Goal: Book appointment/travel/reservation

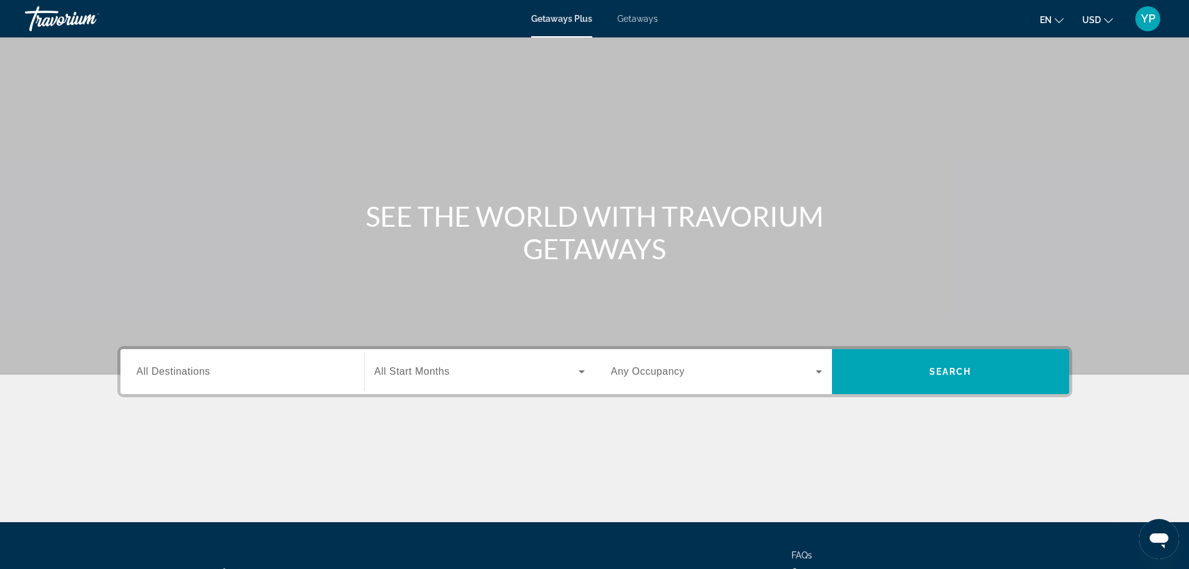
click at [202, 371] on span "All Destinations" at bounding box center [174, 371] width 74 height 11
click at [202, 371] on input "Destination All Destinations" at bounding box center [242, 371] width 211 height 15
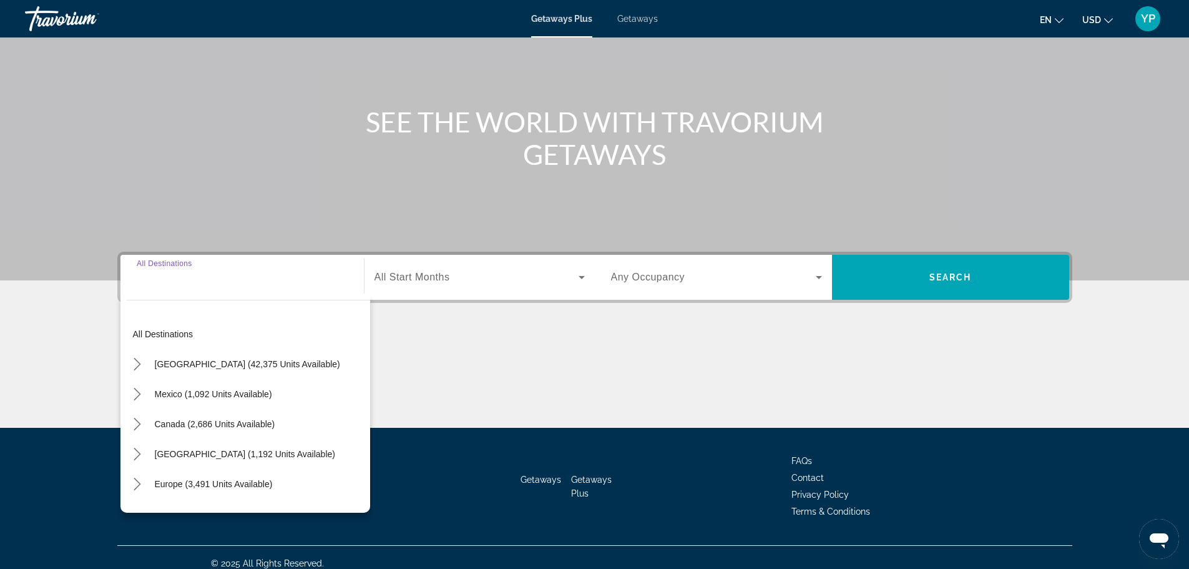
scroll to position [106, 0]
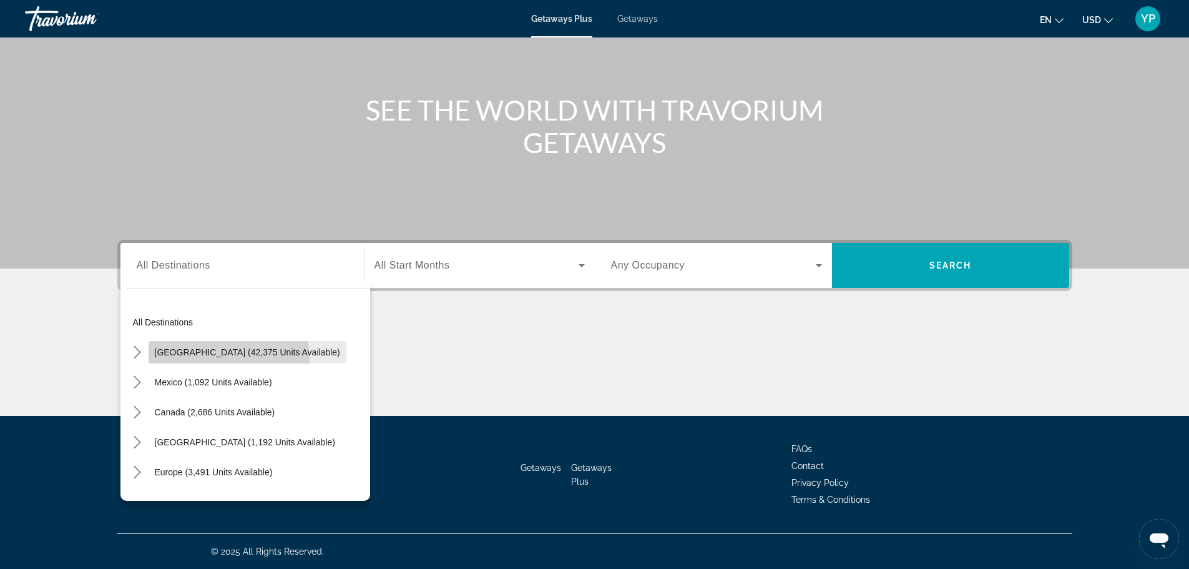
click at [216, 358] on span "Select destination: United States (42,375 units available)" at bounding box center [248, 352] width 198 height 30
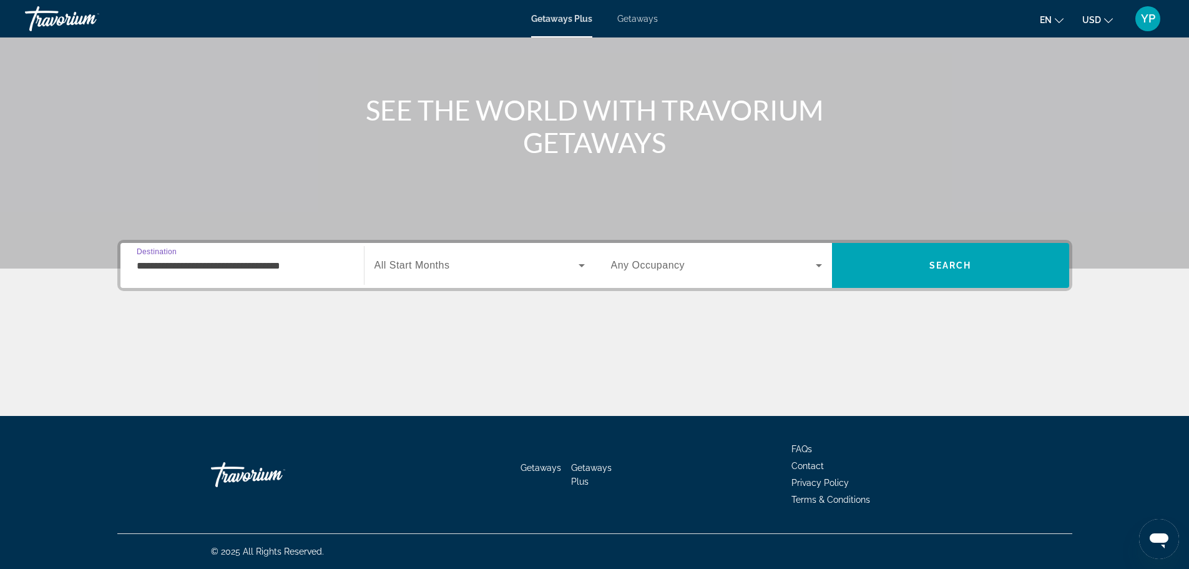
click at [247, 281] on div "**********" at bounding box center [242, 266] width 211 height 36
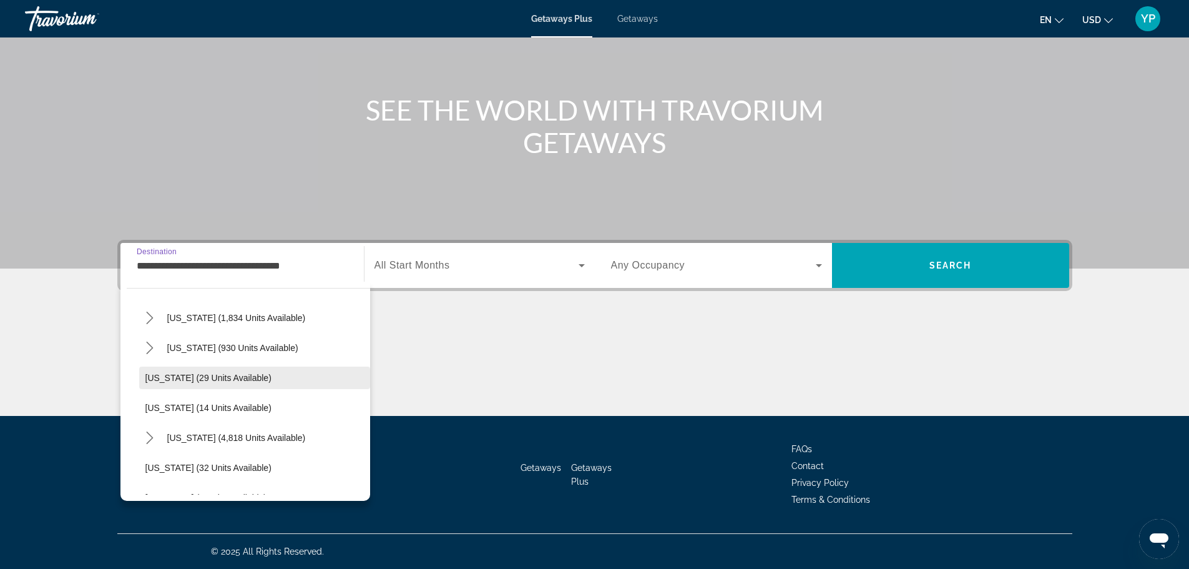
scroll to position [125, 0]
click at [220, 437] on span "[US_STATE] (4,818 units available)" at bounding box center [236, 437] width 139 height 10
type input "**********"
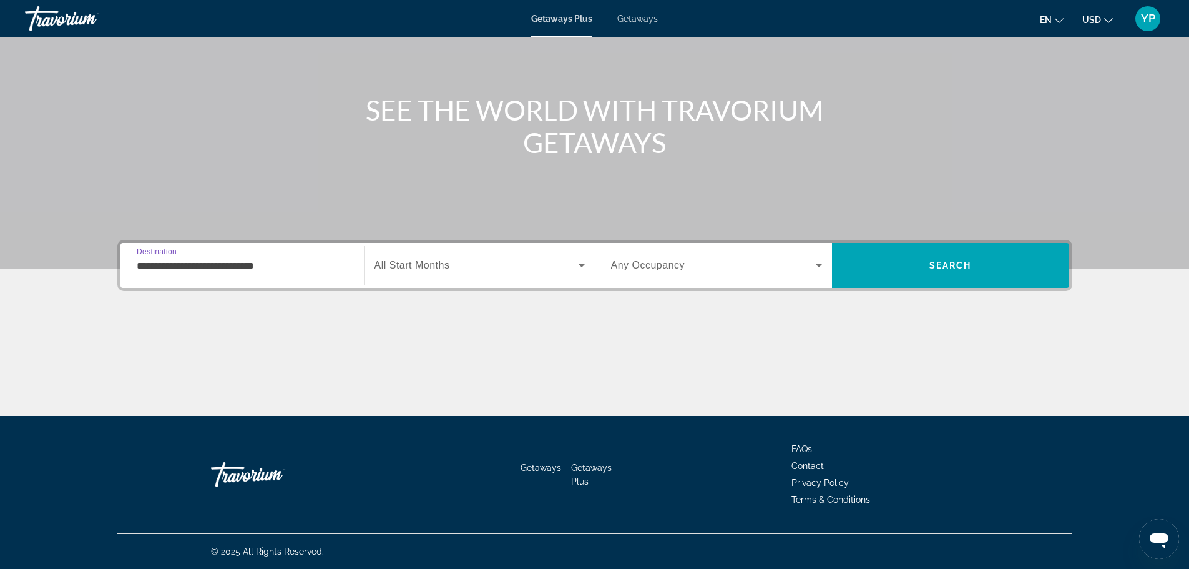
click at [452, 265] on span "Search widget" at bounding box center [476, 265] width 204 height 15
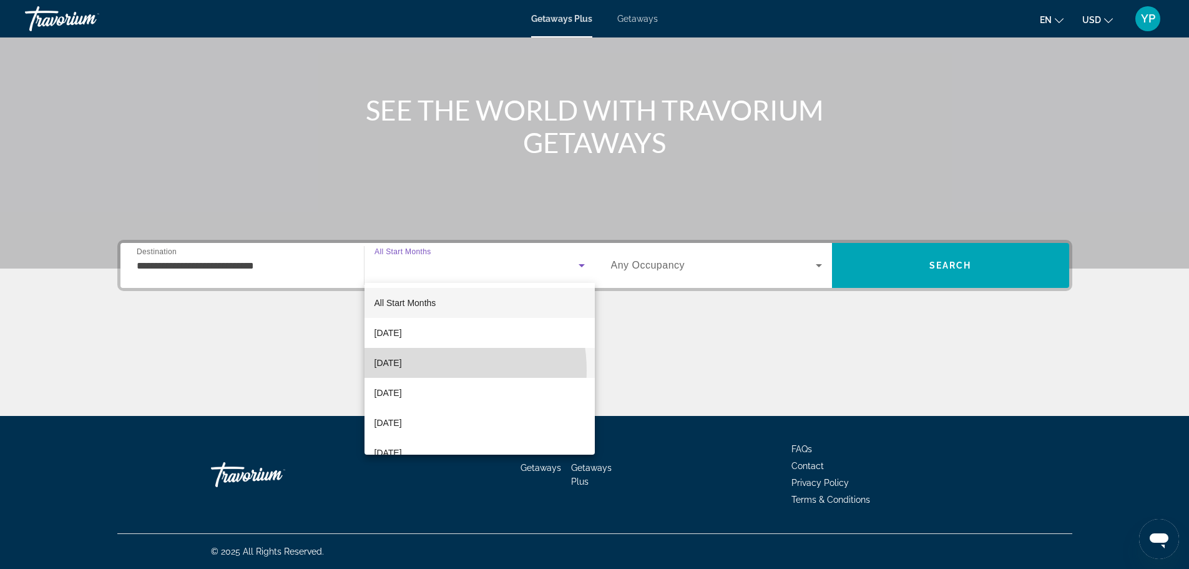
click at [428, 370] on mat-option "[DATE]" at bounding box center [479, 363] width 230 height 30
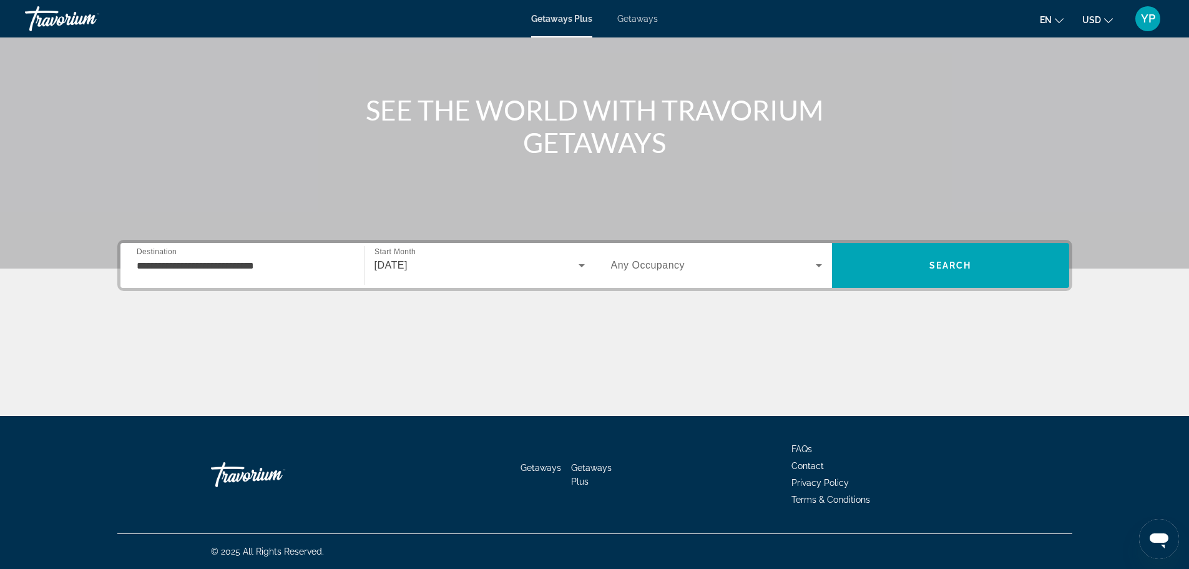
click at [627, 290] on div "**********" at bounding box center [594, 265] width 955 height 51
click at [647, 276] on div "Search widget" at bounding box center [716, 265] width 211 height 35
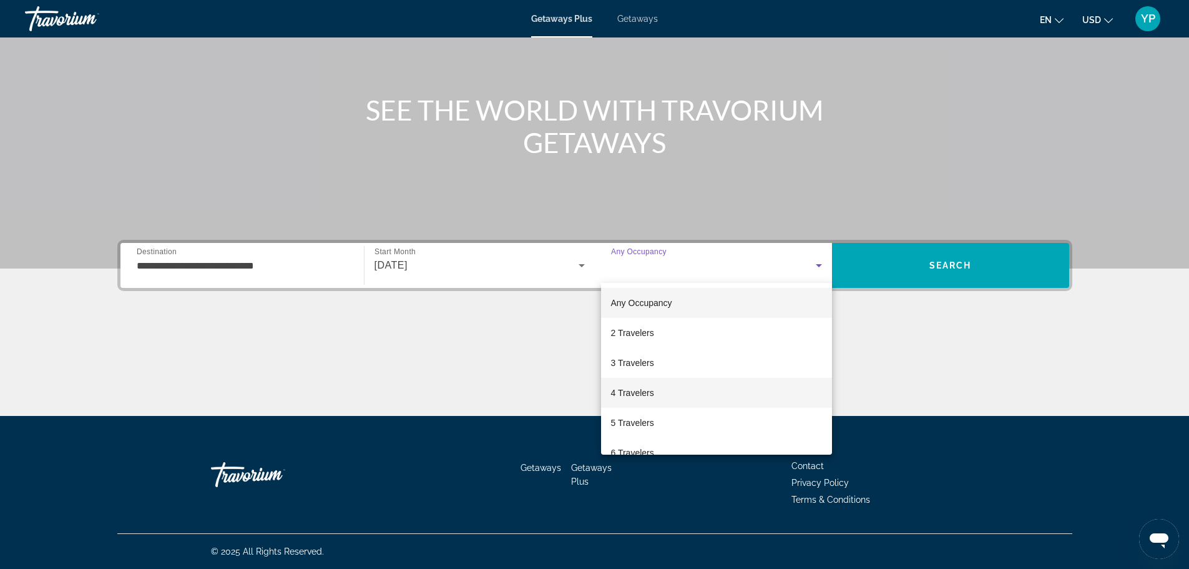
click at [632, 392] on span "4 Travelers" at bounding box center [632, 392] width 43 height 15
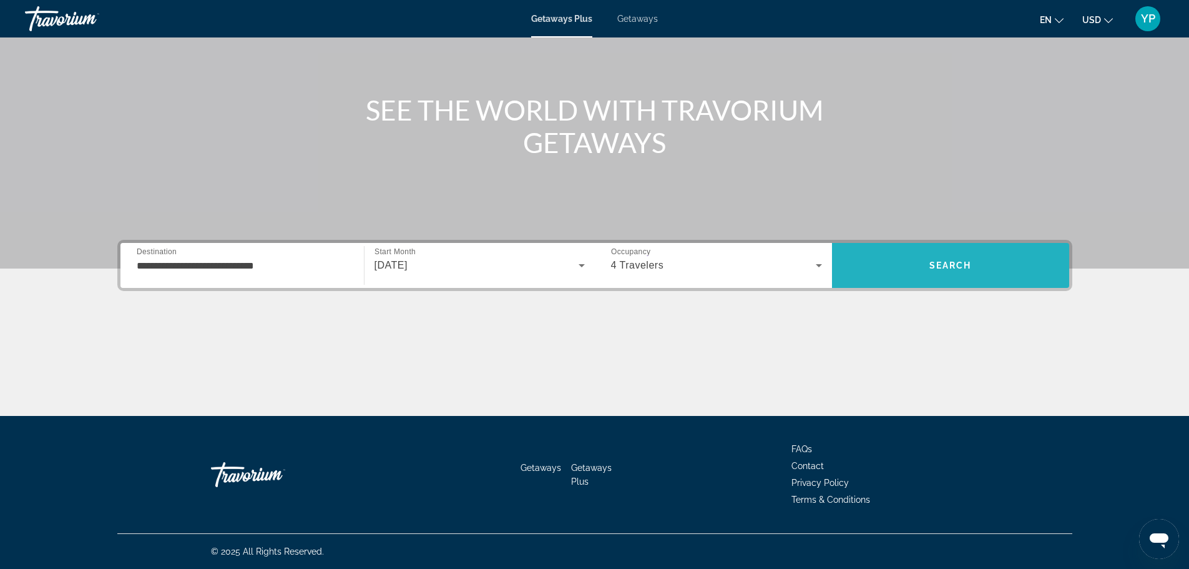
click at [967, 270] on span "Search" at bounding box center [950, 265] width 237 height 30
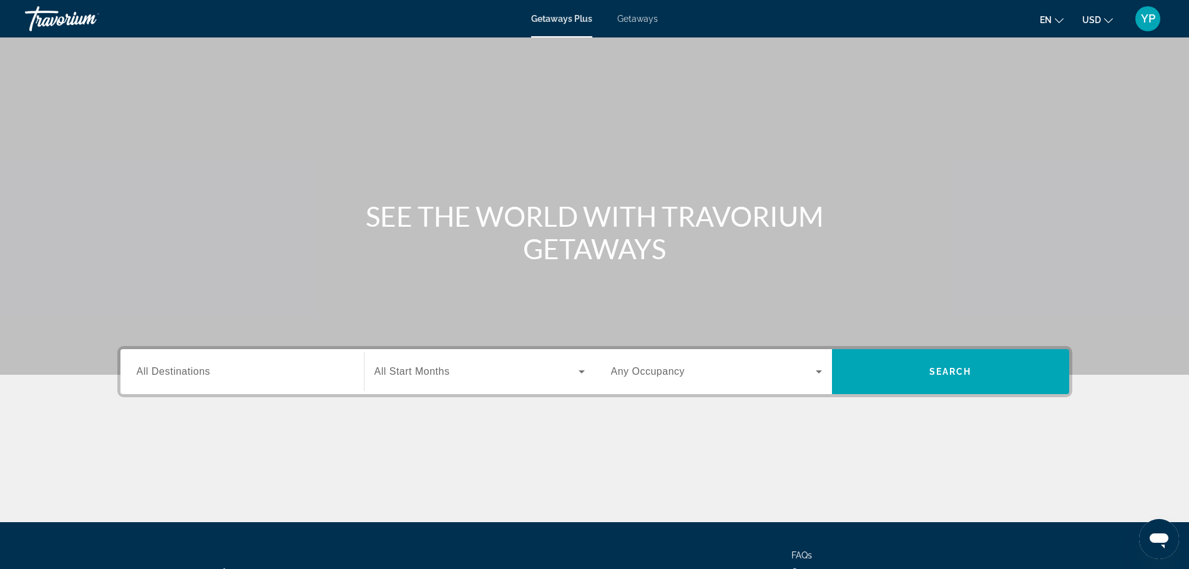
click at [208, 373] on span "All Destinations" at bounding box center [174, 371] width 74 height 11
click at [208, 373] on input "Destination All Destinations" at bounding box center [242, 371] width 211 height 15
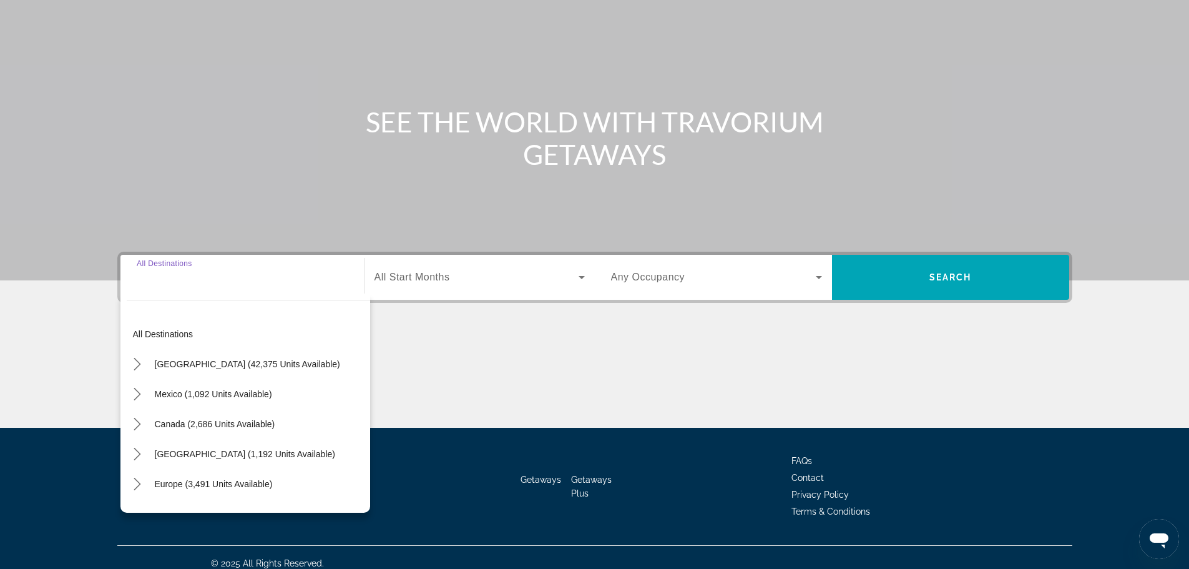
scroll to position [106, 0]
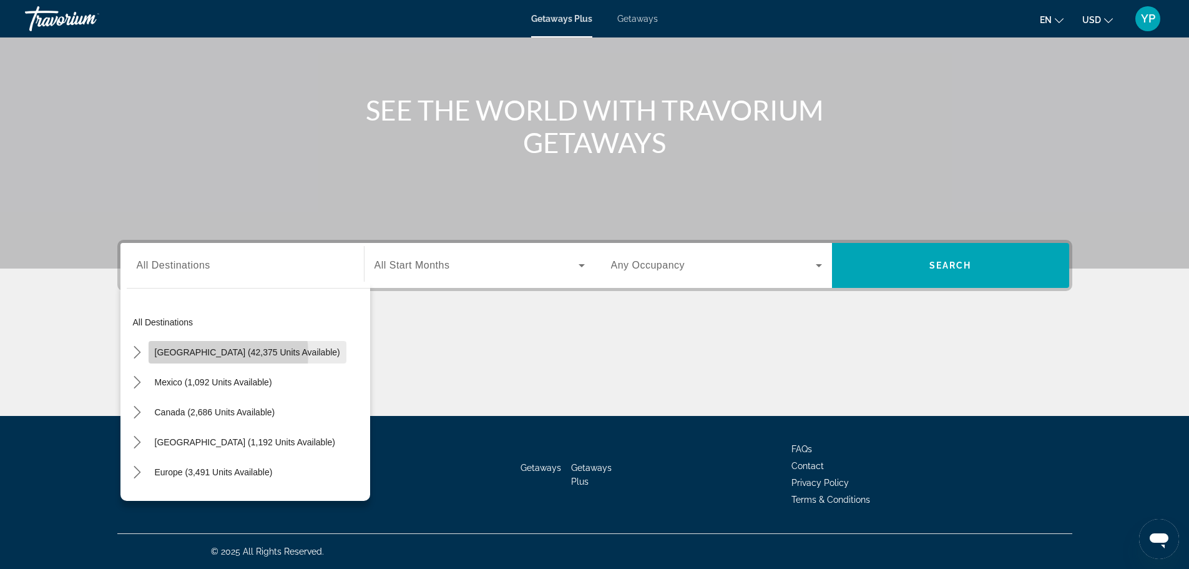
click at [203, 354] on span "[GEOGRAPHIC_DATA] (42,375 units available)" at bounding box center [247, 352] width 185 height 10
type input "**********"
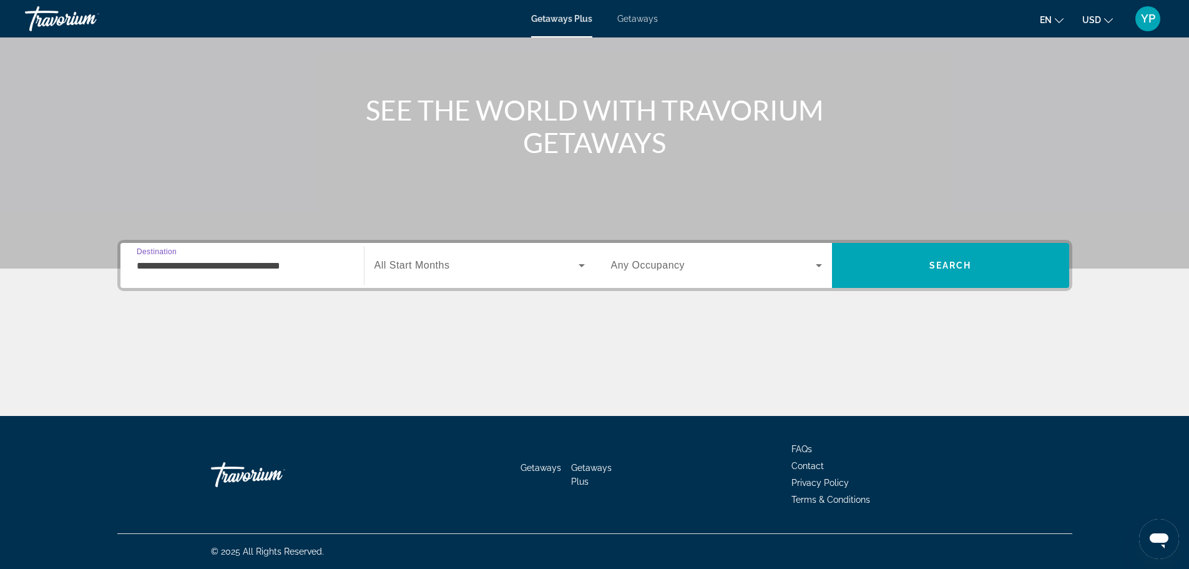
click at [404, 269] on span "All Start Months" at bounding box center [412, 265] width 76 height 11
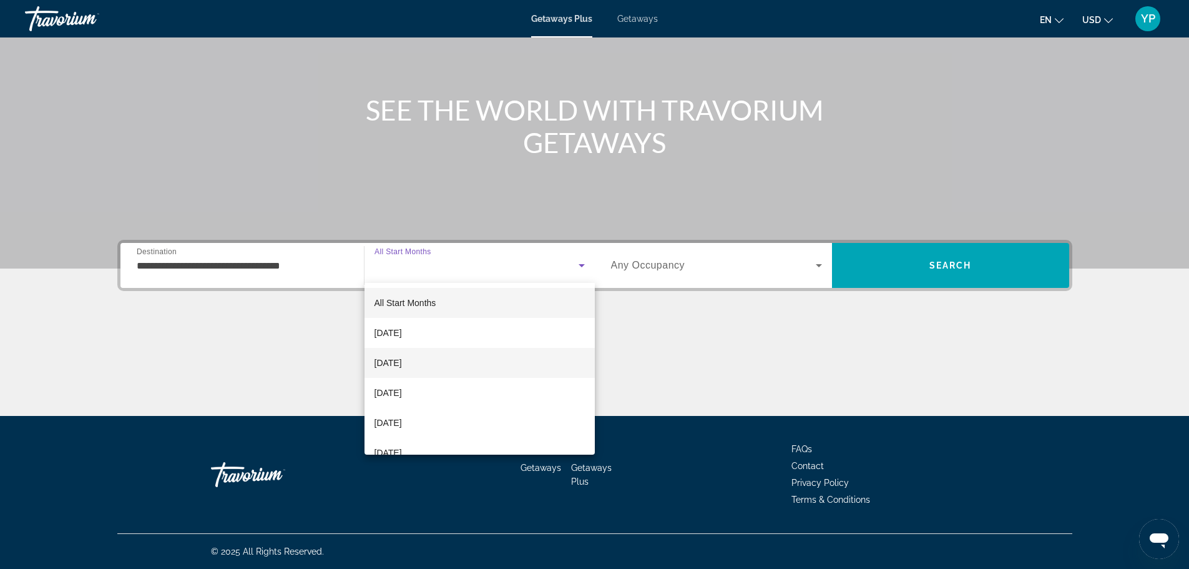
click at [402, 361] on span "[DATE]" at bounding box center [387, 362] width 27 height 15
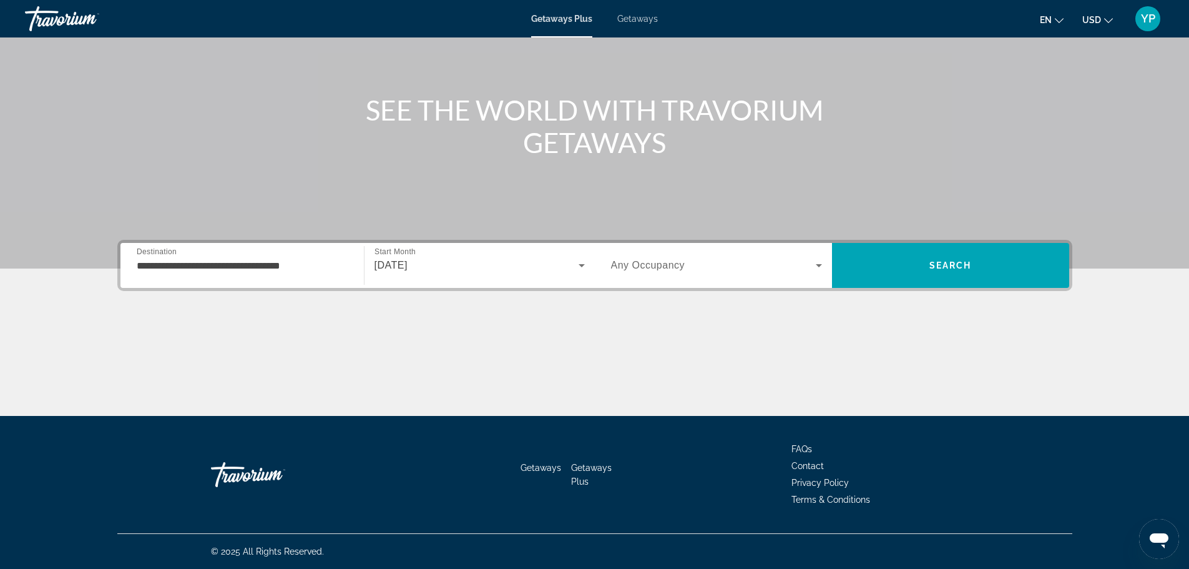
click at [659, 261] on span "Any Occupancy" at bounding box center [648, 265] width 74 height 11
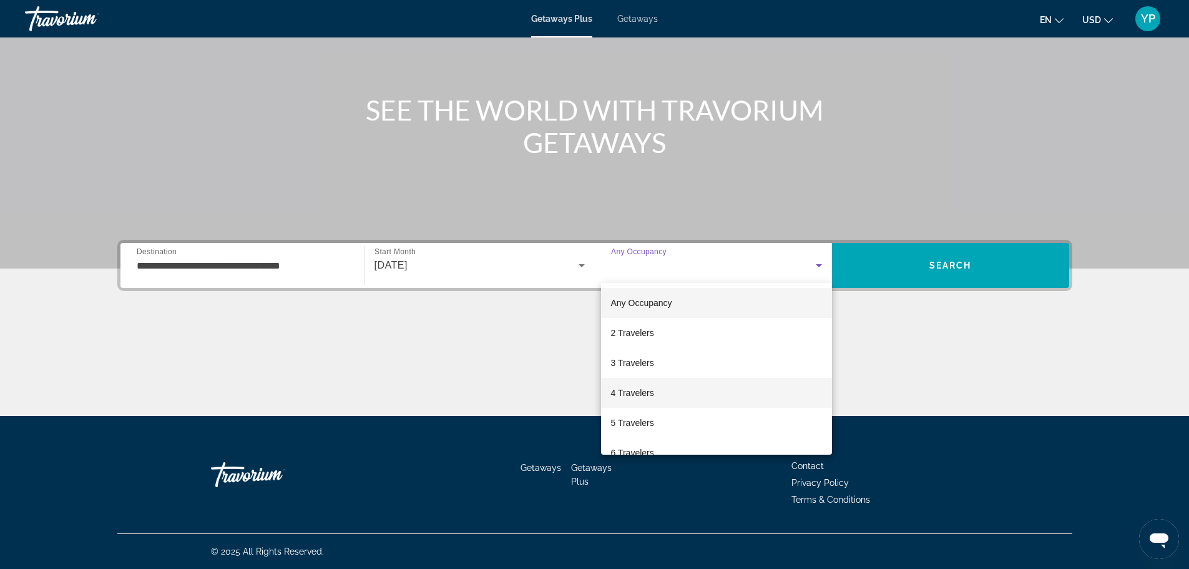
click at [611, 386] on span "4 Travelers" at bounding box center [632, 392] width 43 height 15
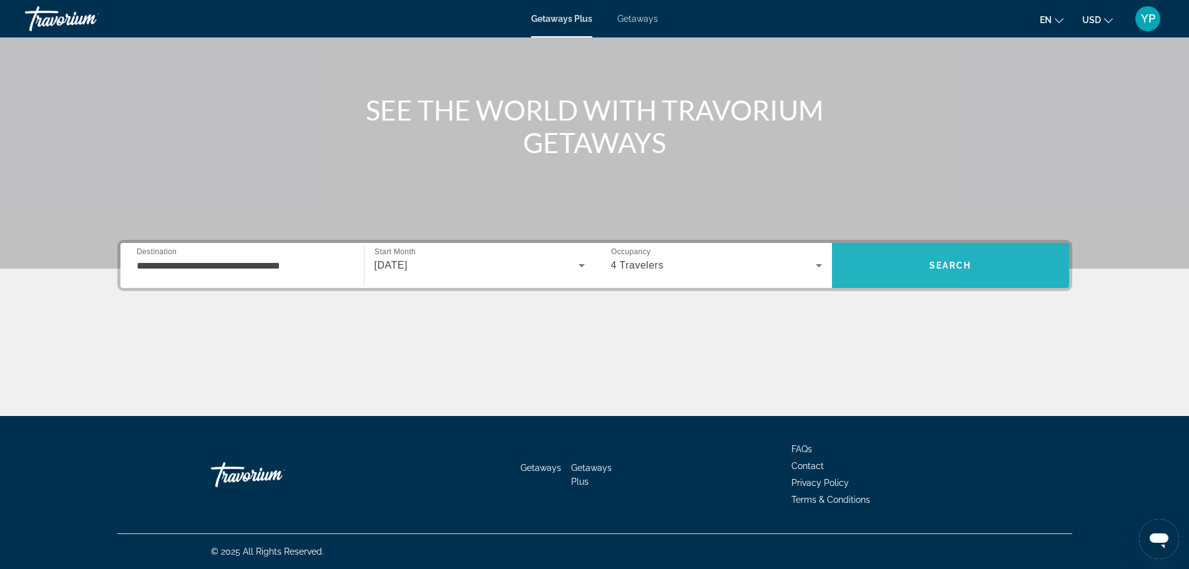
click at [857, 271] on span "Search" at bounding box center [950, 265] width 237 height 30
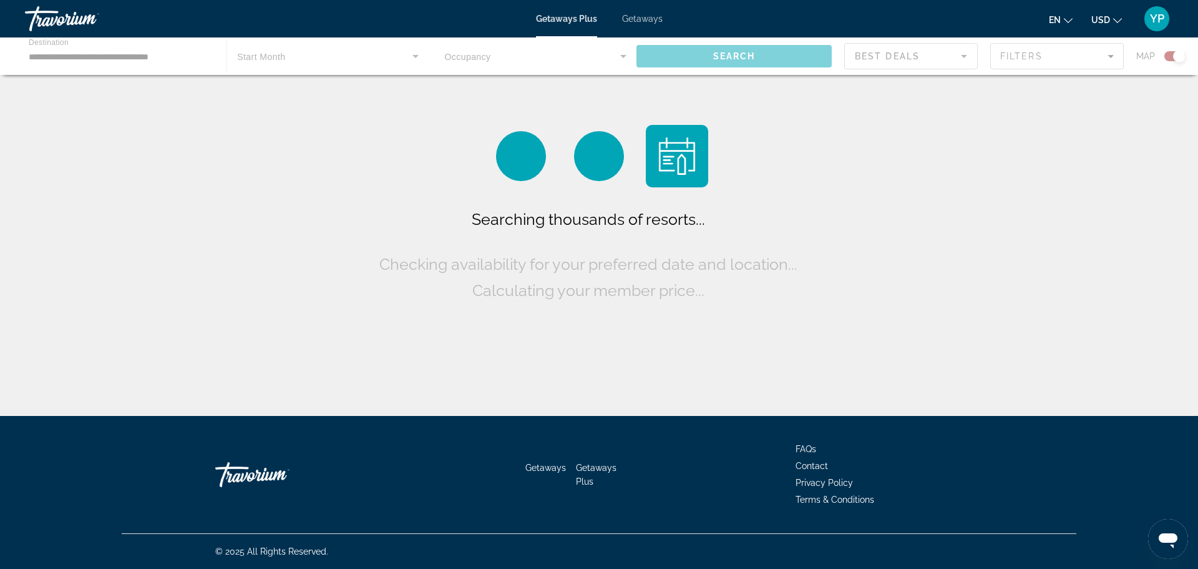
click at [652, 22] on span "Getaways" at bounding box center [642, 19] width 41 height 10
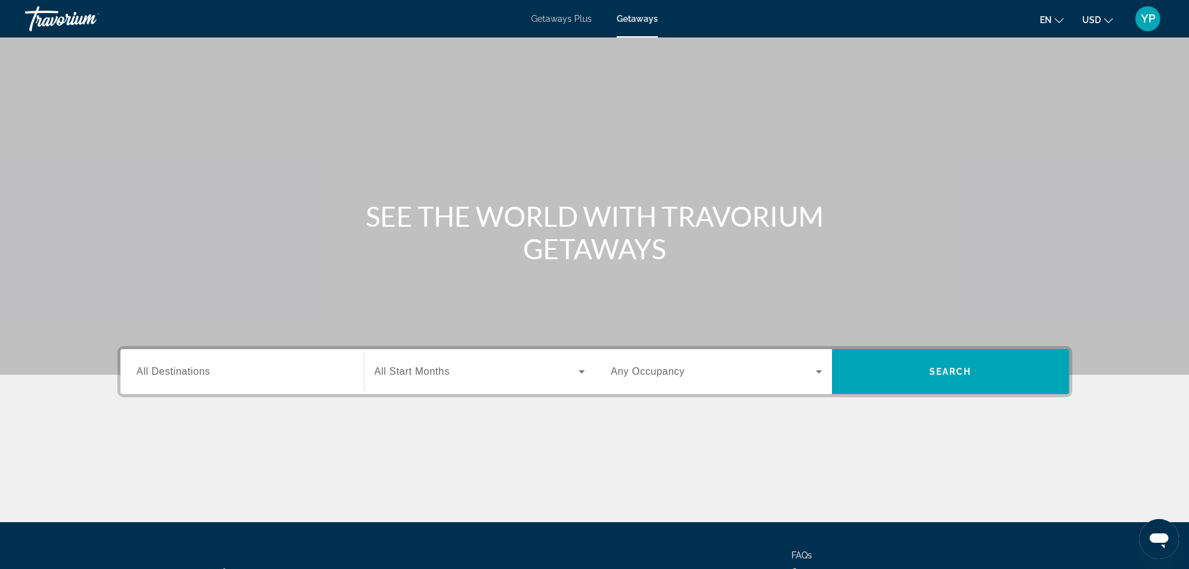
click at [235, 352] on div "Destination All Destinations" at bounding box center [242, 371] width 231 height 45
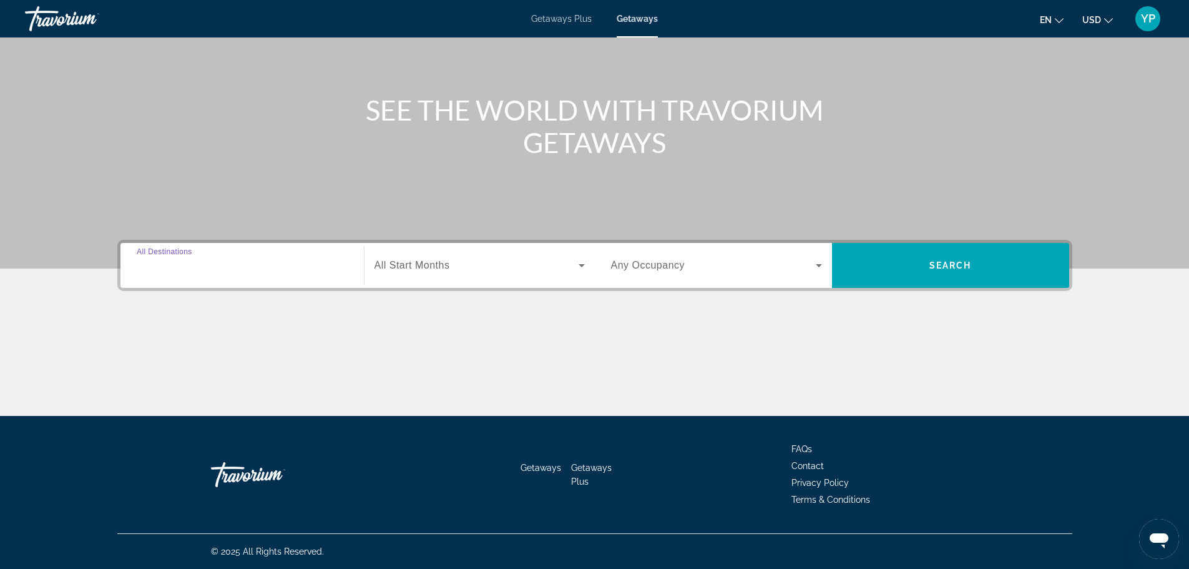
click at [217, 271] on input "Destination All Destinations" at bounding box center [242, 265] width 211 height 15
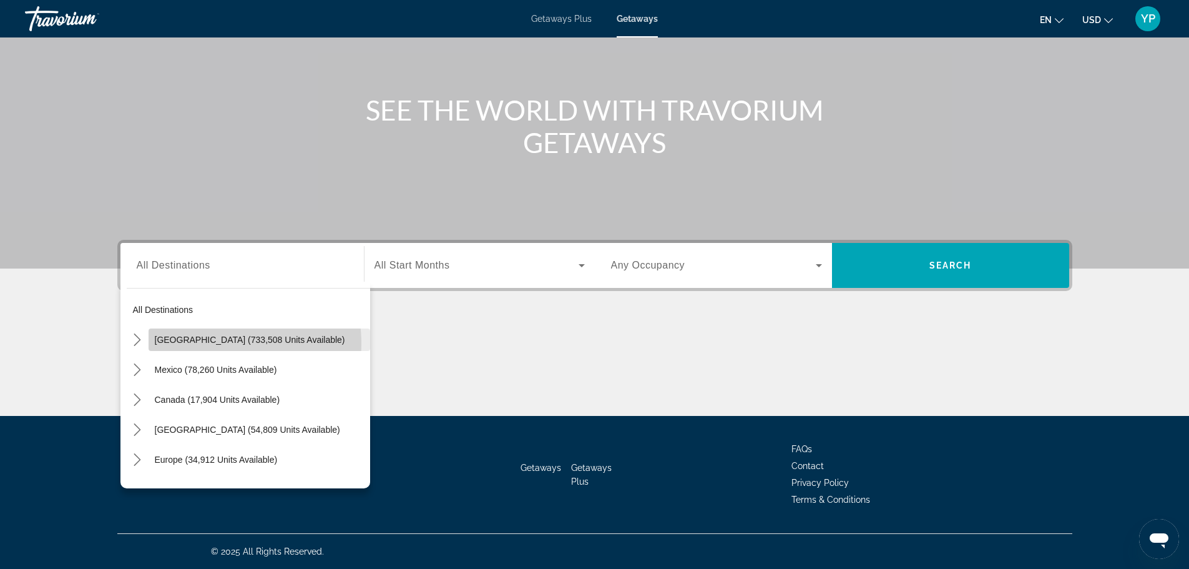
click at [197, 344] on span "United States (733,508 units available)" at bounding box center [250, 340] width 190 height 10
type input "**********"
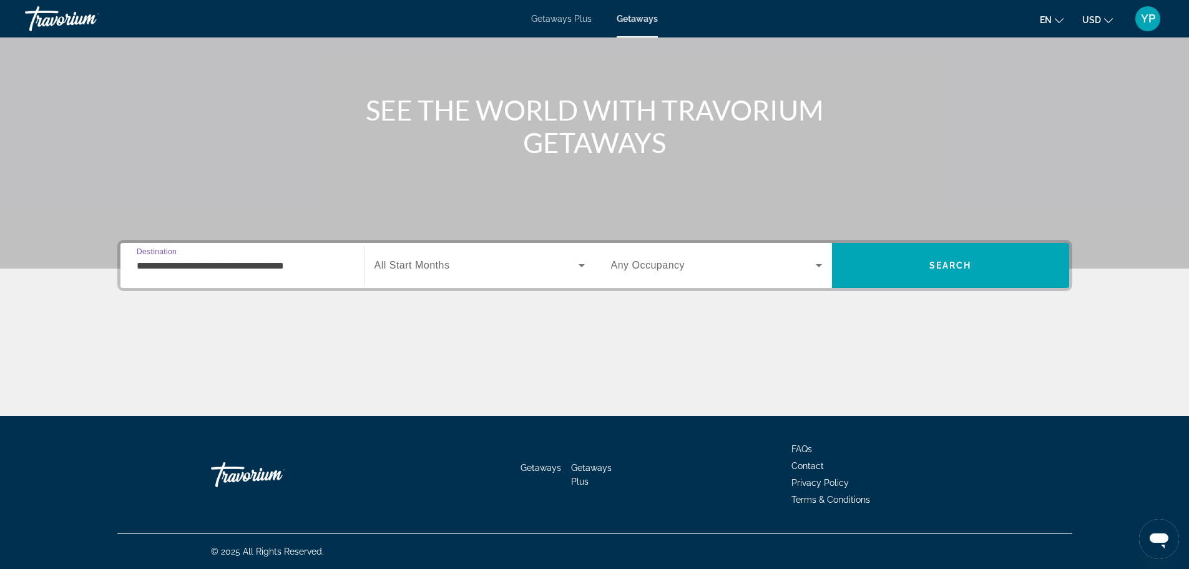
click at [466, 277] on div "Search widget" at bounding box center [479, 265] width 210 height 35
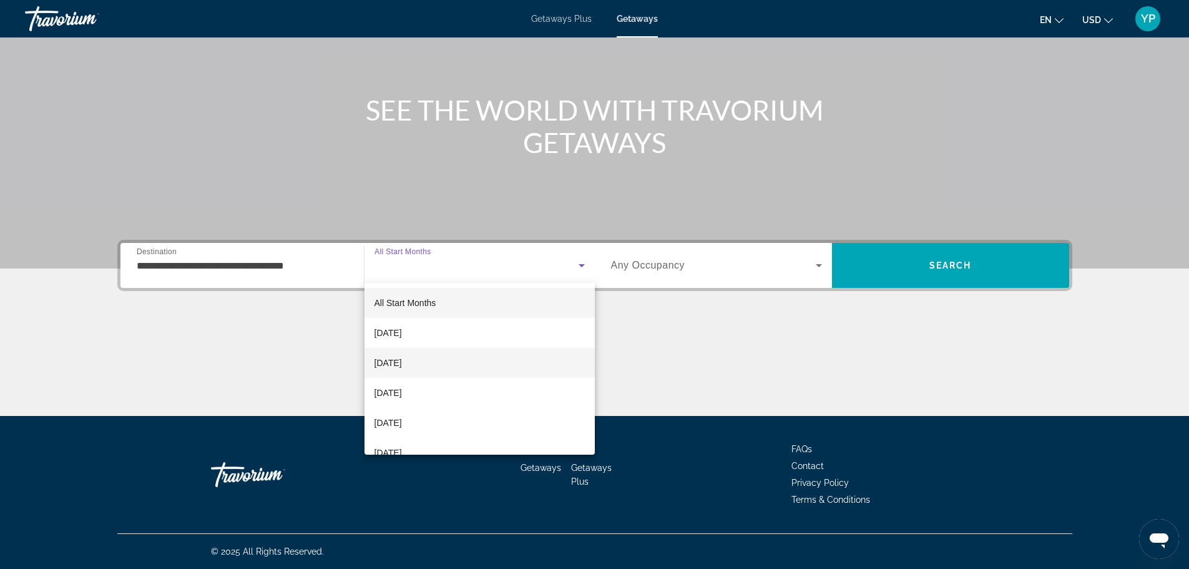
click at [431, 353] on mat-option "[DATE]" at bounding box center [479, 363] width 230 height 30
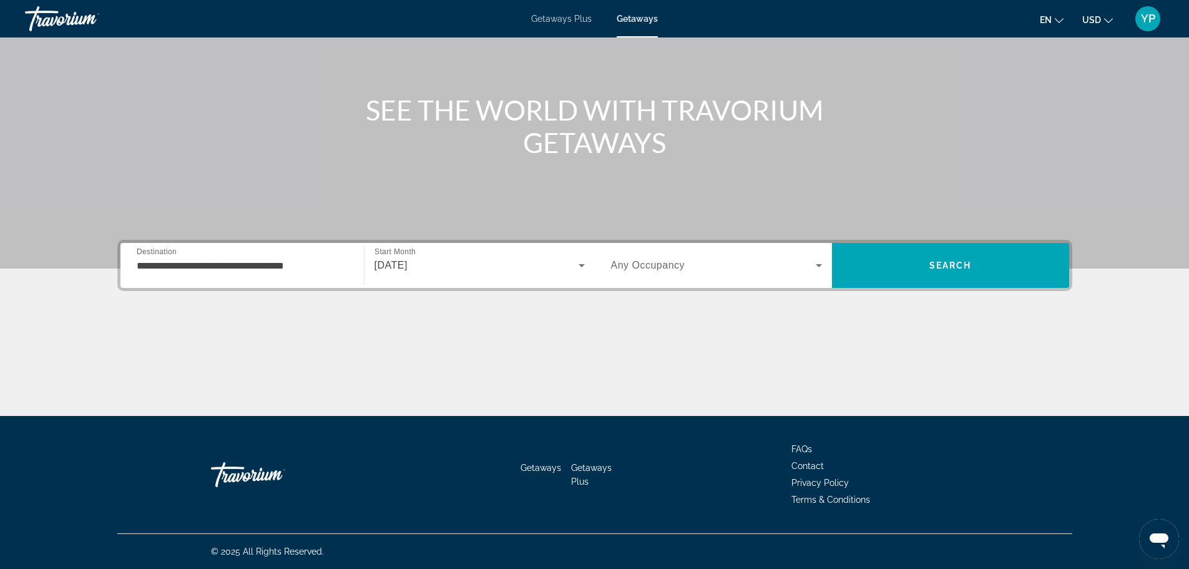
click at [653, 268] on span "Any Occupancy" at bounding box center [648, 265] width 74 height 11
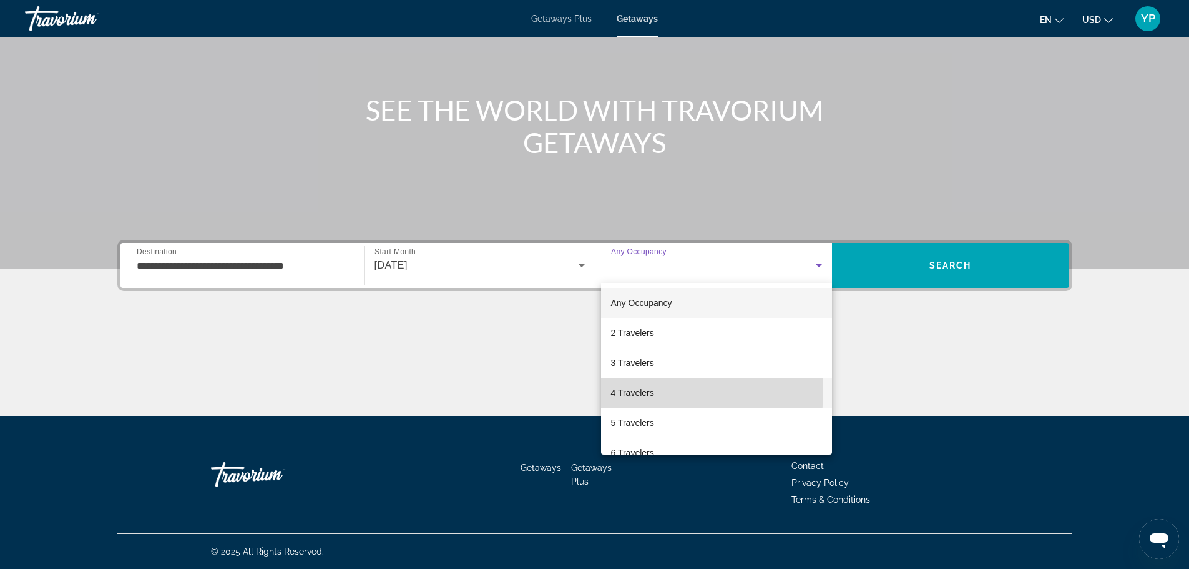
click at [617, 390] on span "4 Travelers" at bounding box center [632, 392] width 43 height 15
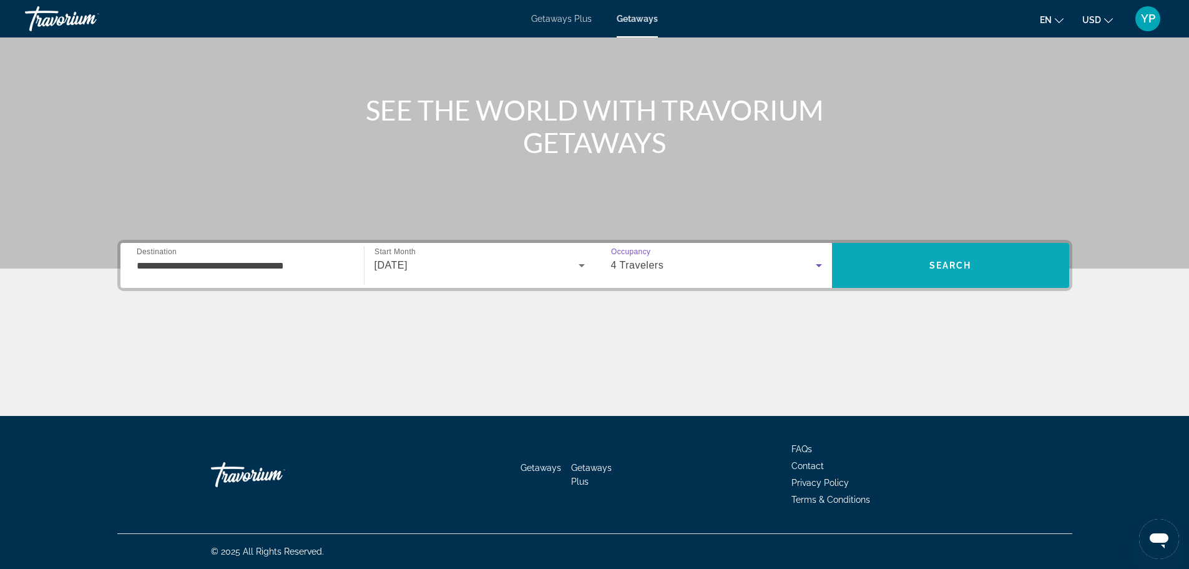
click at [917, 253] on span "Search" at bounding box center [950, 265] width 237 height 30
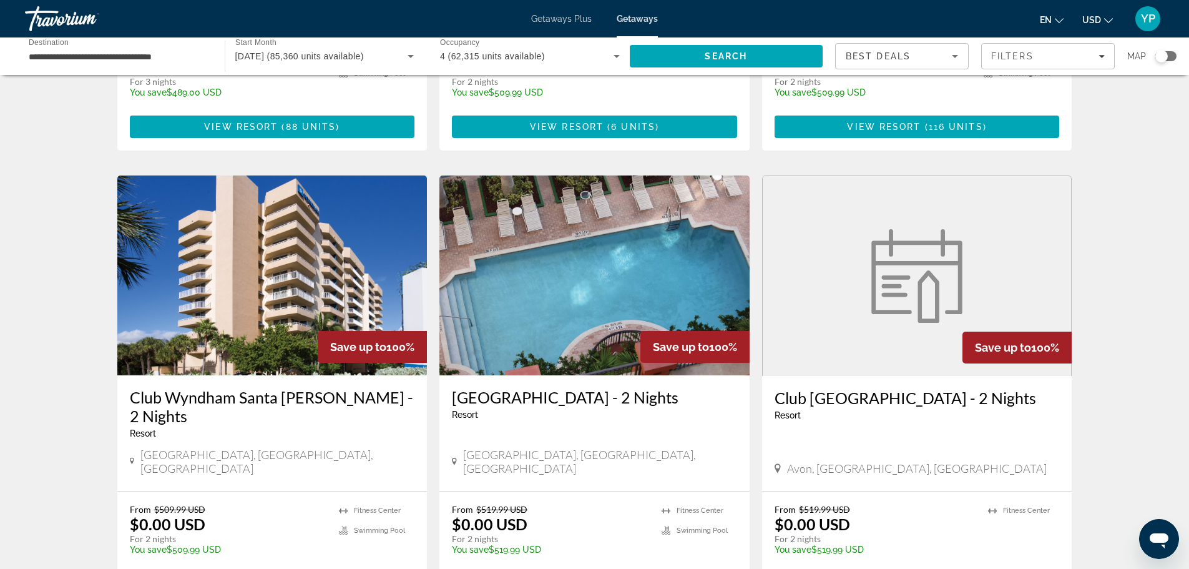
scroll to position [437, 0]
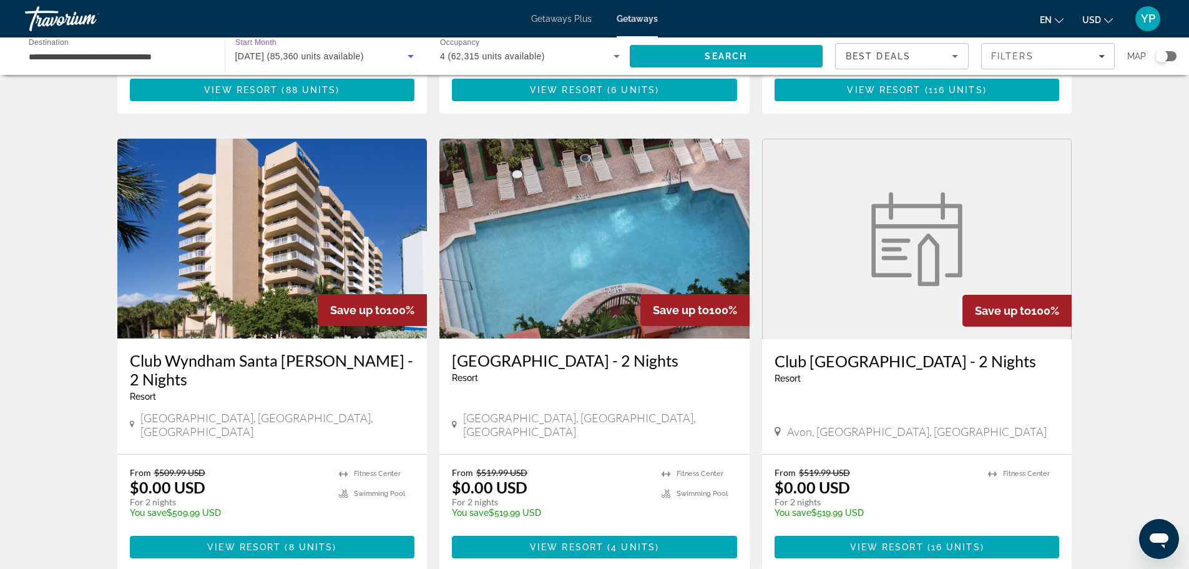
click at [327, 58] on span "November 2025 (85,360 units available)" at bounding box center [299, 56] width 129 height 10
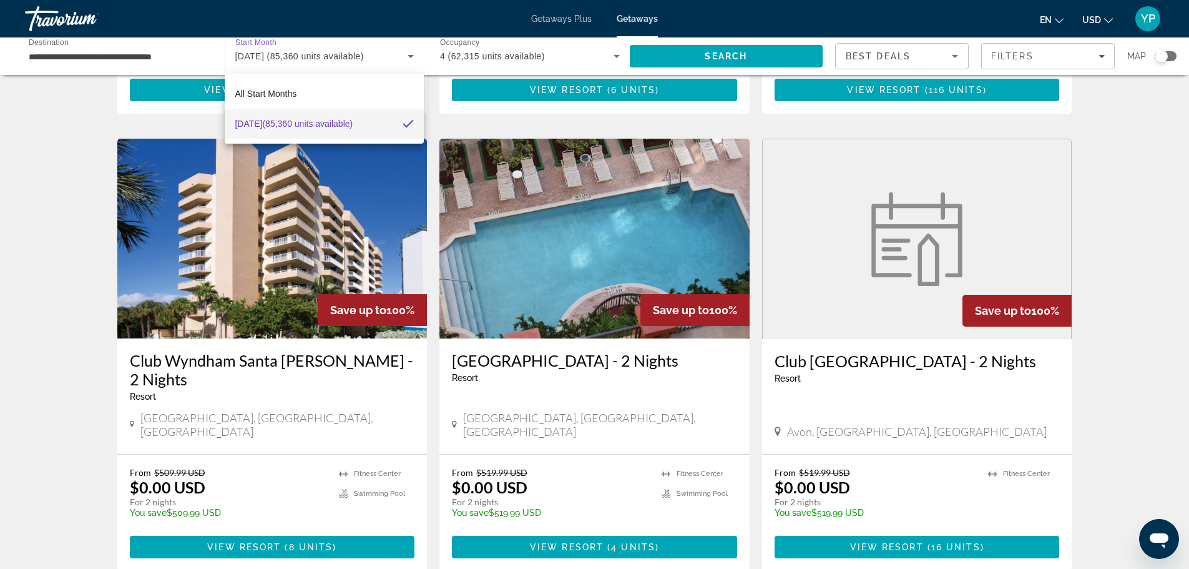
click at [190, 69] on div at bounding box center [594, 284] width 1189 height 569
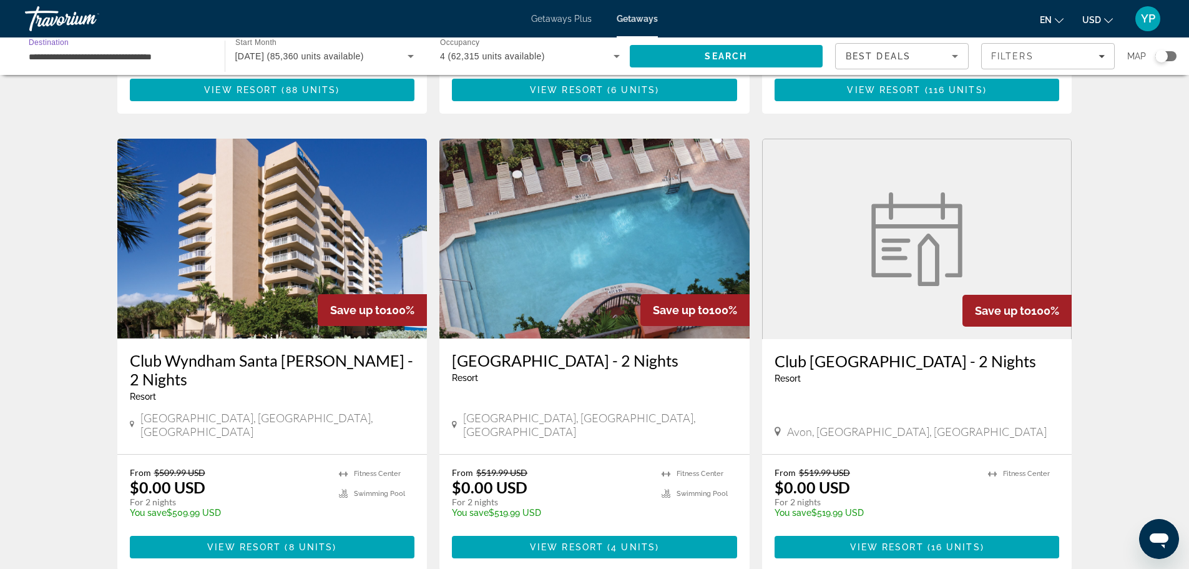
click at [170, 59] on input "**********" at bounding box center [119, 56] width 180 height 15
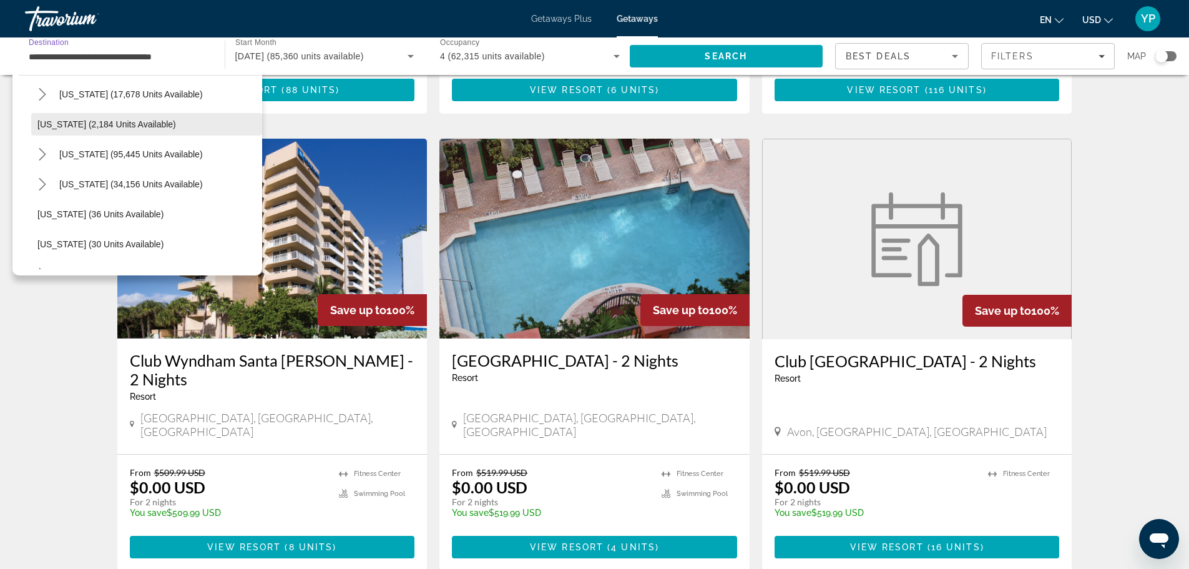
scroll to position [125, 0]
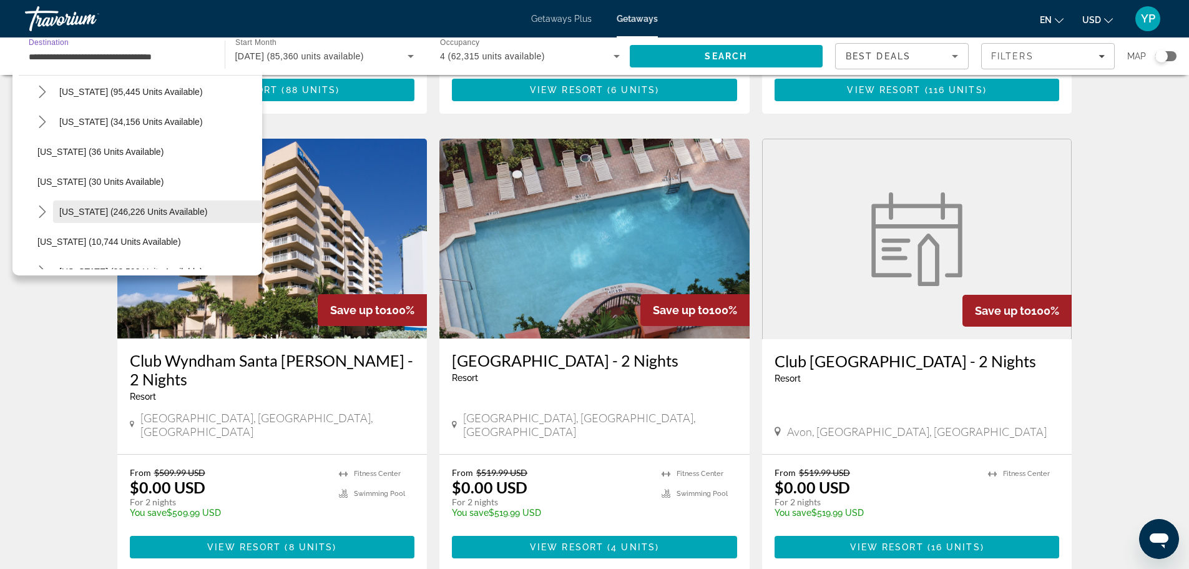
click at [93, 211] on span "Florida (246,226 units available)" at bounding box center [133, 212] width 148 height 10
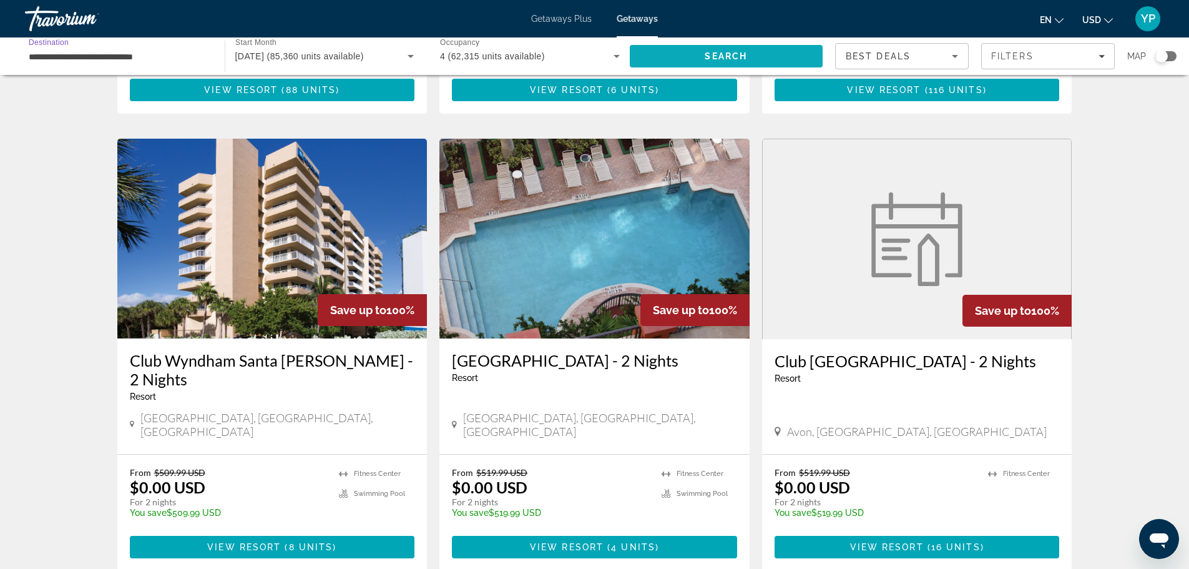
click at [682, 46] on span "Search" at bounding box center [726, 56] width 193 height 30
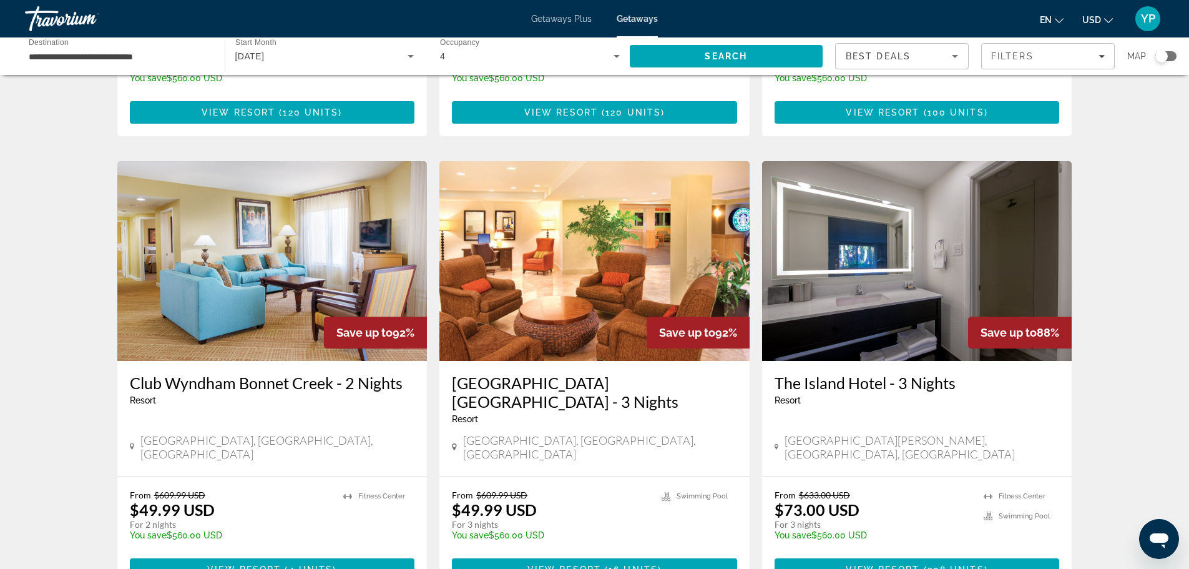
scroll to position [1435, 0]
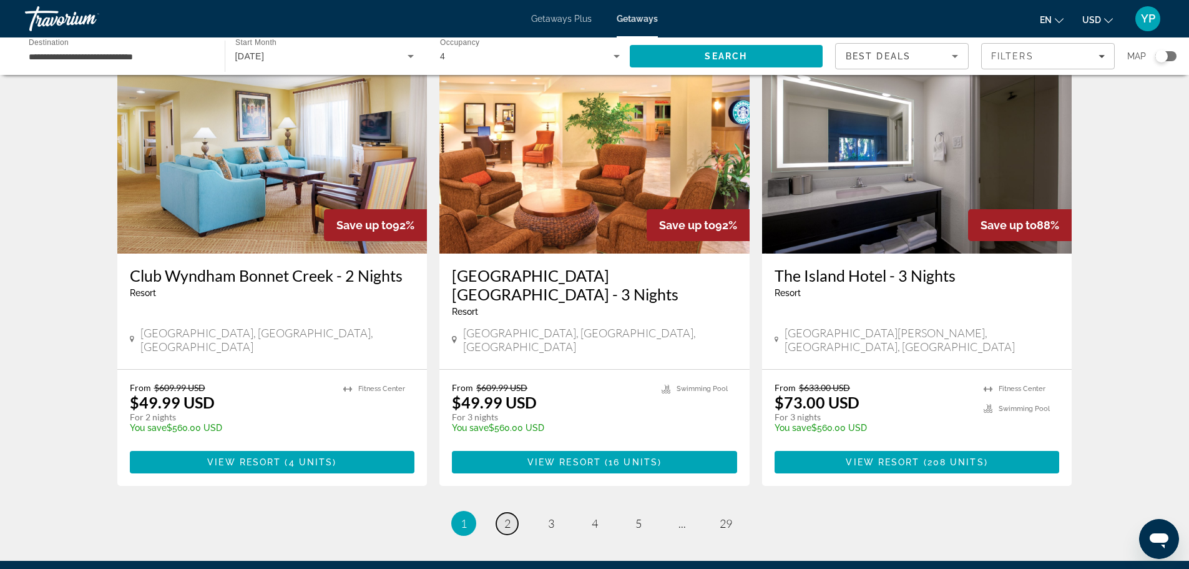
click at [498, 512] on link "page 2" at bounding box center [507, 523] width 22 height 22
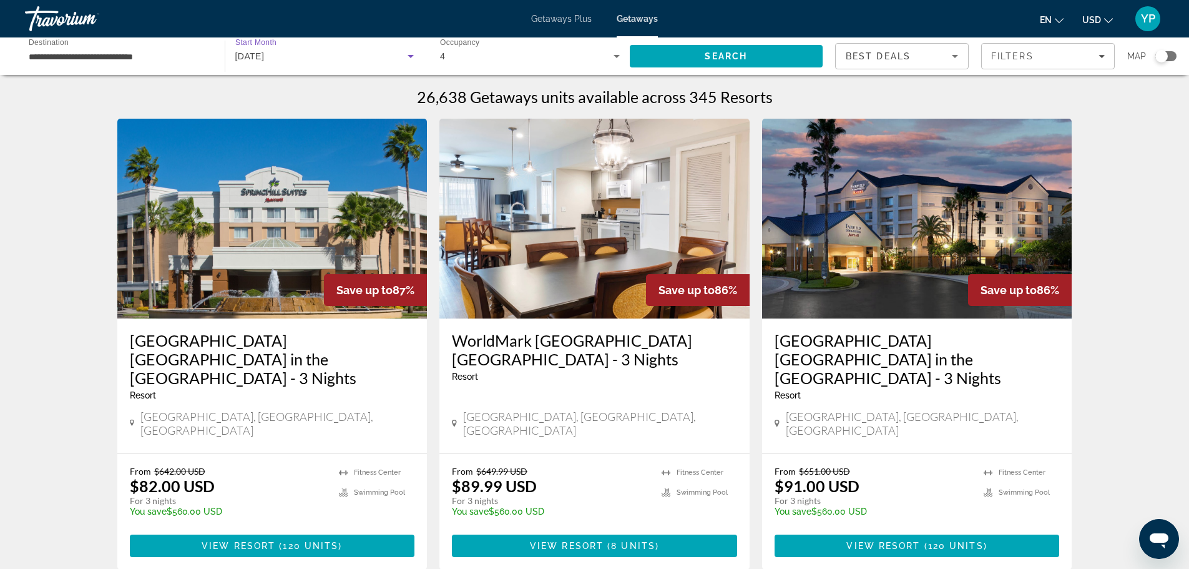
click at [319, 51] on div "[DATE]" at bounding box center [321, 56] width 173 height 15
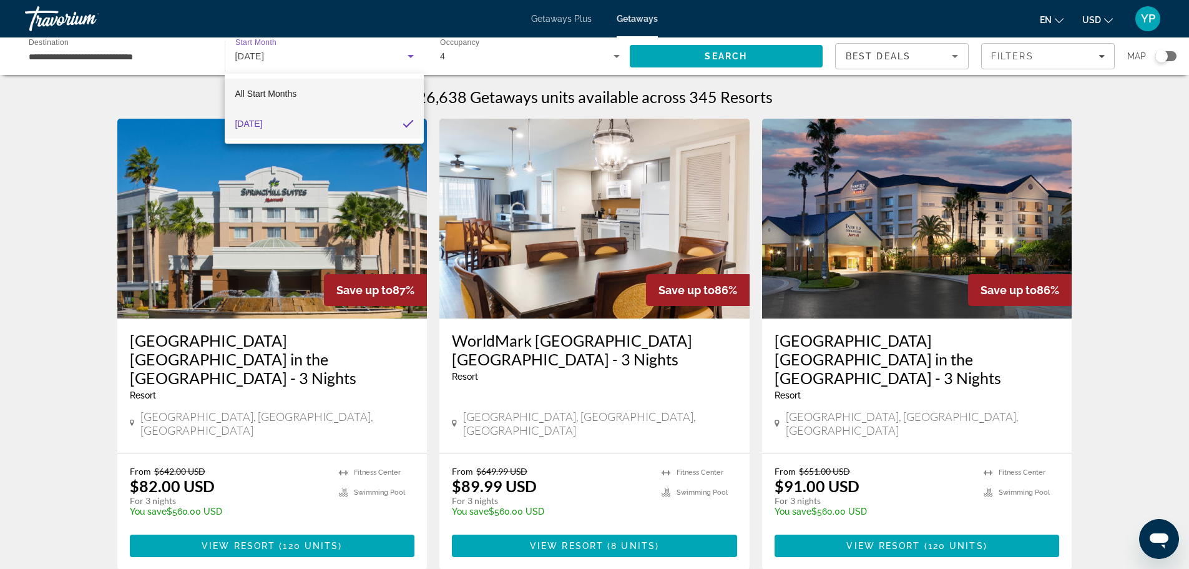
click at [266, 92] on span "All Start Months" at bounding box center [266, 94] width 62 height 10
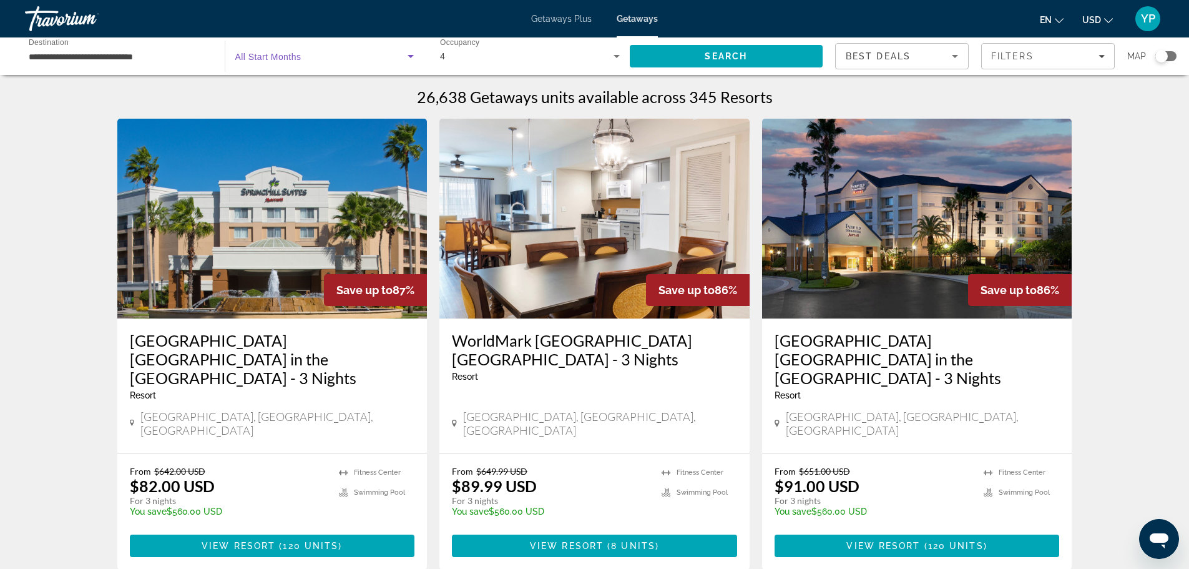
click at [283, 46] on div "Search widget" at bounding box center [324, 56] width 179 height 35
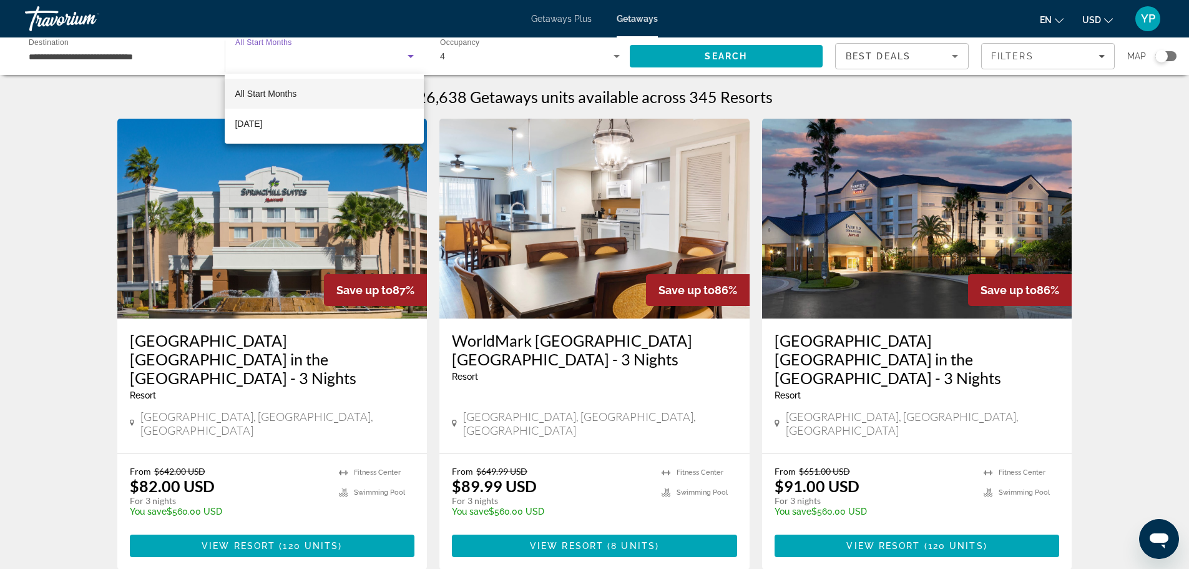
click at [112, 44] on div at bounding box center [594, 284] width 1189 height 569
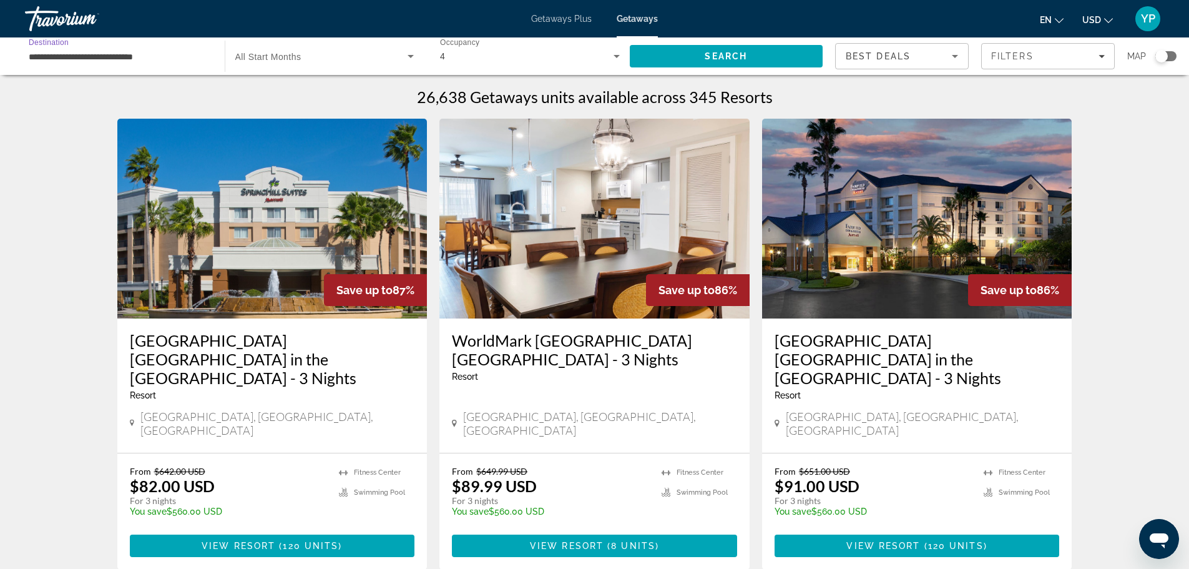
click at [91, 61] on input "**********" at bounding box center [119, 56] width 180 height 15
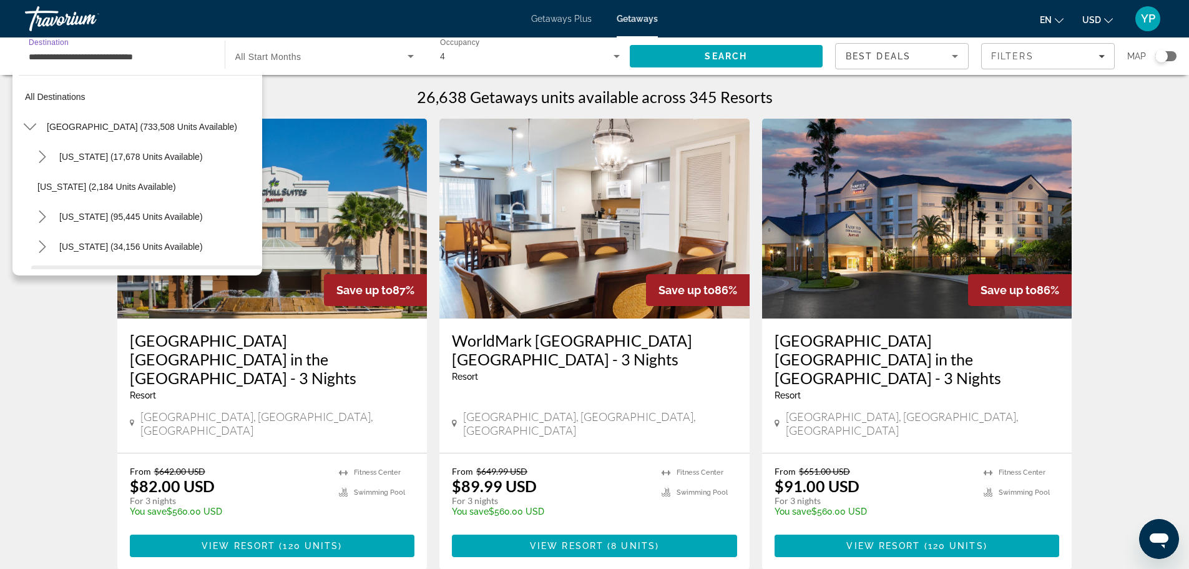
scroll to position [164, 0]
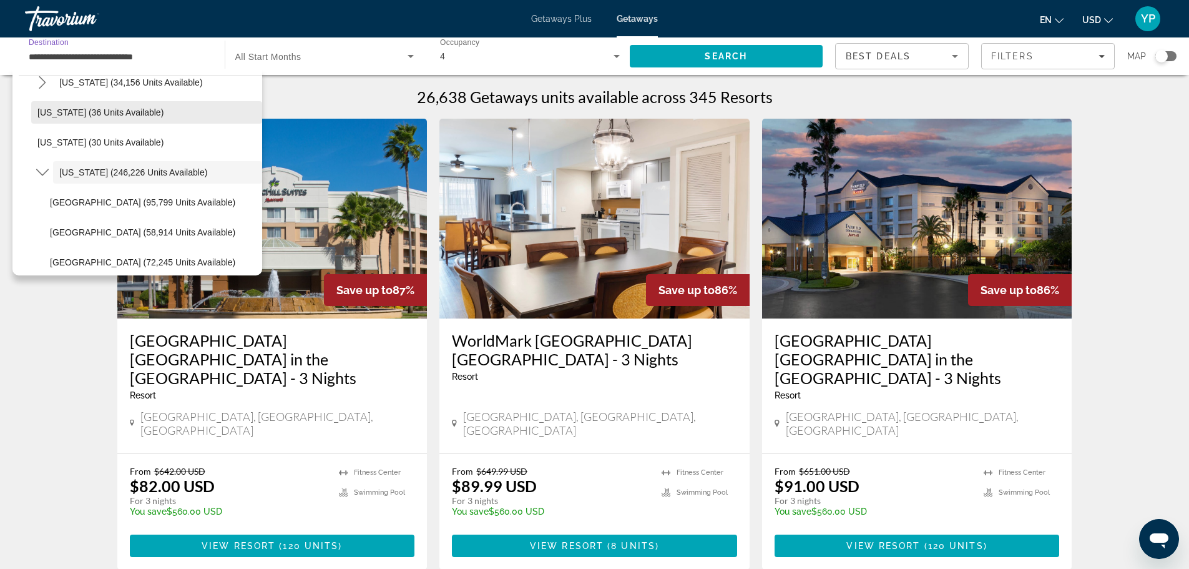
click at [92, 116] on span "Connecticut (36 units available)" at bounding box center [100, 112] width 126 height 10
type input "**********"
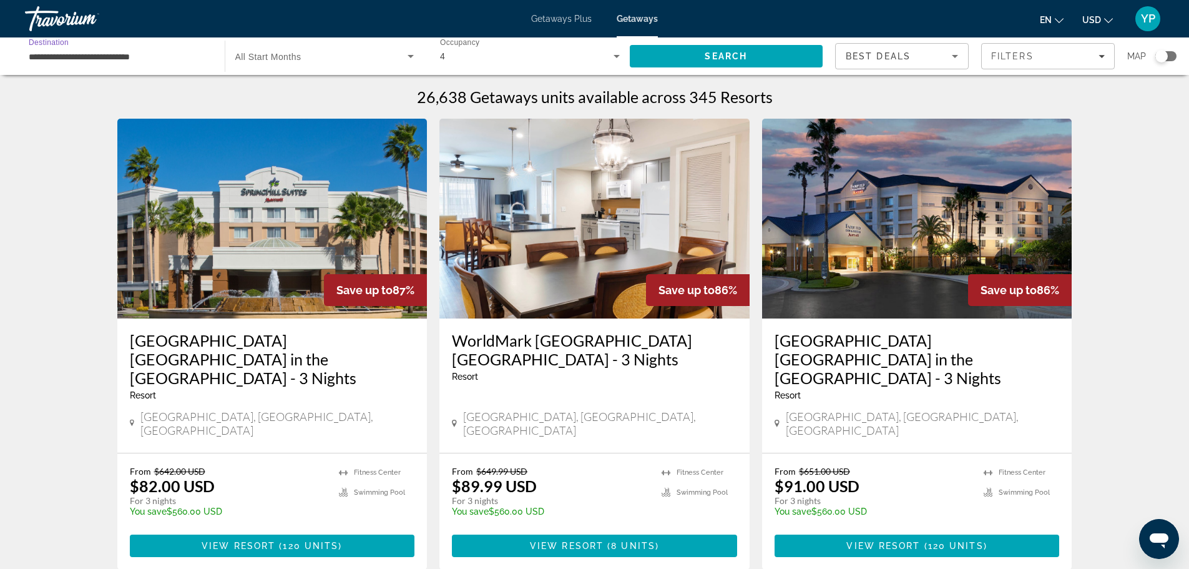
click at [250, 58] on span "All Start Months" at bounding box center [268, 57] width 66 height 10
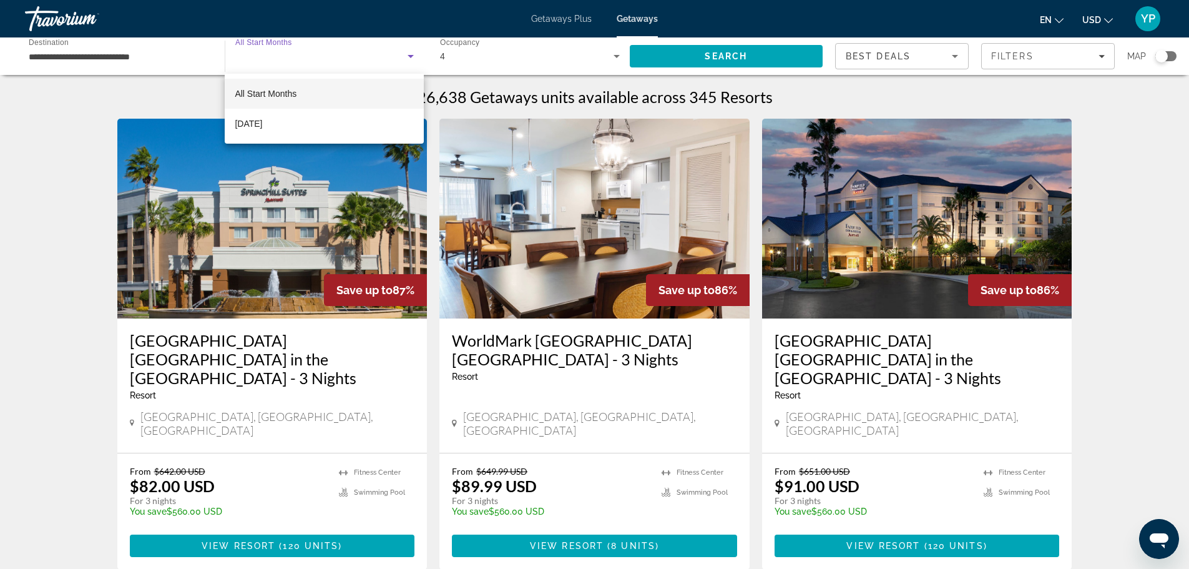
click at [135, 60] on div at bounding box center [594, 284] width 1189 height 569
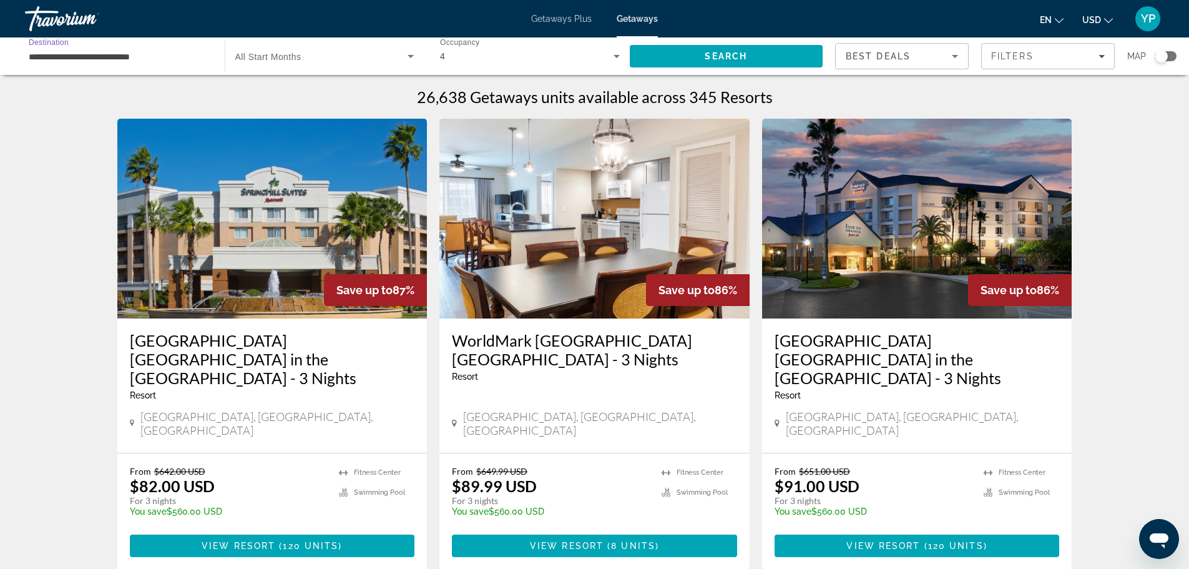
click at [109, 59] on input "**********" at bounding box center [119, 56] width 180 height 15
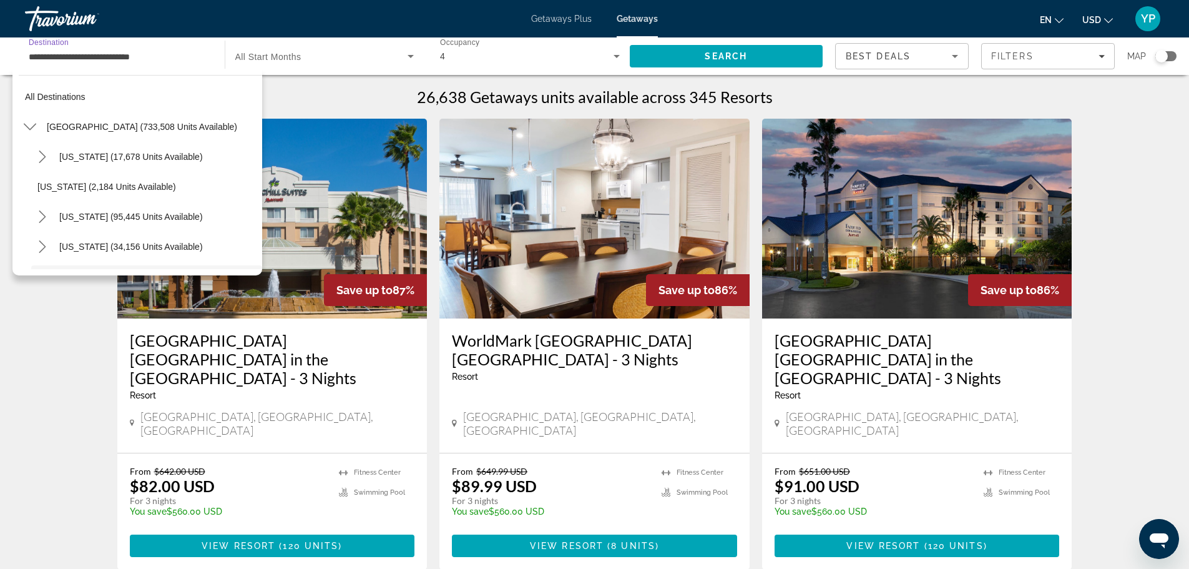
scroll to position [104, 0]
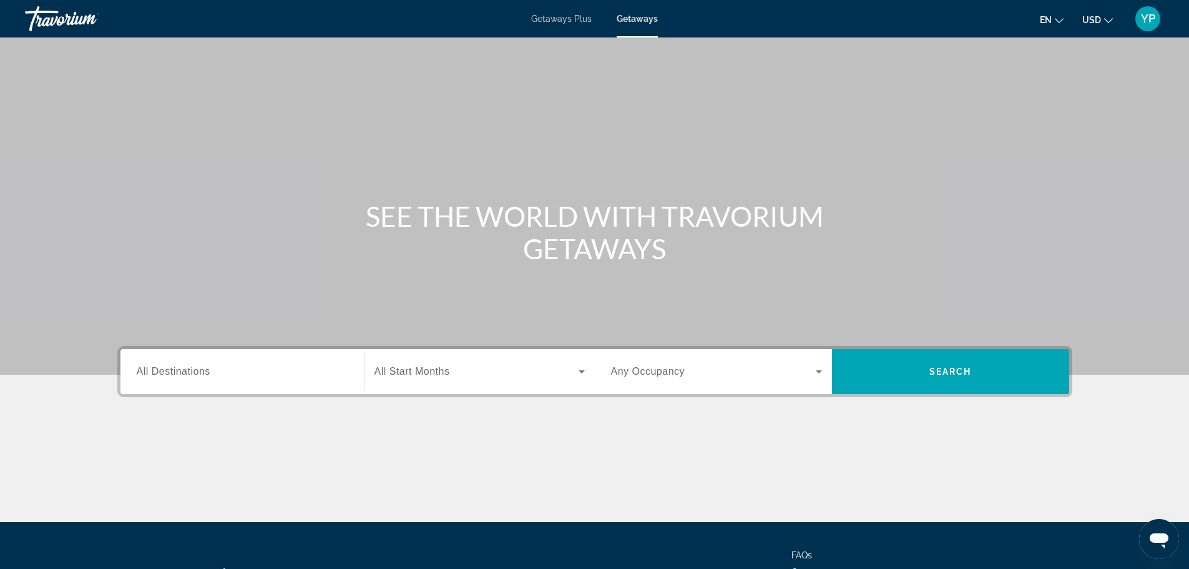
click at [301, 370] on input "Destination All Destinations" at bounding box center [242, 371] width 211 height 15
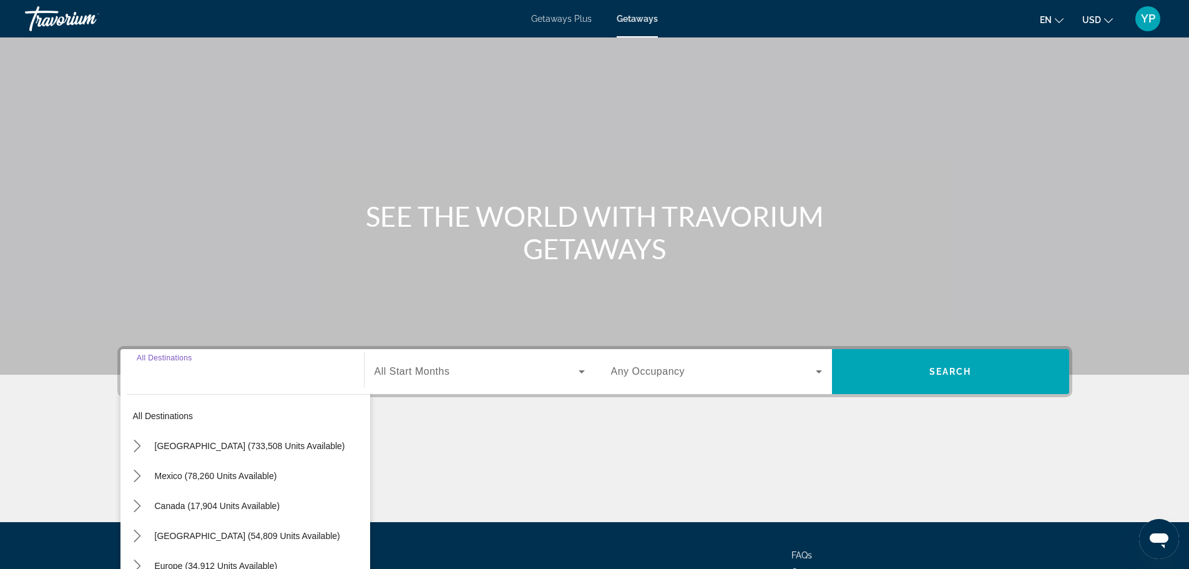
scroll to position [106, 0]
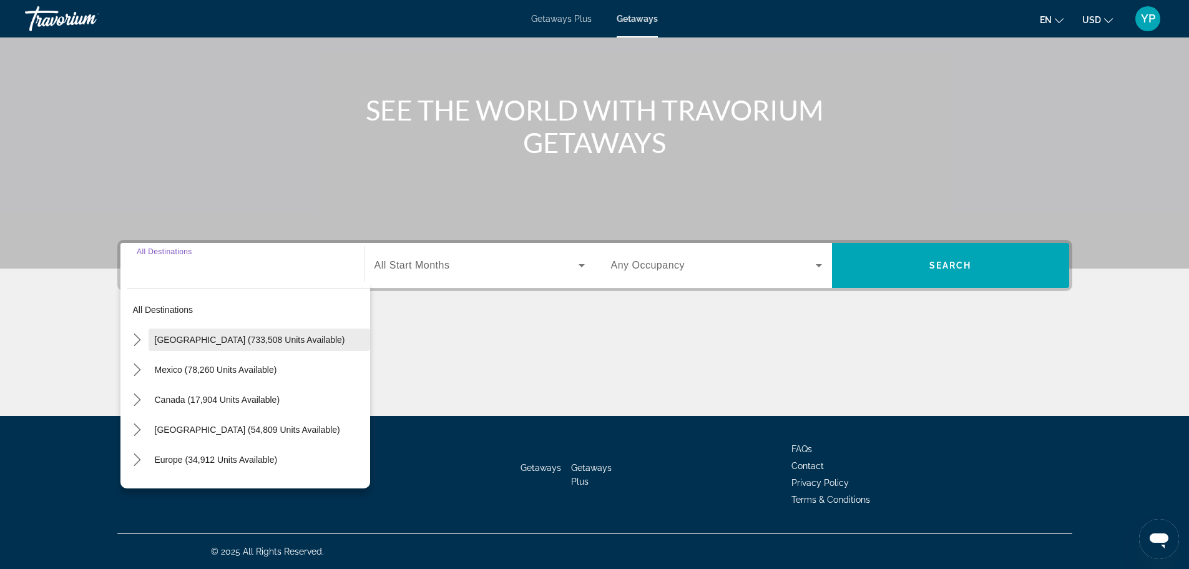
click at [215, 344] on span "Select destination: United States (733,508 units available)" at bounding box center [260, 340] width 222 height 30
type input "**********"
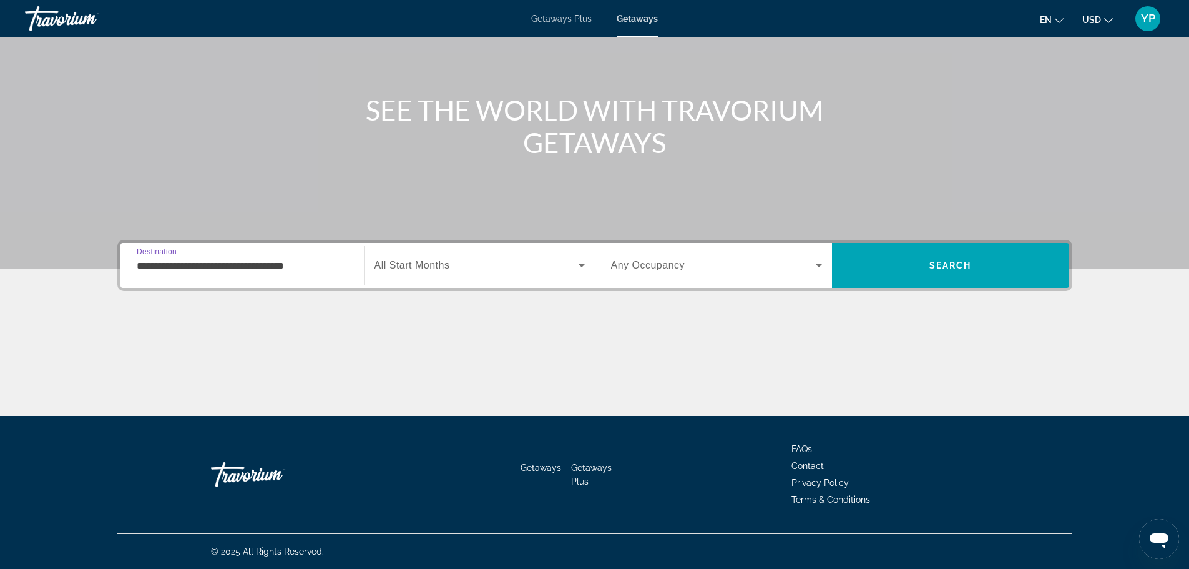
click at [416, 274] on div "Search widget" at bounding box center [479, 265] width 210 height 35
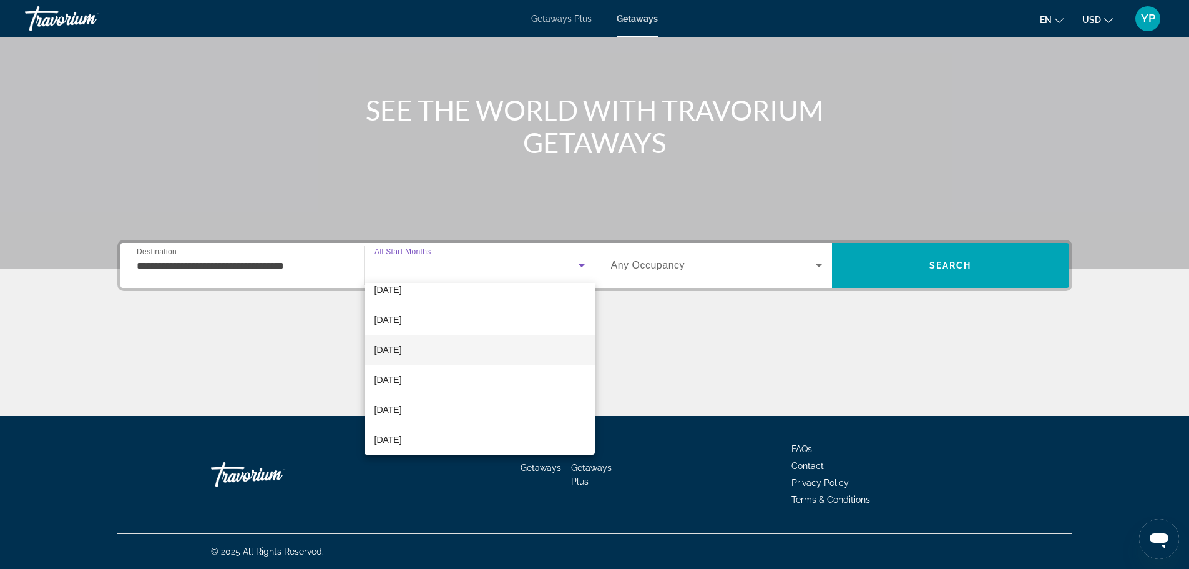
scroll to position [62, 0]
click at [418, 379] on mat-option "[DATE]" at bounding box center [479, 390] width 230 height 30
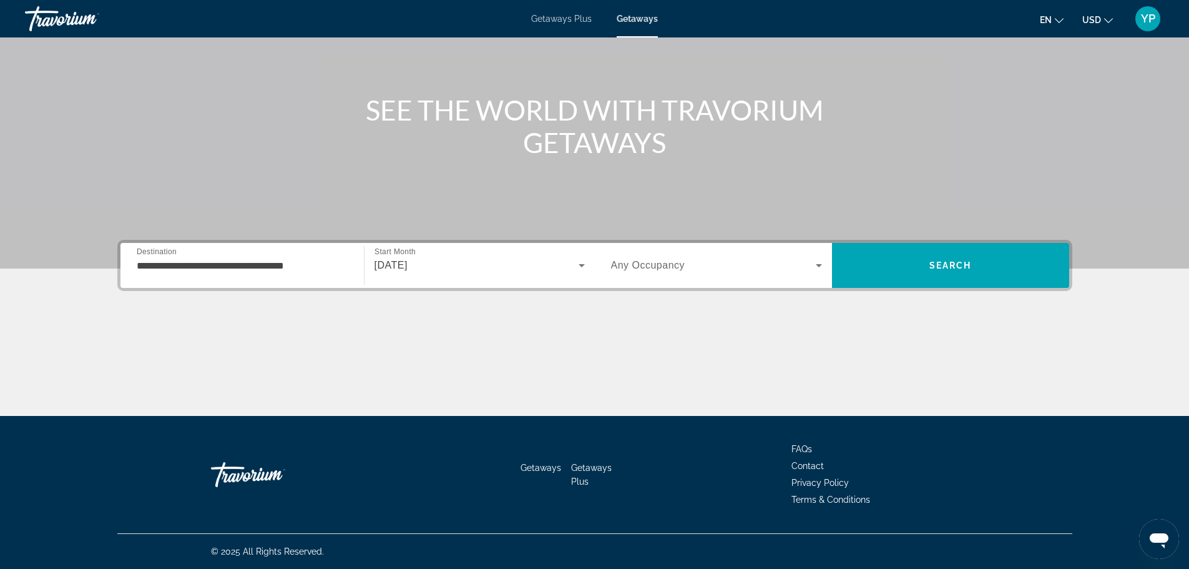
click at [672, 263] on span "Any Occupancy" at bounding box center [648, 265] width 74 height 11
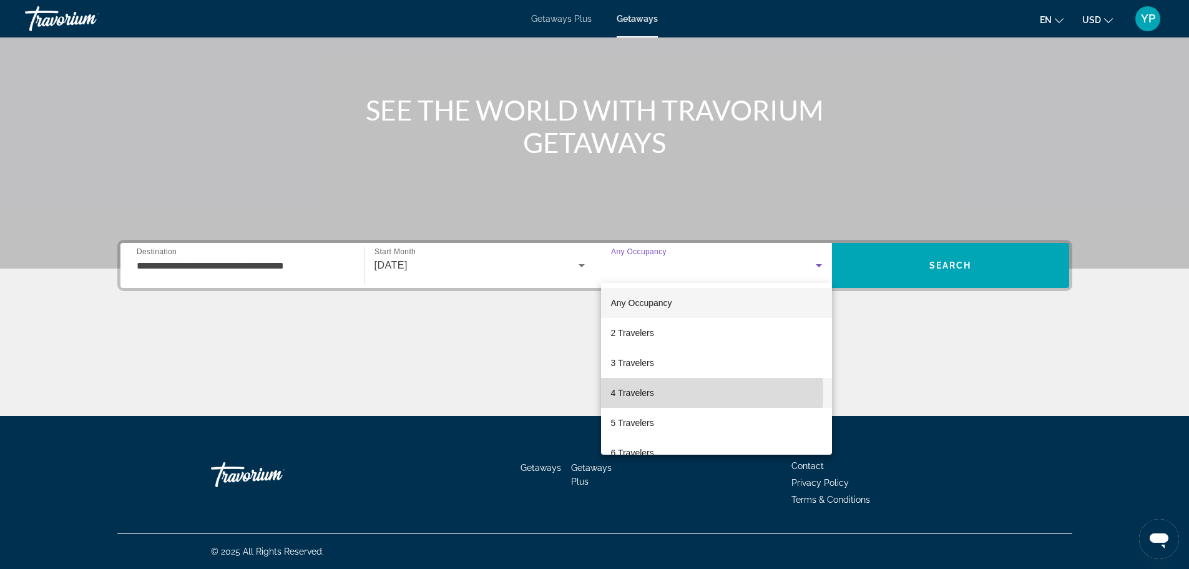
click at [639, 392] on span "4 Travelers" at bounding box center [632, 392] width 43 height 15
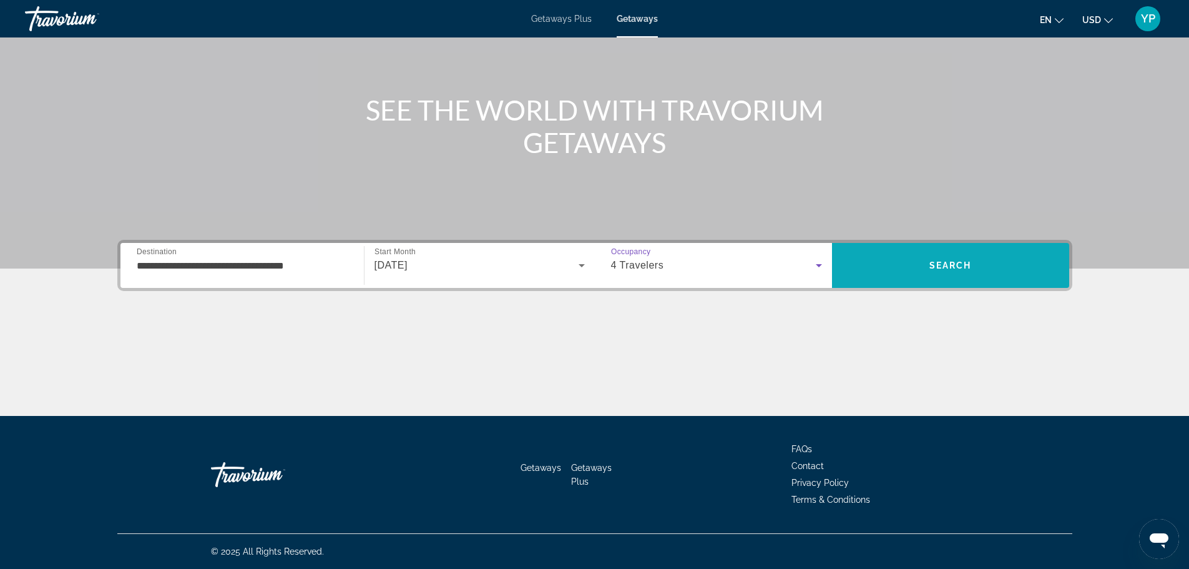
click at [912, 264] on span "Search" at bounding box center [950, 265] width 237 height 30
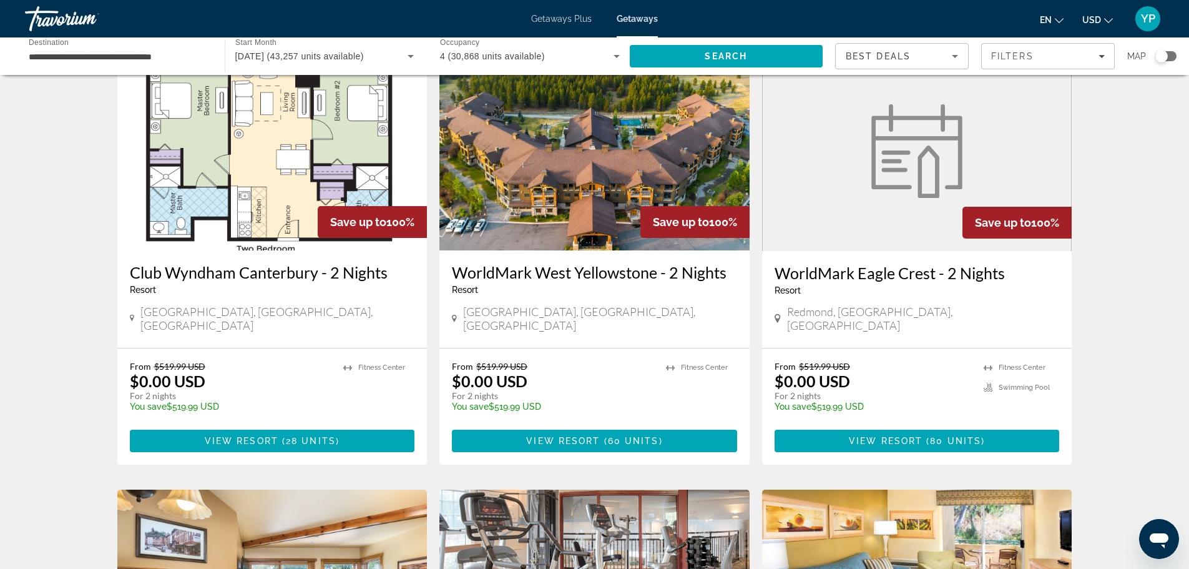
scroll to position [999, 0]
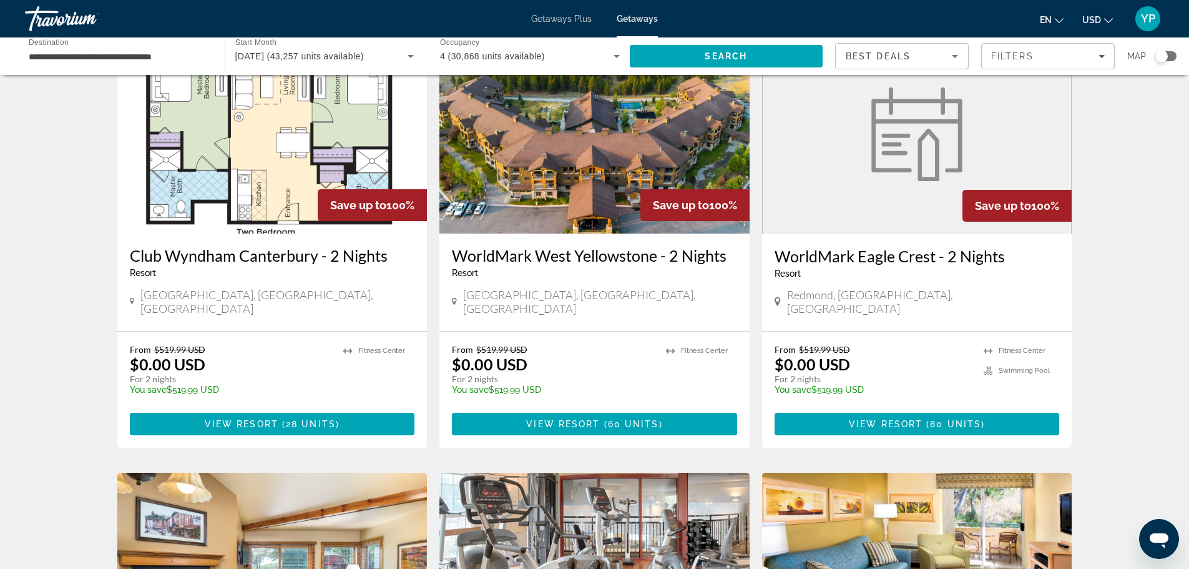
click at [331, 51] on span "February 2026 (43,257 units available)" at bounding box center [299, 56] width 129 height 10
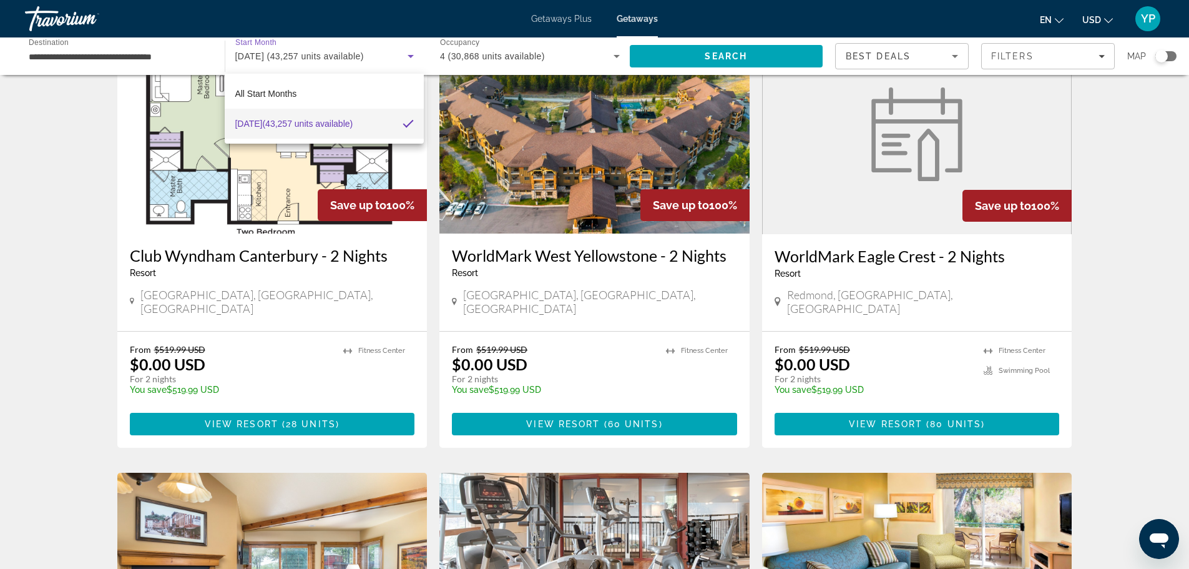
click at [124, 49] on div at bounding box center [594, 284] width 1189 height 569
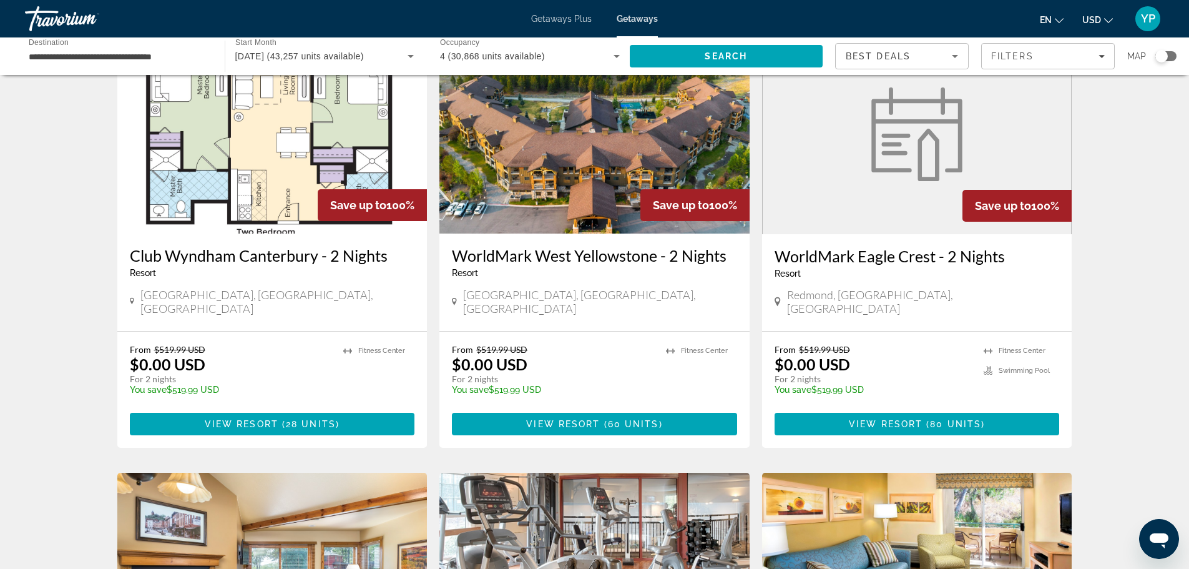
click at [132, 54] on input "**********" at bounding box center [119, 56] width 180 height 15
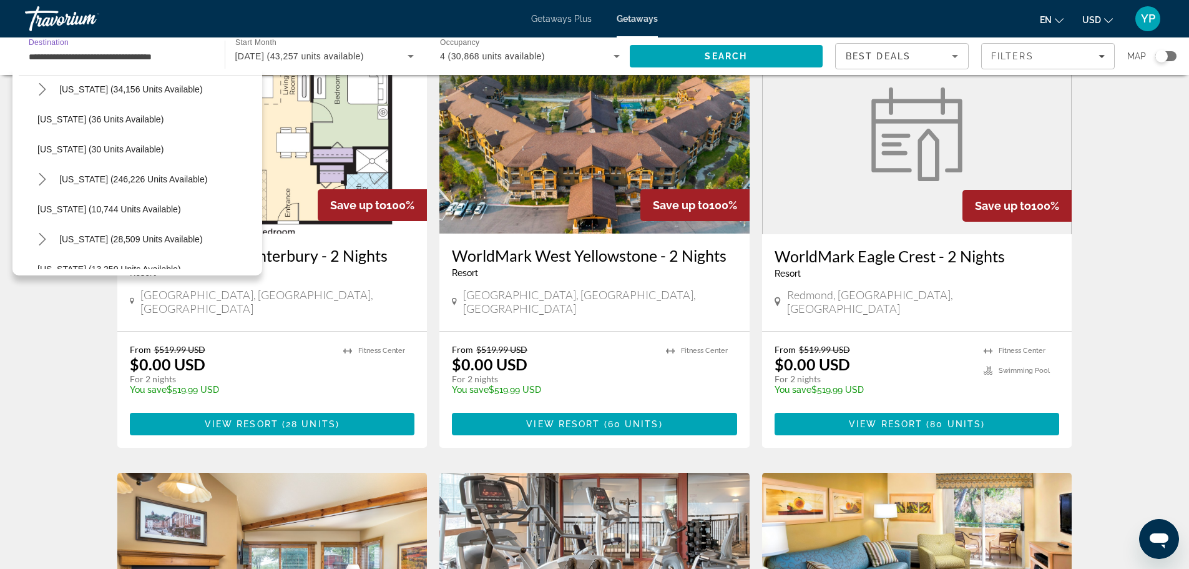
scroll to position [187, 0]
click at [97, 156] on span "Select destination: Florida (246,226 units available)" at bounding box center [157, 149] width 209 height 30
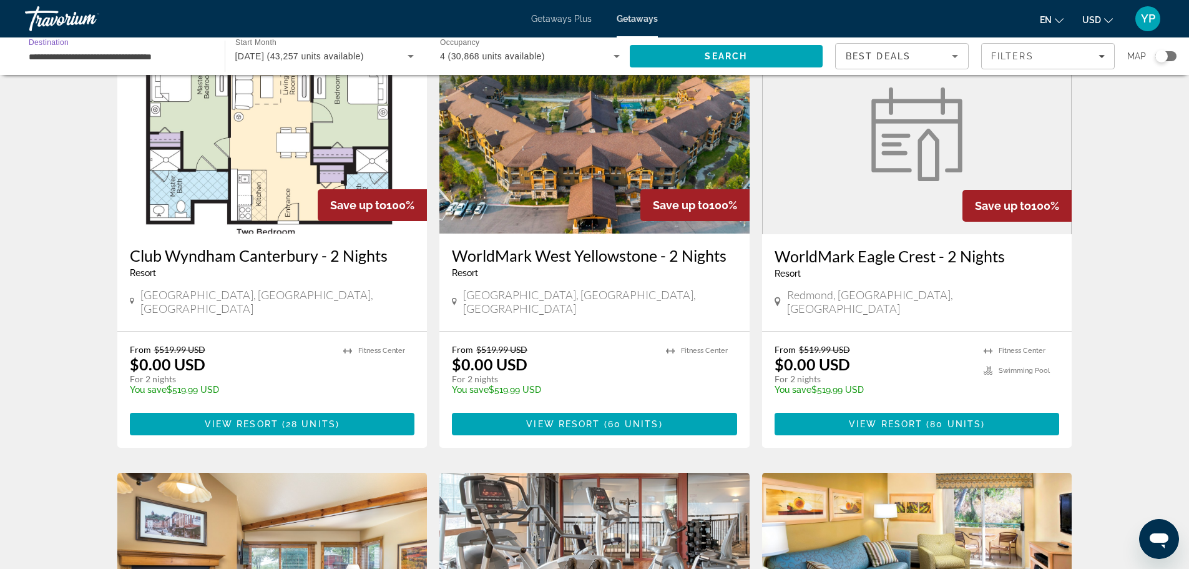
type input "**********"
click at [715, 66] on span "Search" at bounding box center [726, 56] width 193 height 30
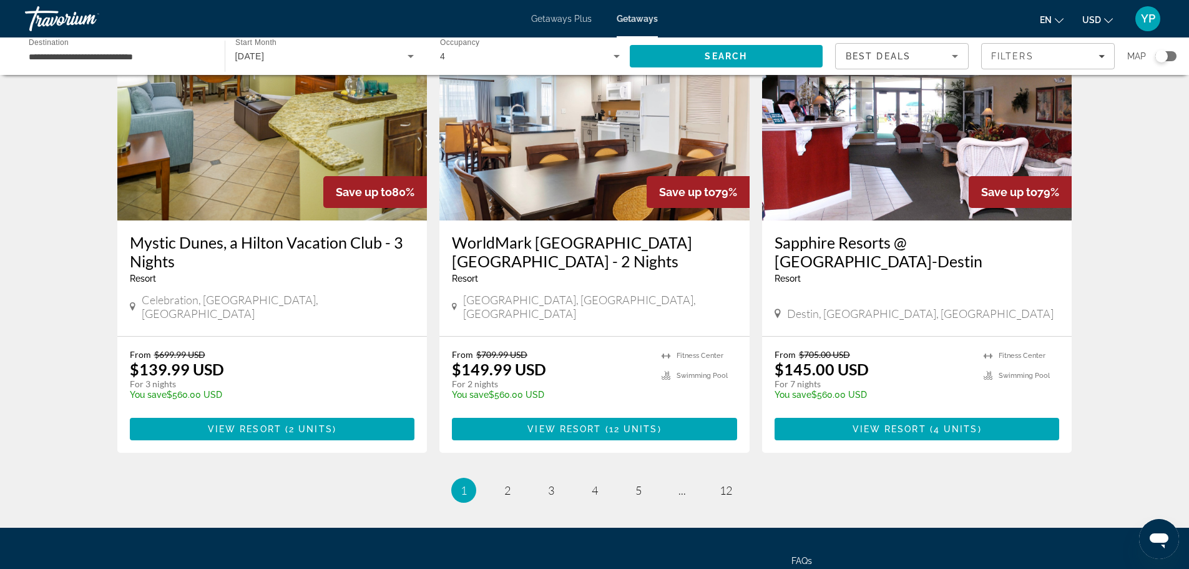
scroll to position [1525, 0]
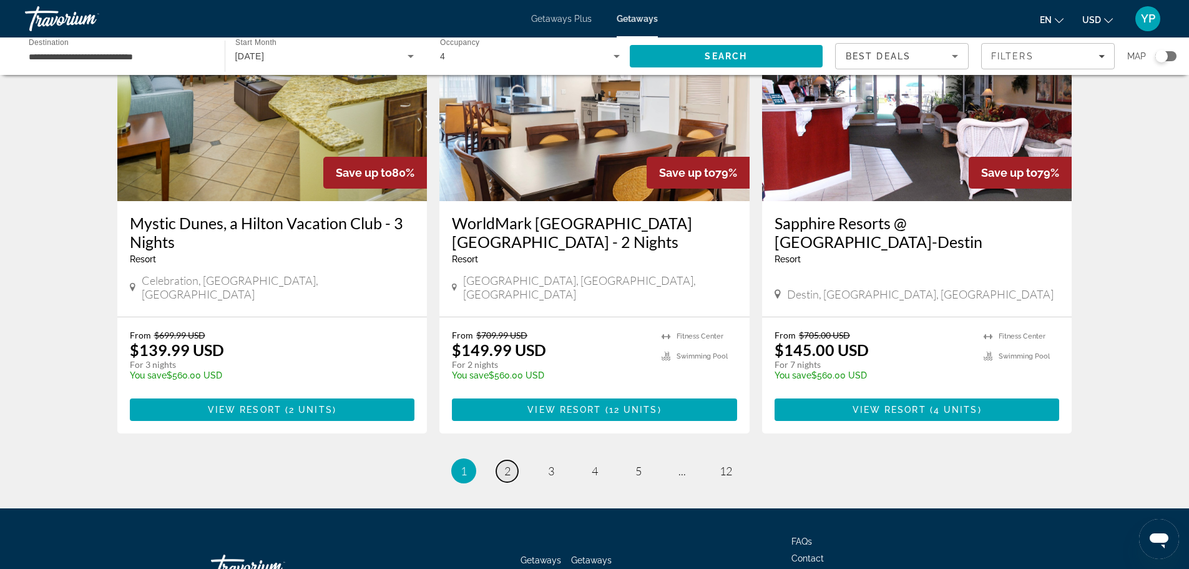
click at [511, 460] on link "page 2" at bounding box center [507, 471] width 22 height 22
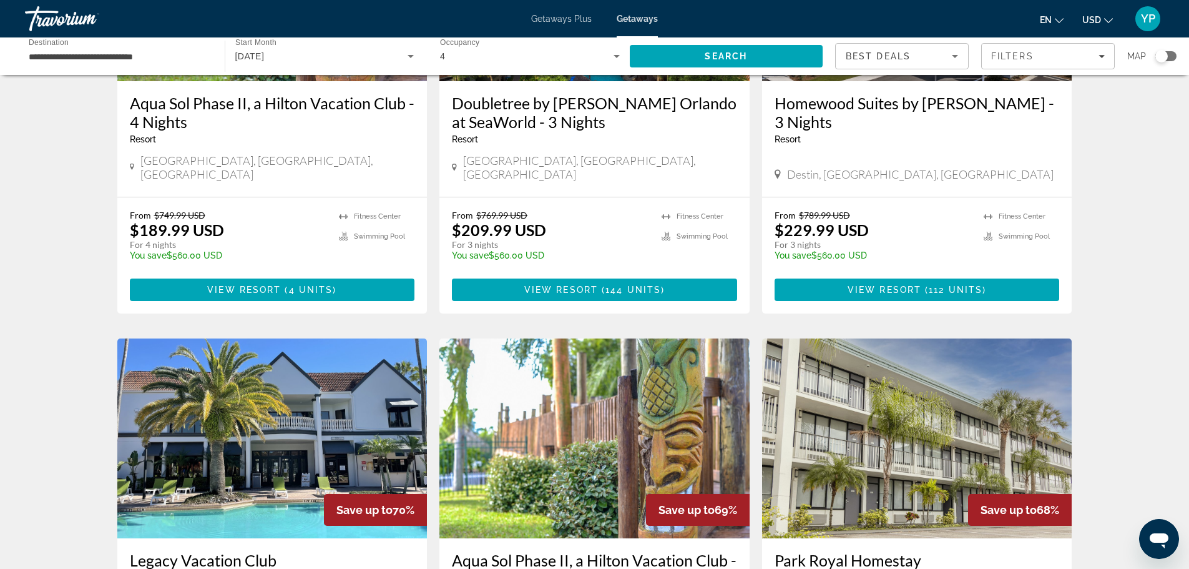
scroll to position [1186, 0]
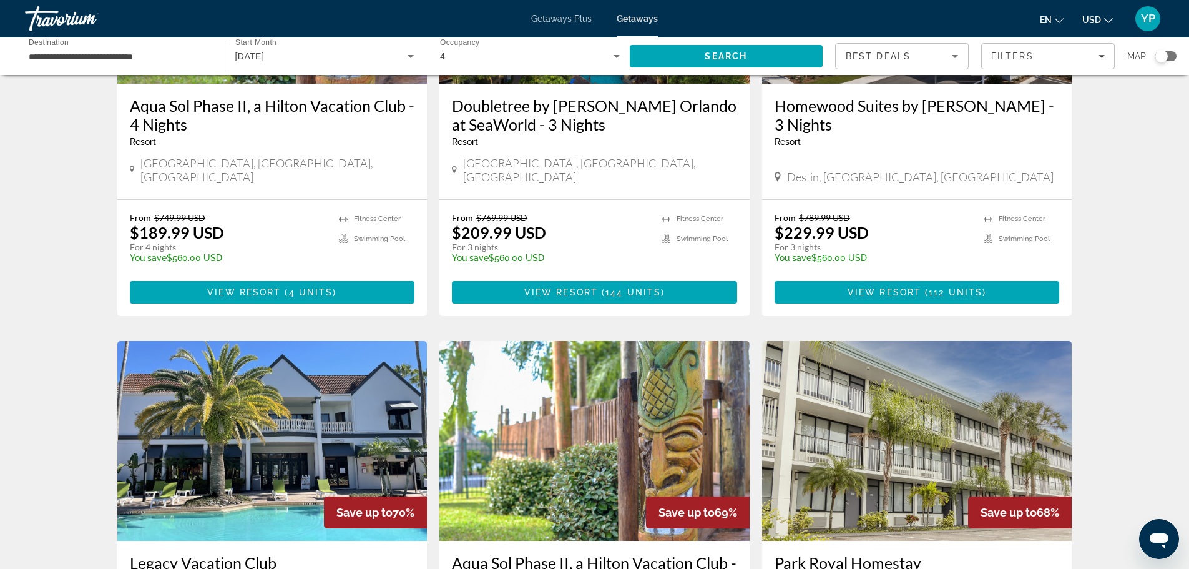
click at [305, 51] on div "[DATE]" at bounding box center [321, 56] width 173 height 15
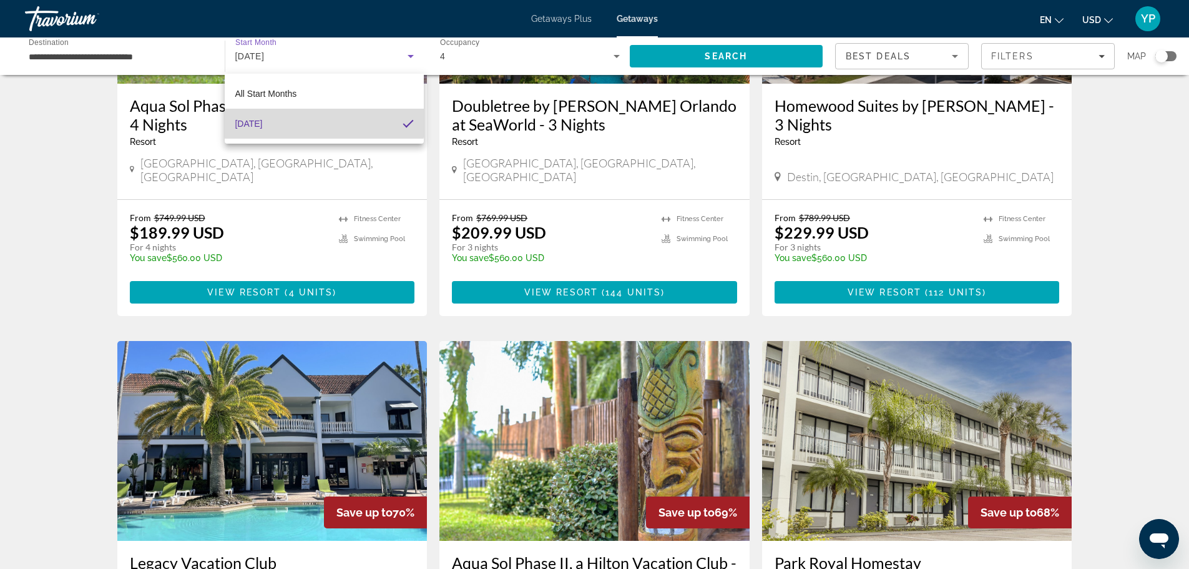
click at [273, 113] on mat-option "[DATE]" at bounding box center [324, 124] width 198 height 30
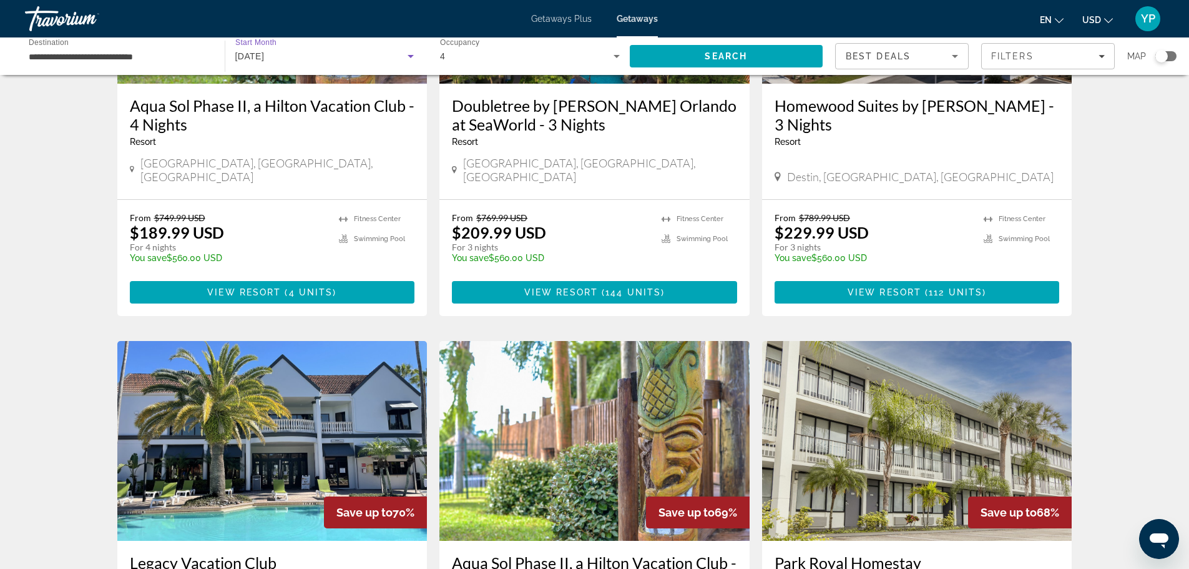
click at [274, 96] on div "Aqua Sol Phase II, a Hilton Vacation Club - 4 Nights Resort - This is an adults…" at bounding box center [272, 126] width 285 height 60
click at [265, 57] on span "[DATE]" at bounding box center [249, 56] width 29 height 10
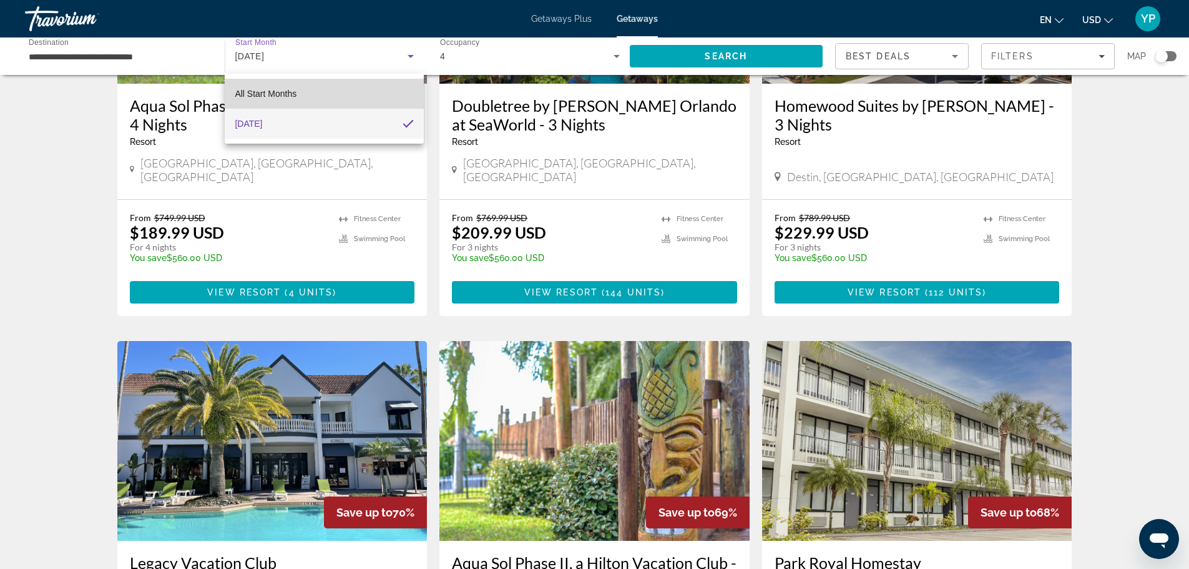
click at [303, 87] on mat-option "All Start Months" at bounding box center [324, 94] width 198 height 30
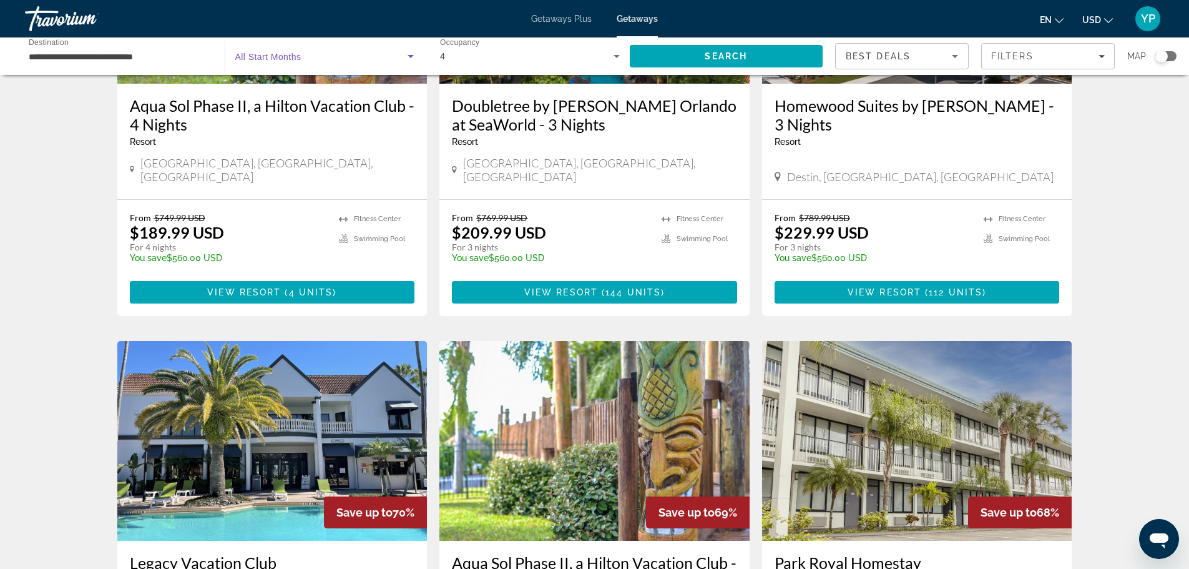
click at [304, 56] on span "Search widget" at bounding box center [321, 56] width 173 height 15
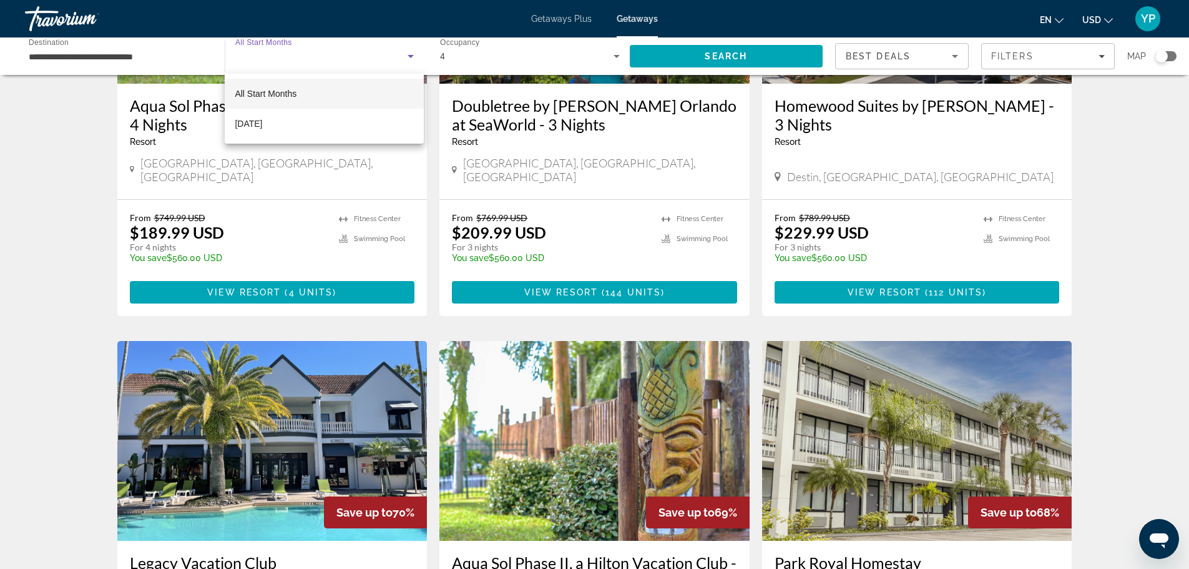
click at [304, 56] on div at bounding box center [594, 284] width 1189 height 569
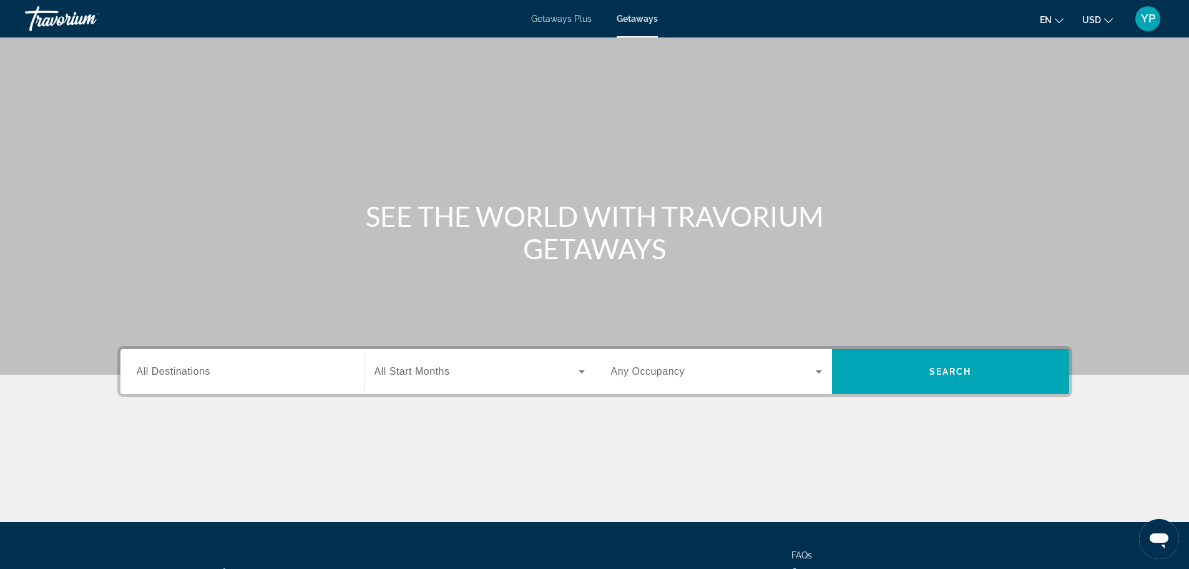
click at [205, 351] on div "Destination All Destinations" at bounding box center [242, 371] width 231 height 45
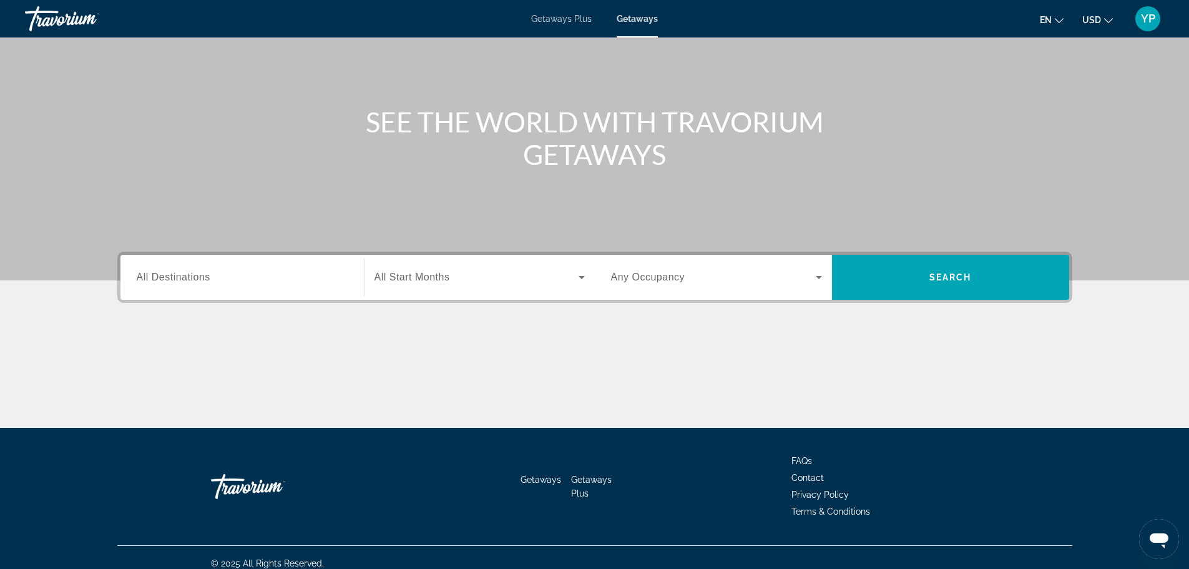
scroll to position [106, 0]
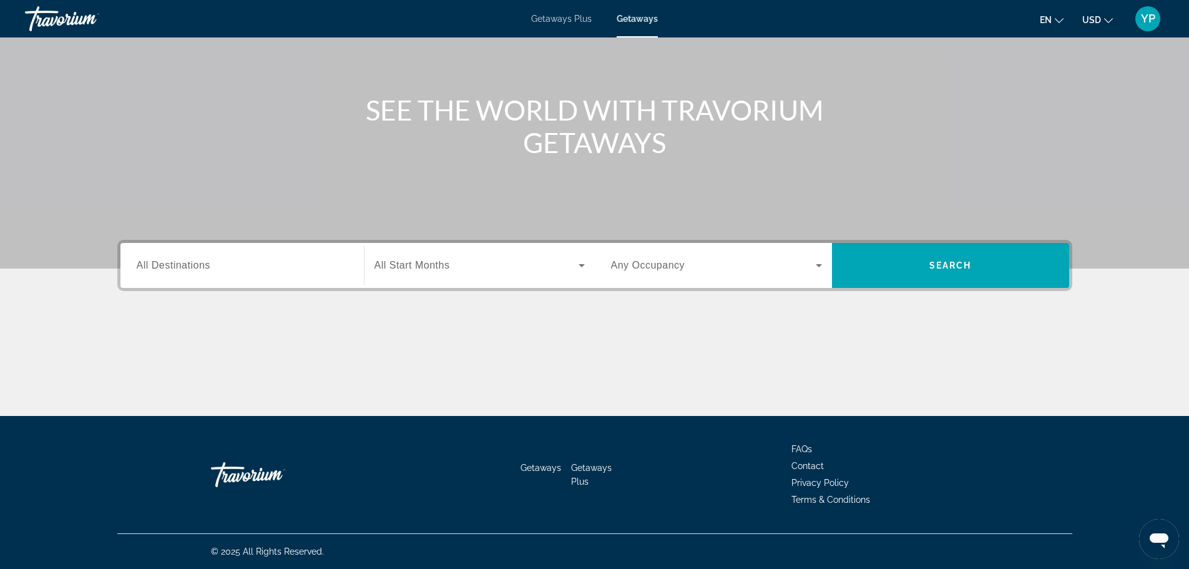
click at [182, 285] on div "Destination All Destinations" at bounding box center [242, 265] width 231 height 45
click at [182, 281] on div "Search widget" at bounding box center [242, 266] width 211 height 36
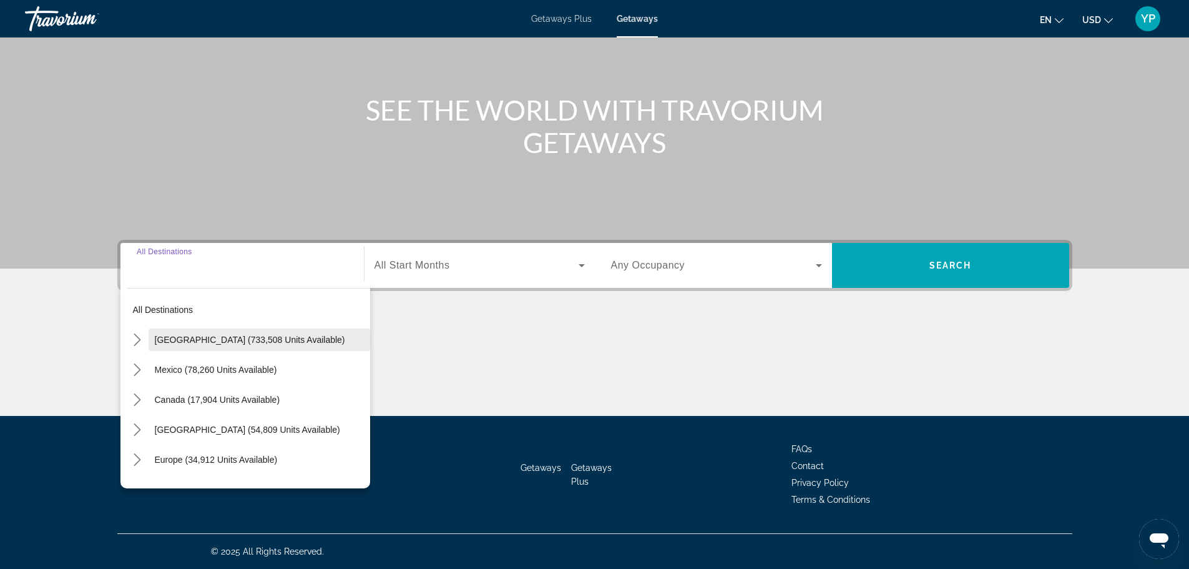
click at [172, 327] on span "Select destination: United States (733,508 units available)" at bounding box center [260, 340] width 222 height 30
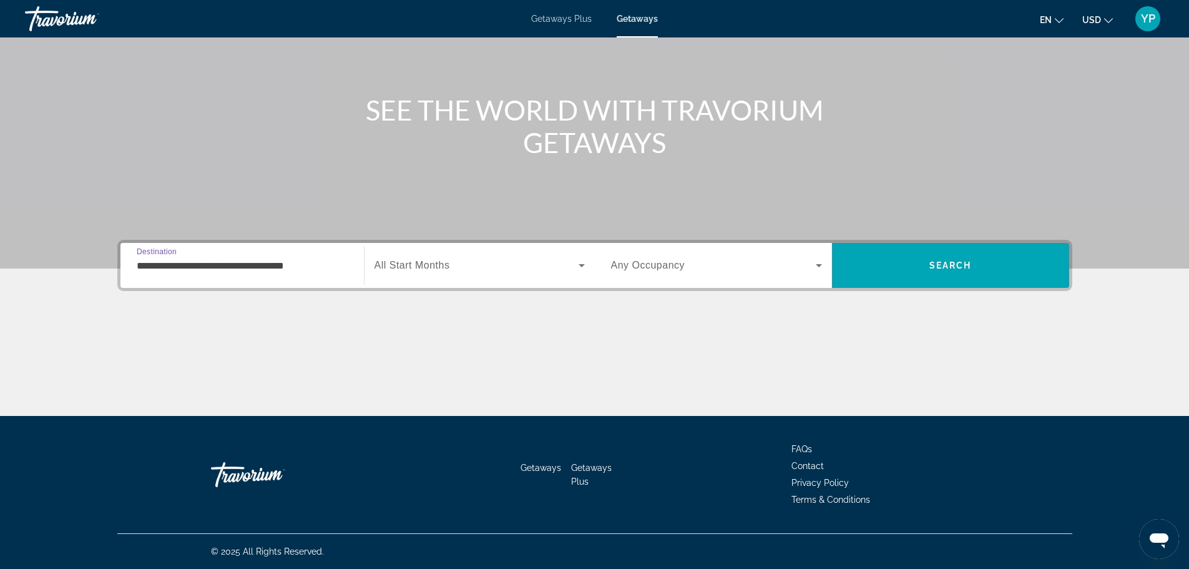
click at [215, 269] on input "**********" at bounding box center [242, 265] width 211 height 15
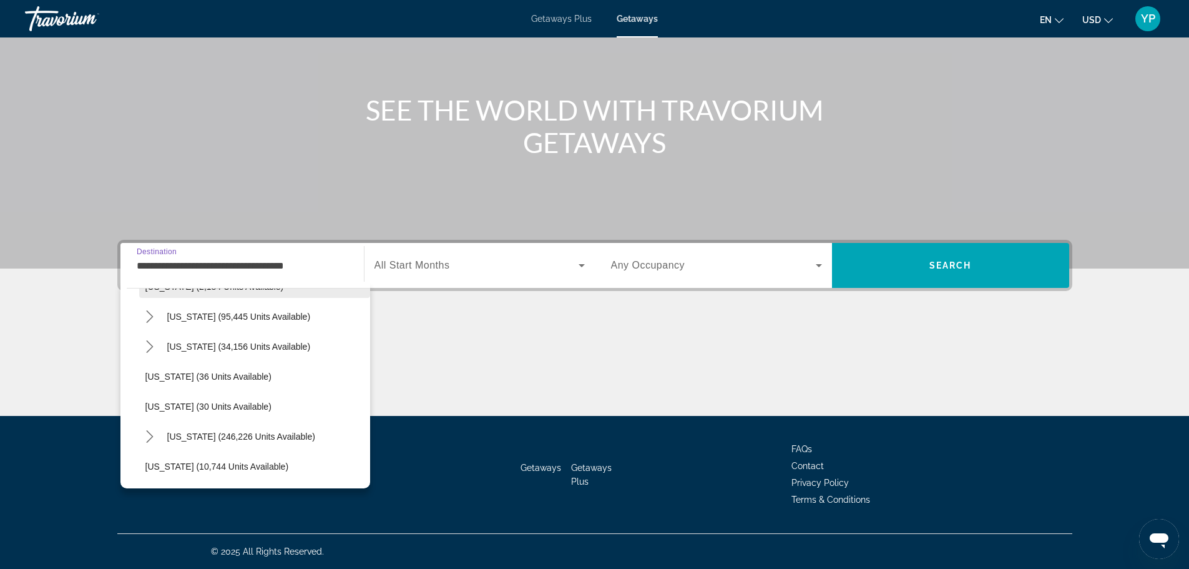
scroll to position [125, 0]
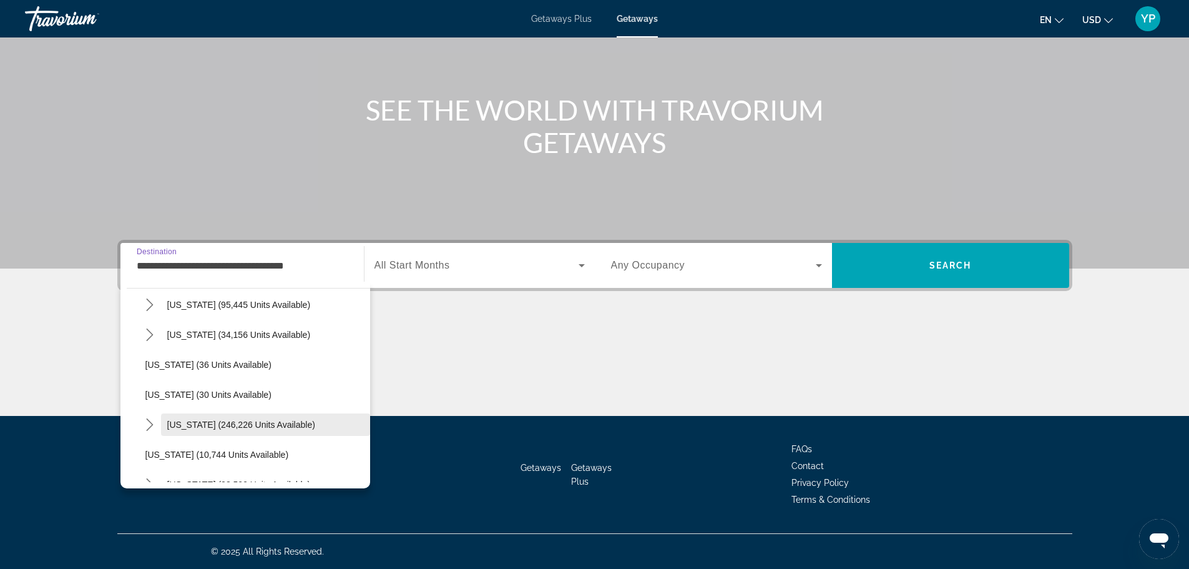
click at [205, 414] on span "Select destination: Florida (246,226 units available)" at bounding box center [265, 424] width 209 height 30
type input "**********"
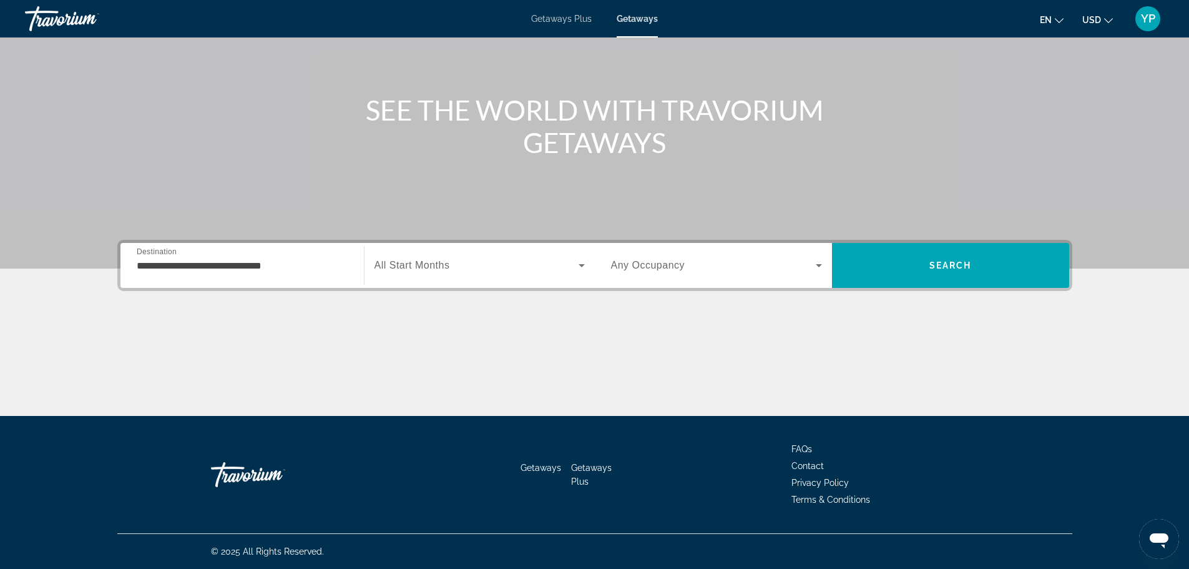
click at [411, 275] on div "Search widget" at bounding box center [479, 265] width 210 height 35
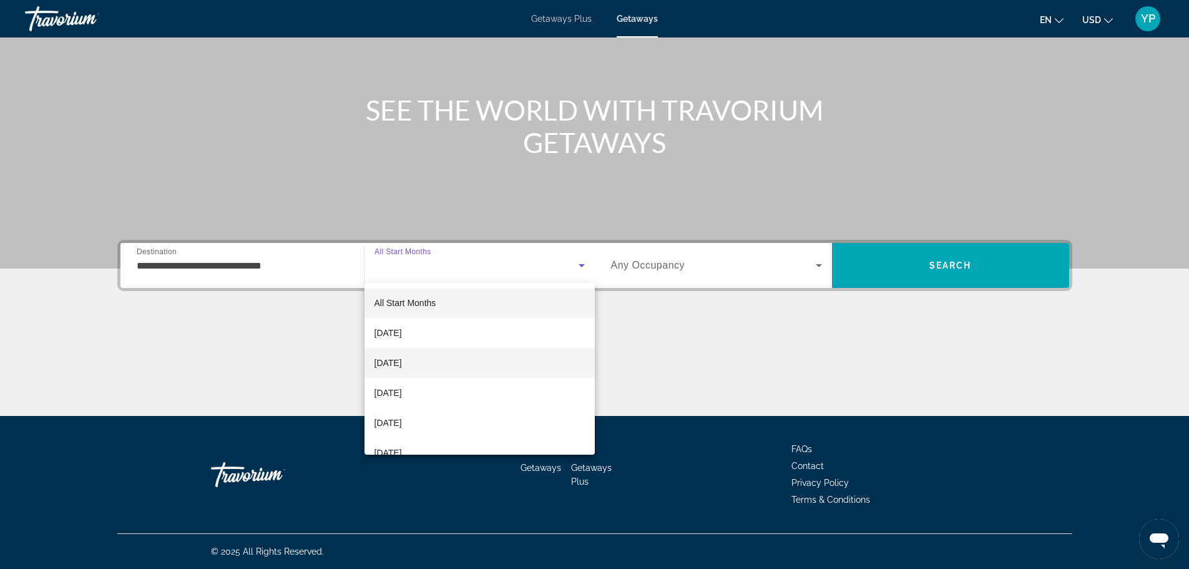
click at [402, 366] on span "[DATE]" at bounding box center [387, 362] width 27 height 15
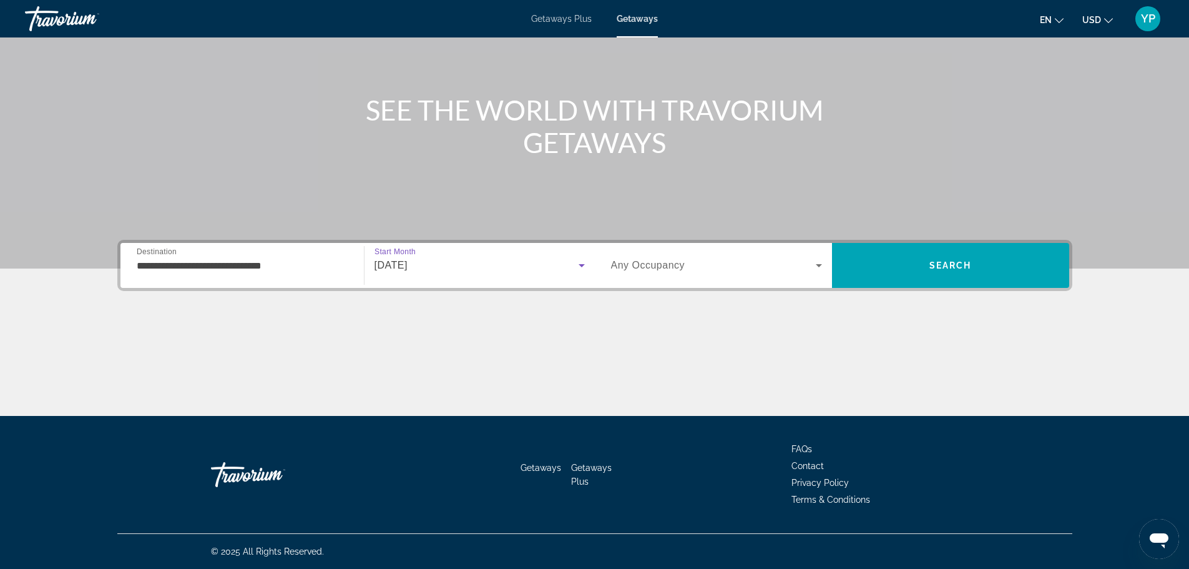
click at [767, 258] on span "Search widget" at bounding box center [713, 265] width 205 height 15
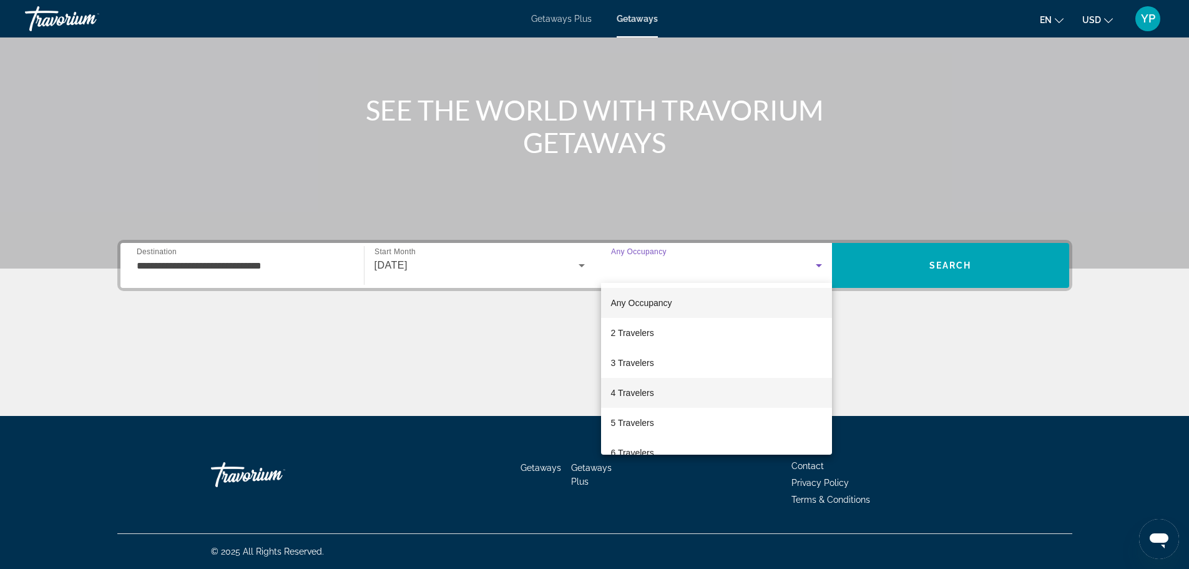
click at [615, 392] on span "4 Travelers" at bounding box center [632, 392] width 43 height 15
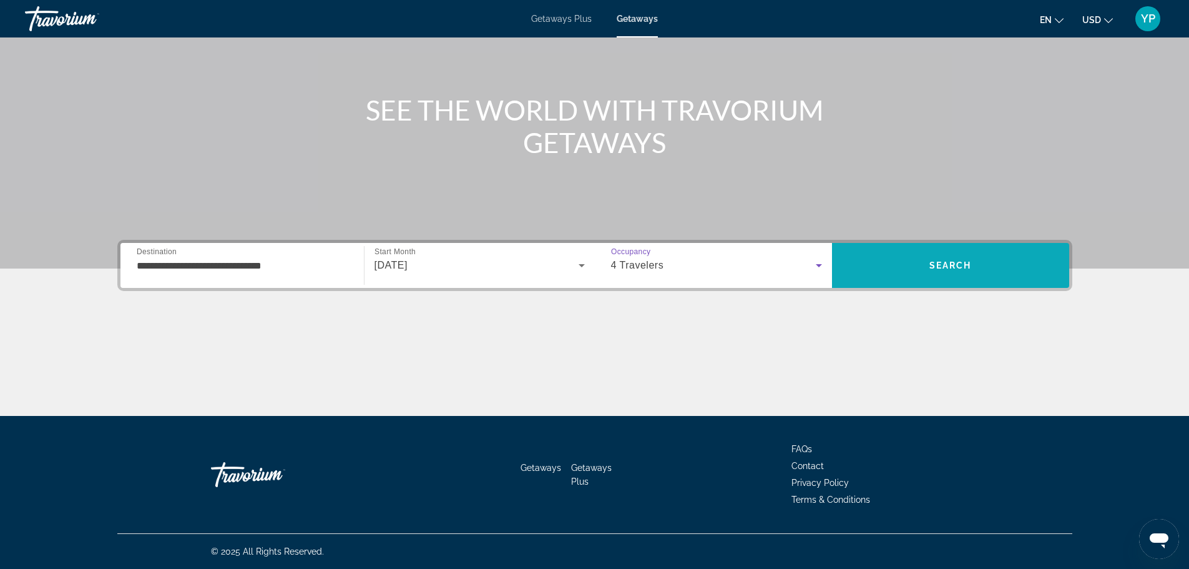
click at [947, 259] on span "Search" at bounding box center [950, 265] width 237 height 30
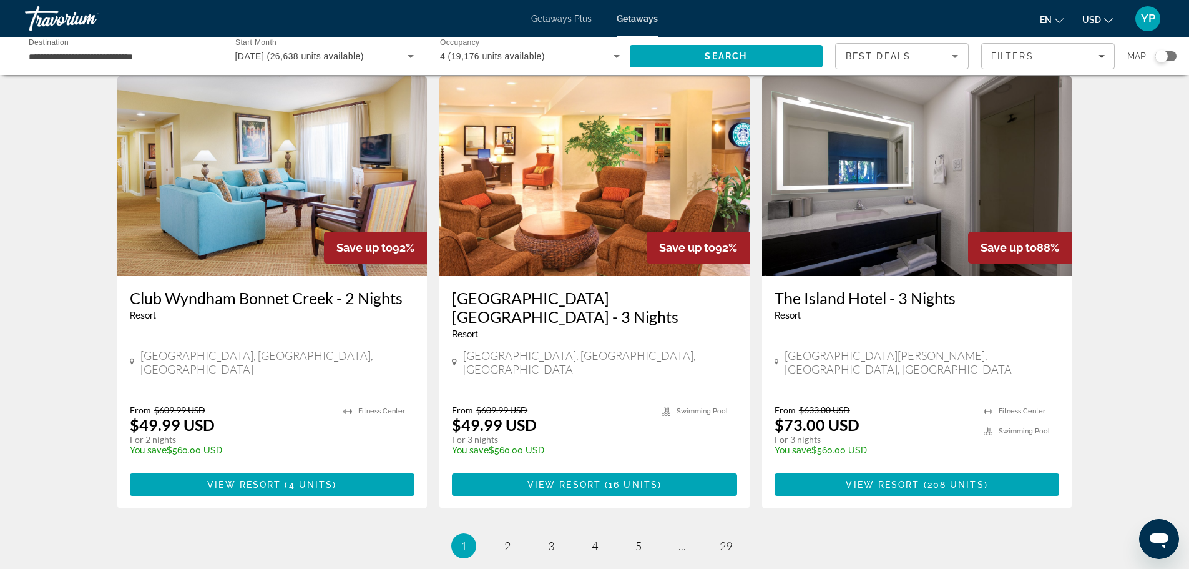
scroll to position [1488, 0]
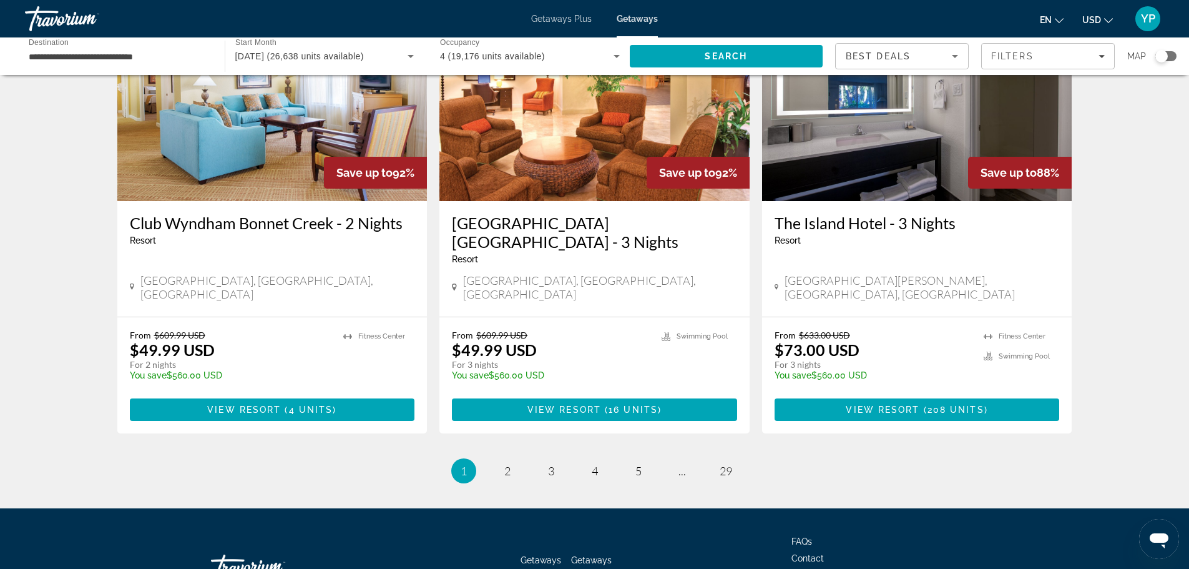
click at [518, 458] on li "page 2" at bounding box center [507, 470] width 25 height 25
click at [513, 460] on link "page 2" at bounding box center [507, 471] width 22 height 22
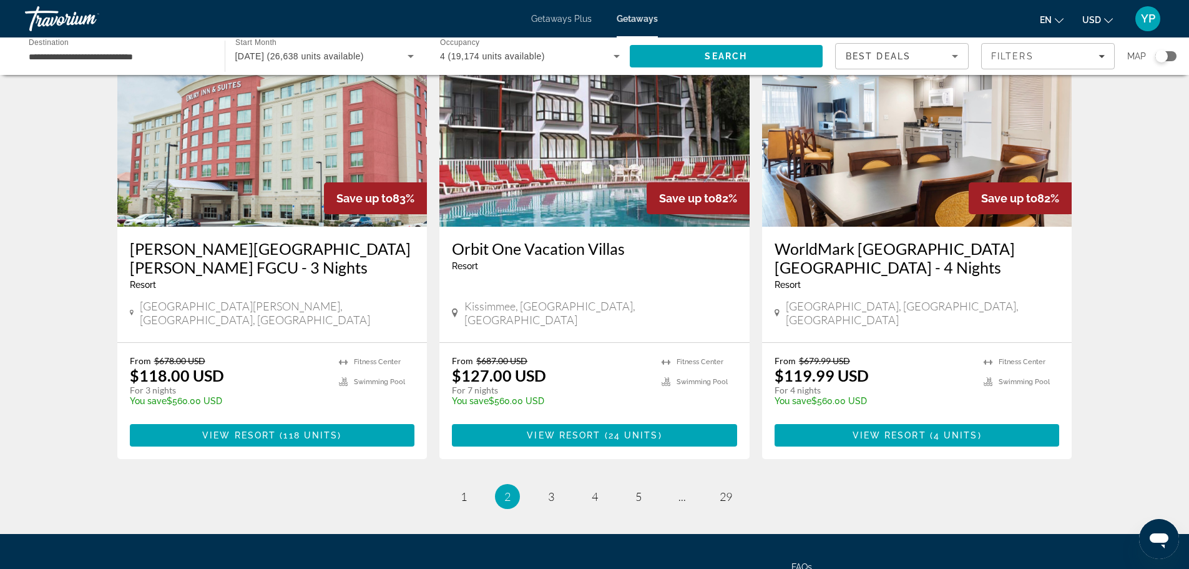
scroll to position [1507, 0]
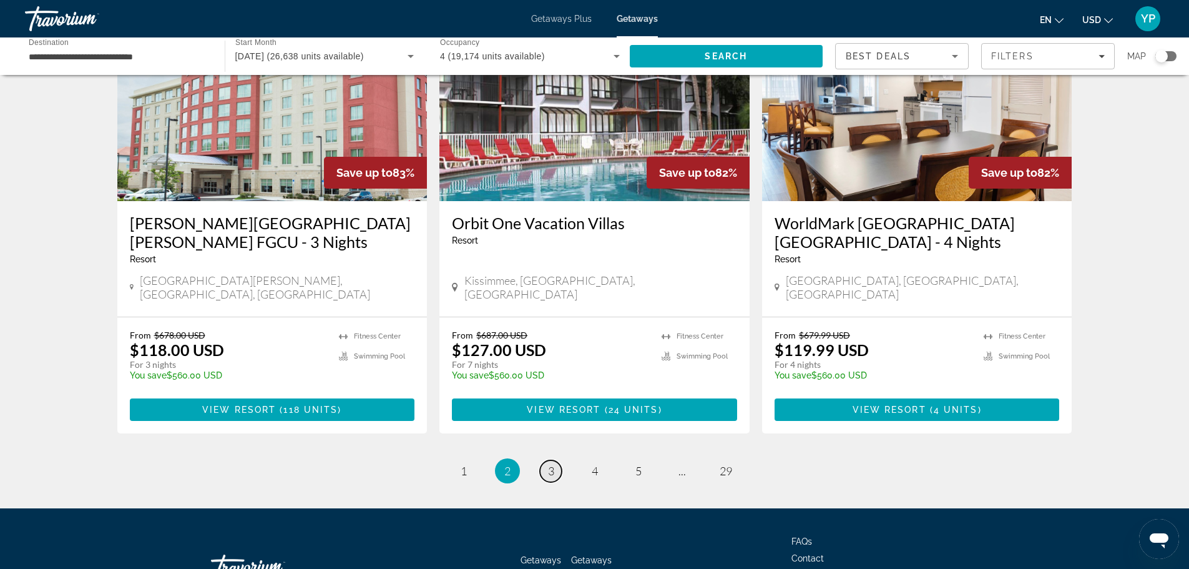
click at [548, 464] on span "3" at bounding box center [551, 471] width 6 height 14
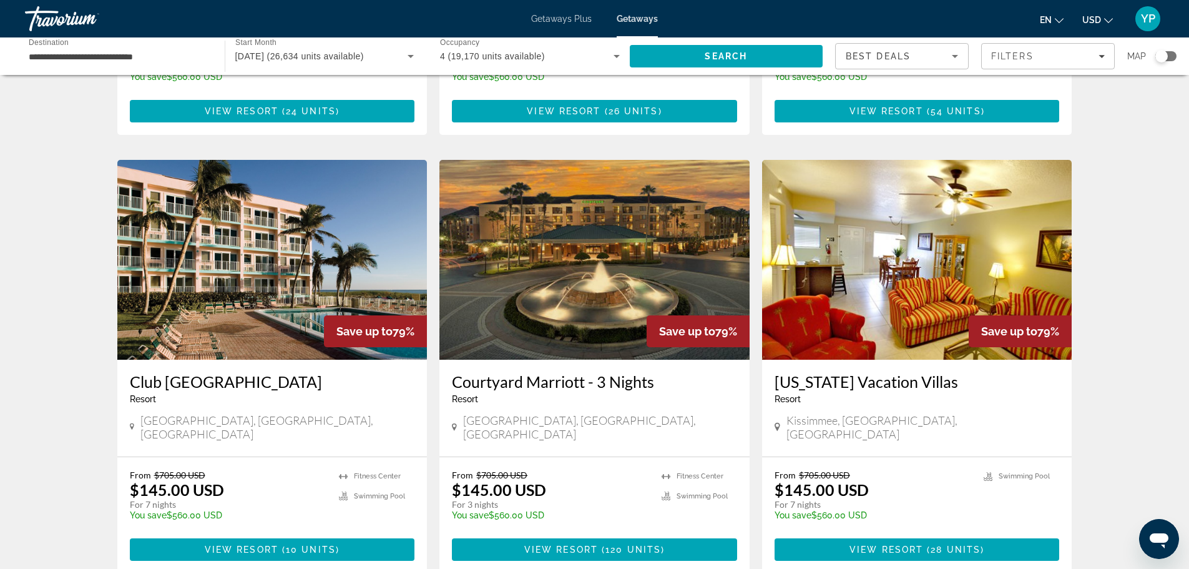
scroll to position [1373, 0]
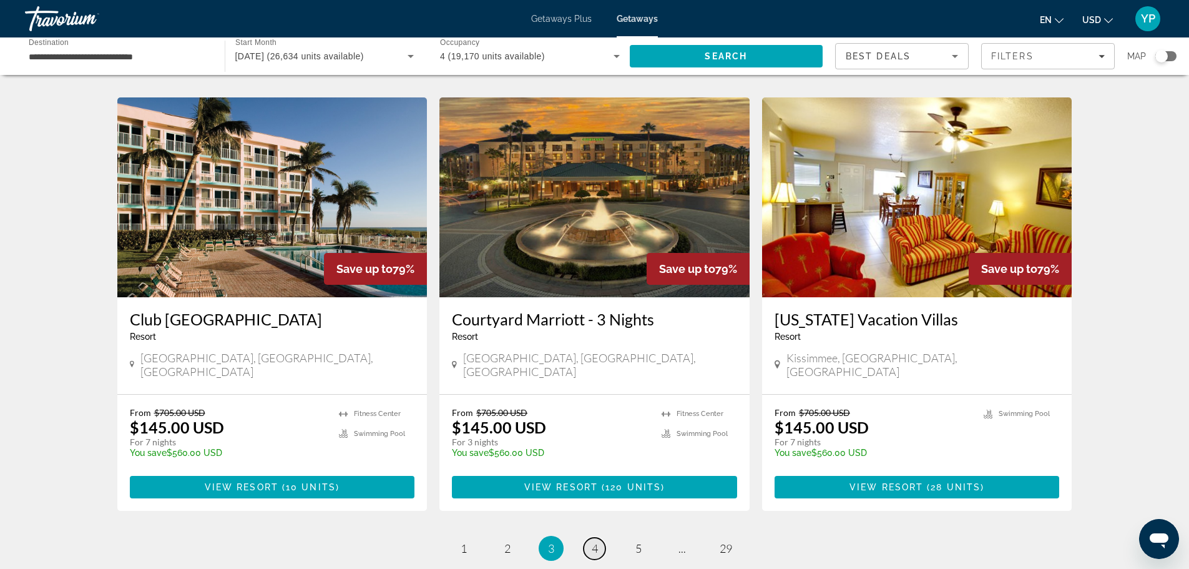
click at [602, 537] on link "page 4" at bounding box center [595, 548] width 22 height 22
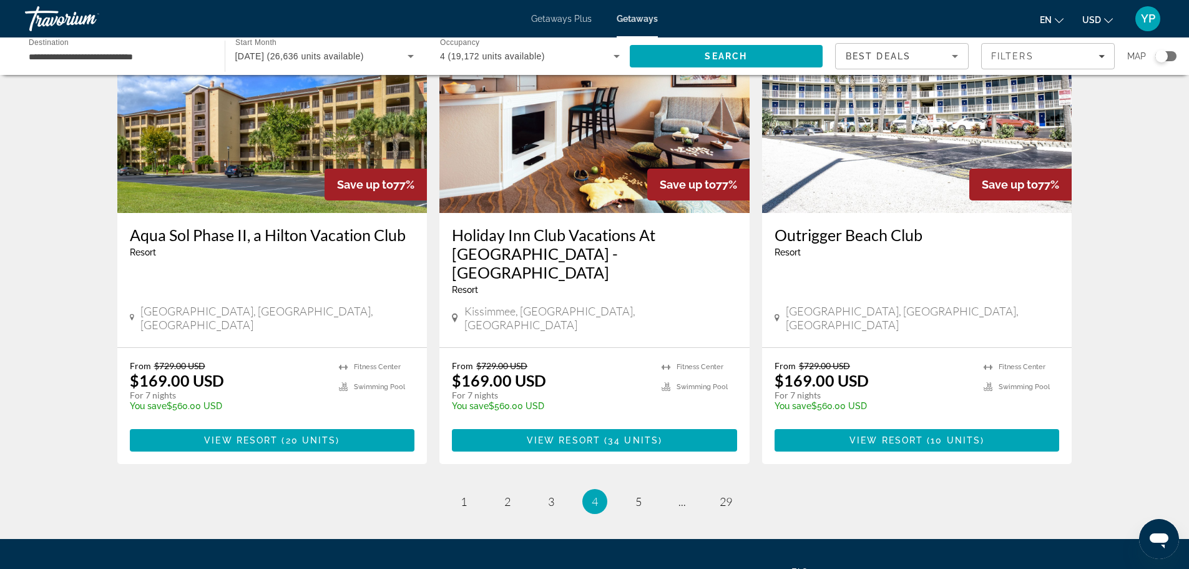
scroll to position [1488, 0]
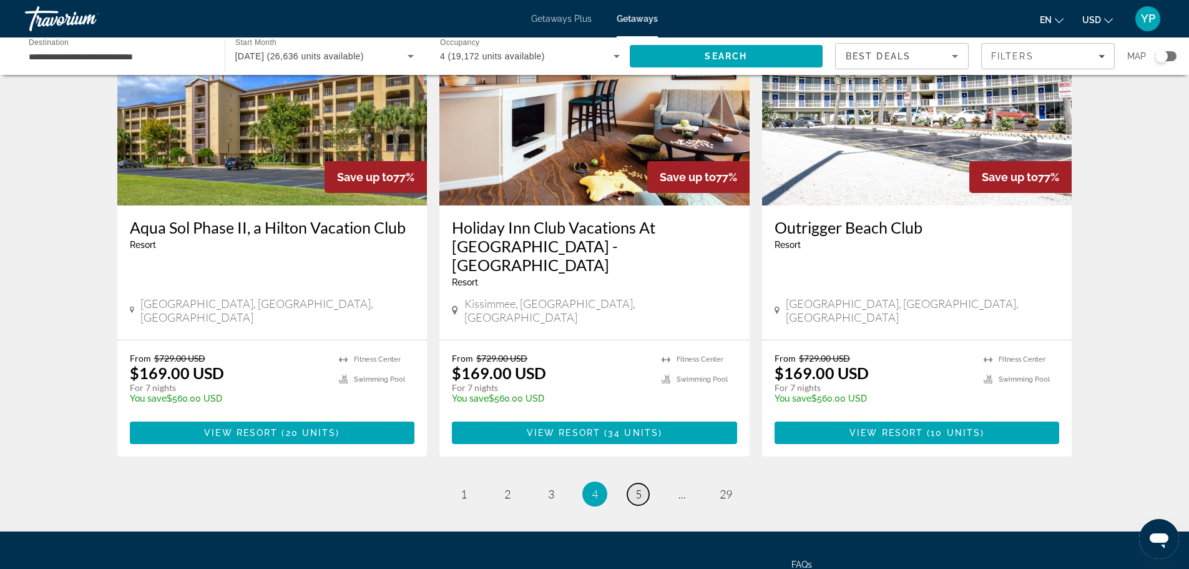
click at [637, 487] on span "5" at bounding box center [638, 494] width 6 height 14
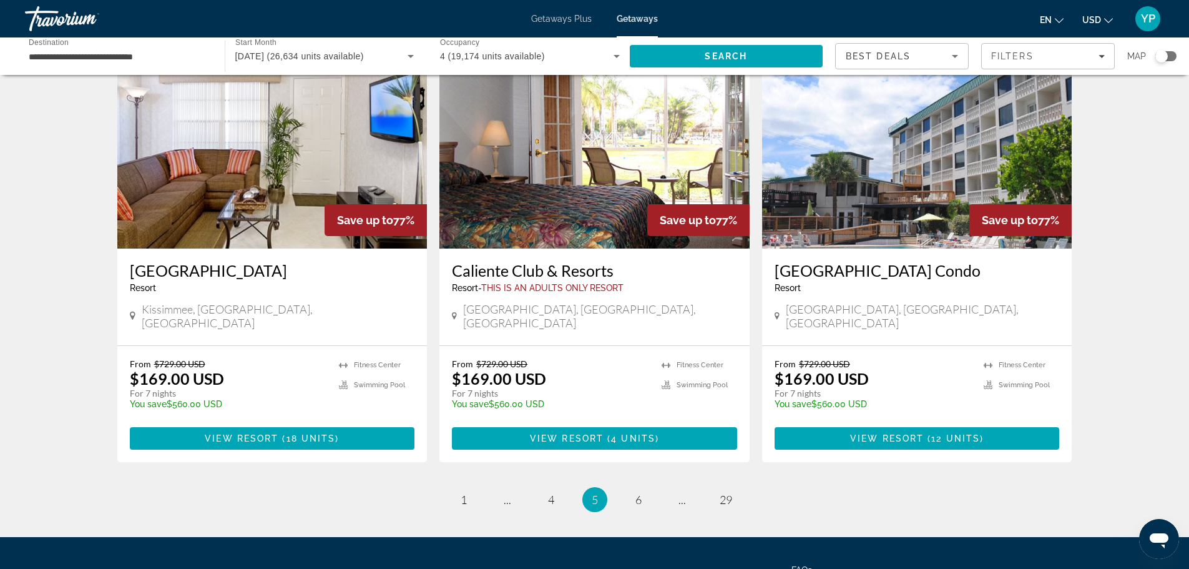
scroll to position [1488, 0]
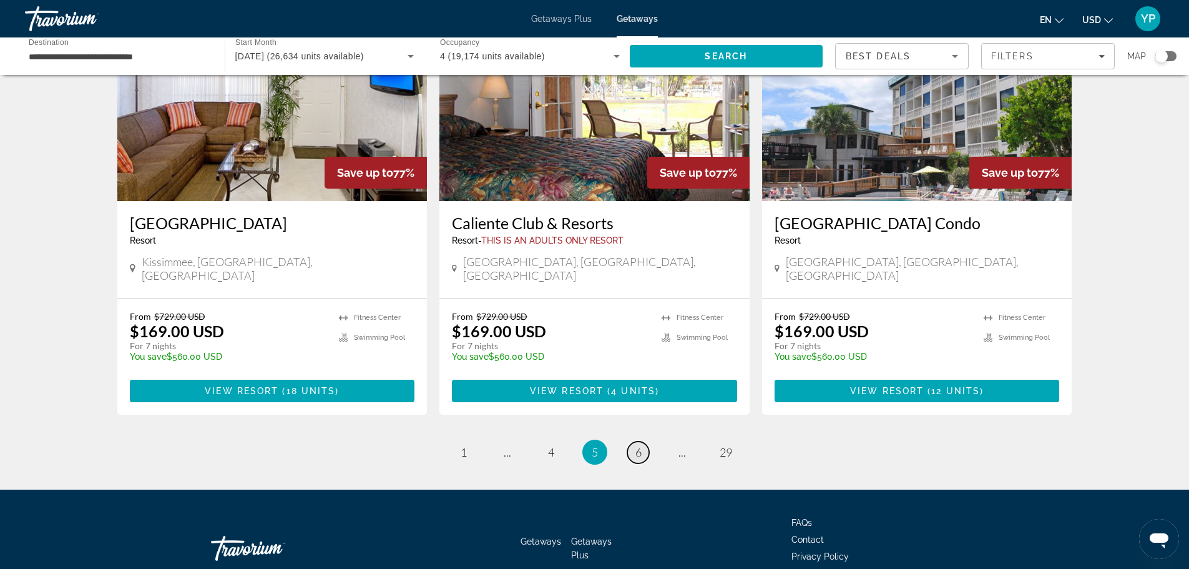
click at [643, 441] on link "page 6" at bounding box center [638, 452] width 22 height 22
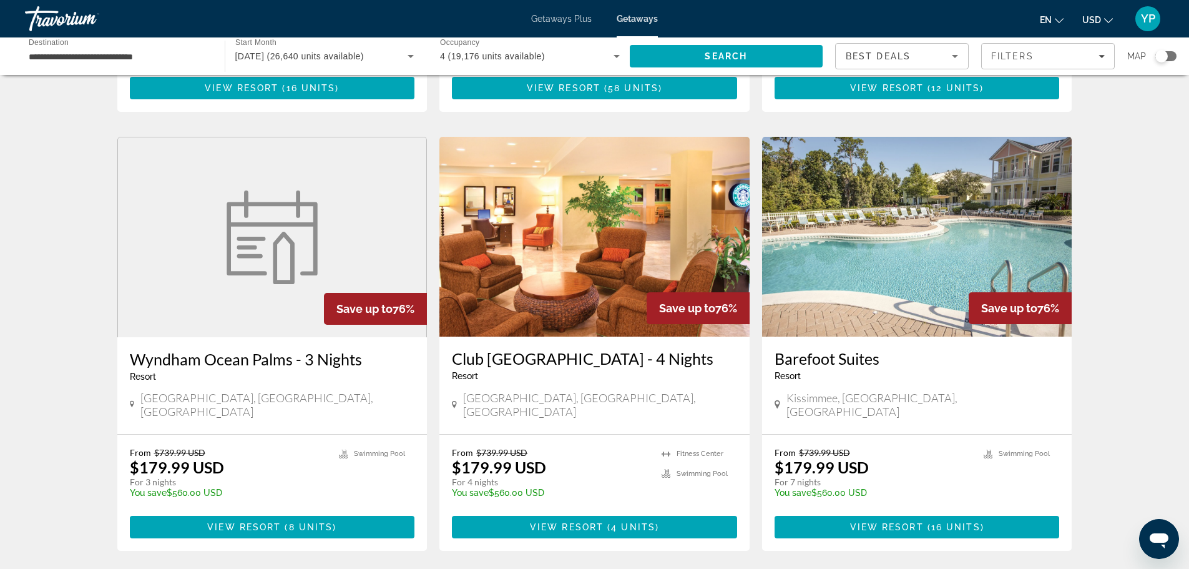
scroll to position [1435, 0]
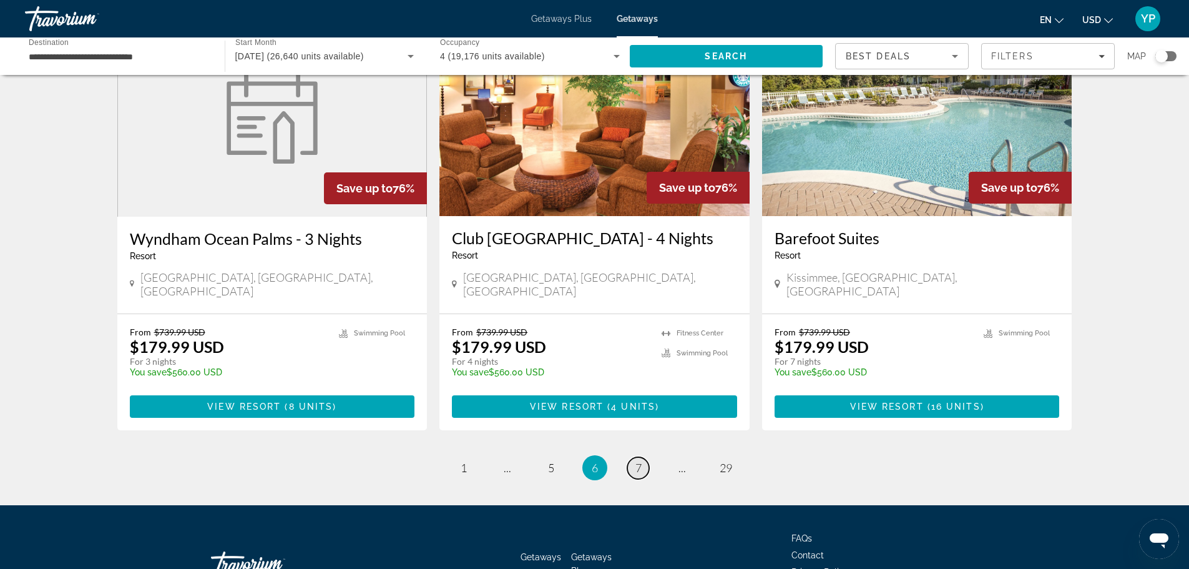
click at [644, 457] on link "page 7" at bounding box center [638, 468] width 22 height 22
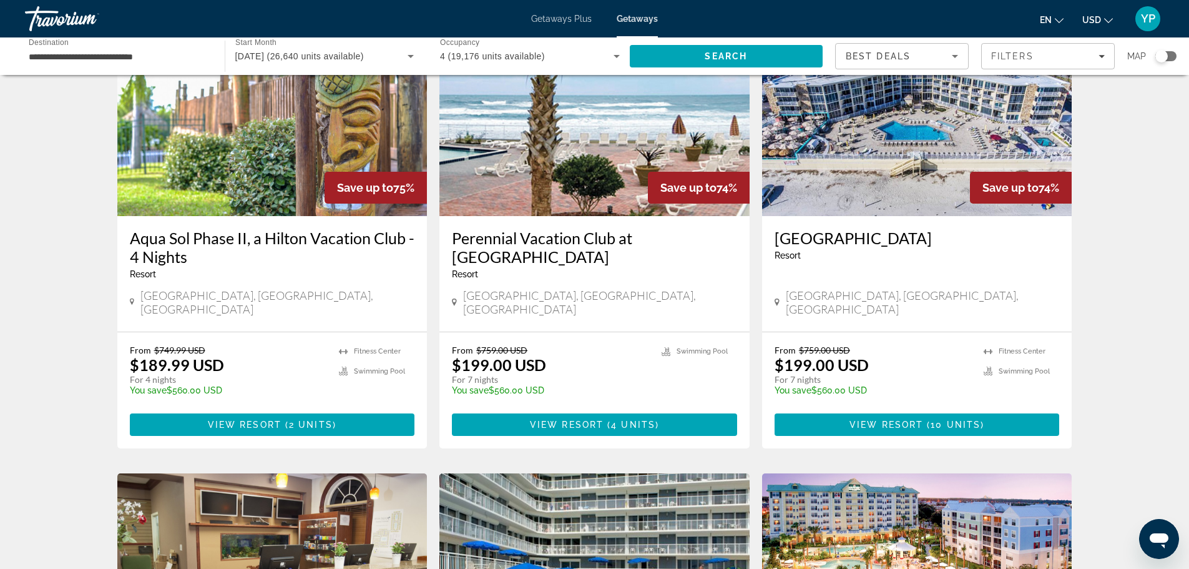
scroll to position [999, 0]
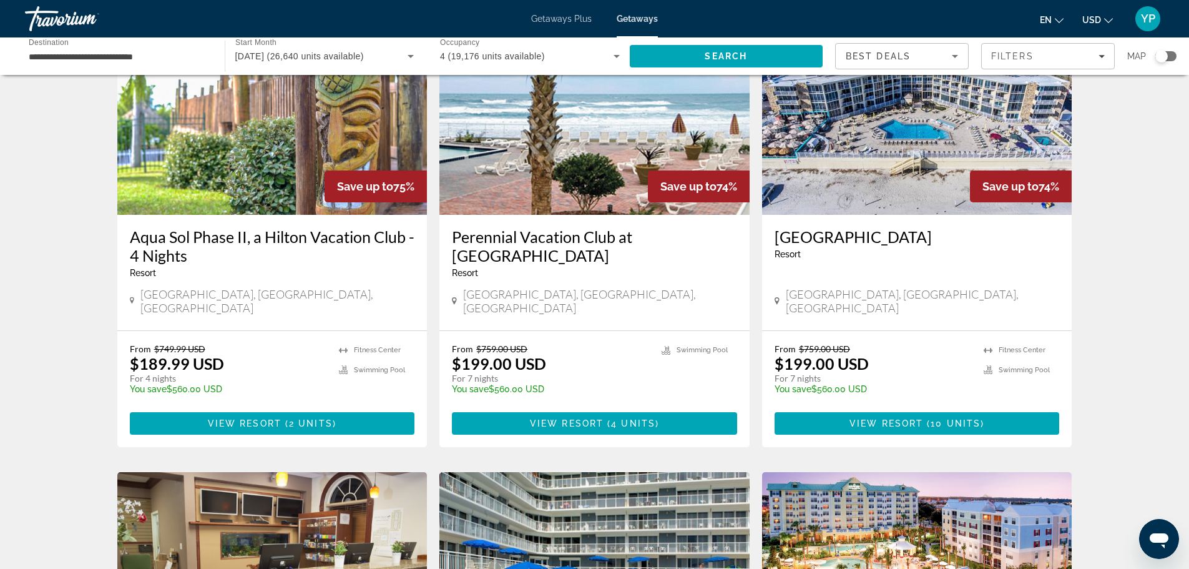
click at [608, 184] on img "Main content" at bounding box center [594, 115] width 310 height 200
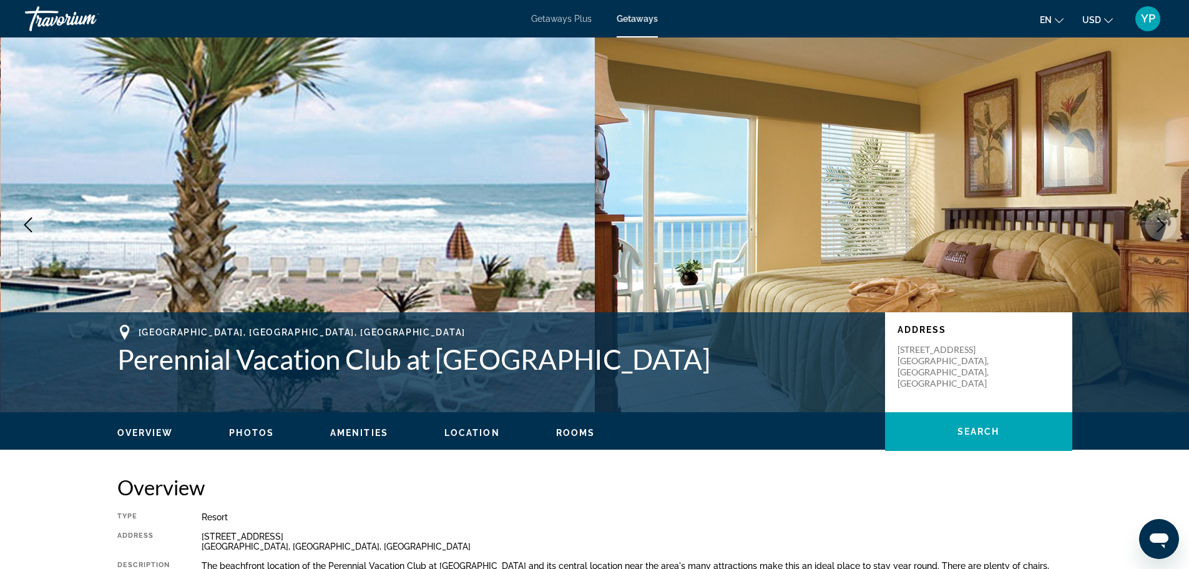
click at [1160, 225] on icon "Next image" at bounding box center [1160, 224] width 15 height 15
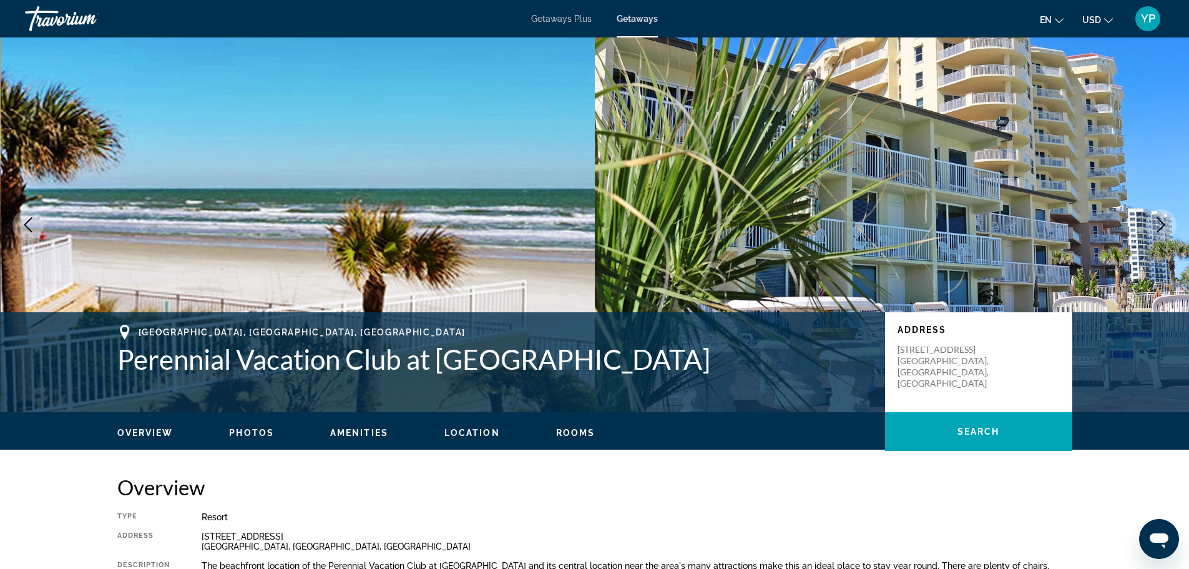
click at [1160, 225] on icon "Next image" at bounding box center [1160, 224] width 15 height 15
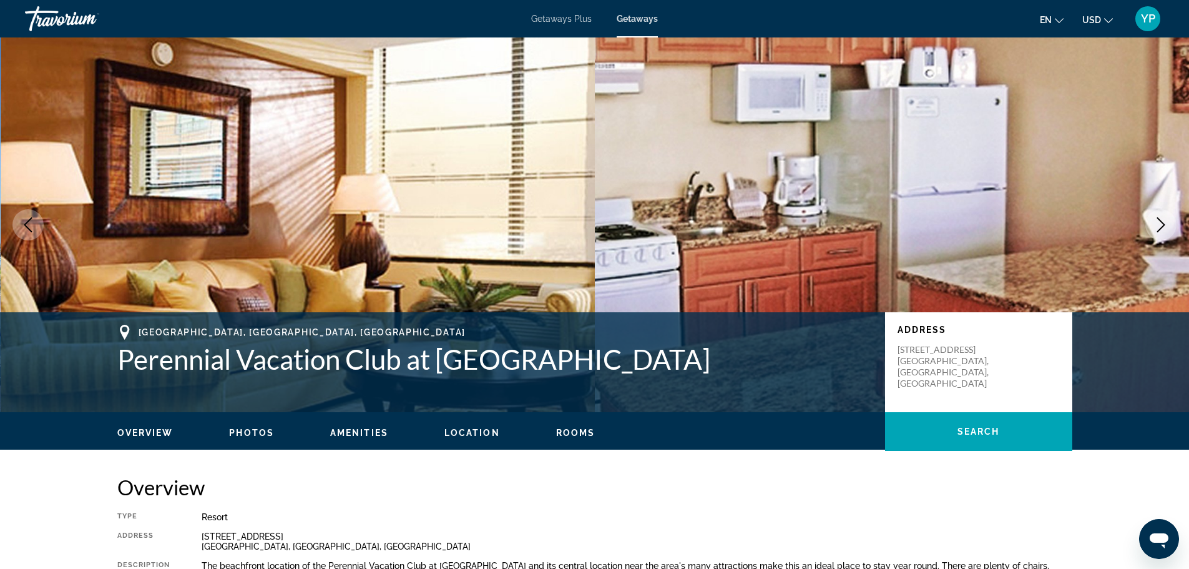
click at [1160, 225] on icon "Next image" at bounding box center [1160, 224] width 15 height 15
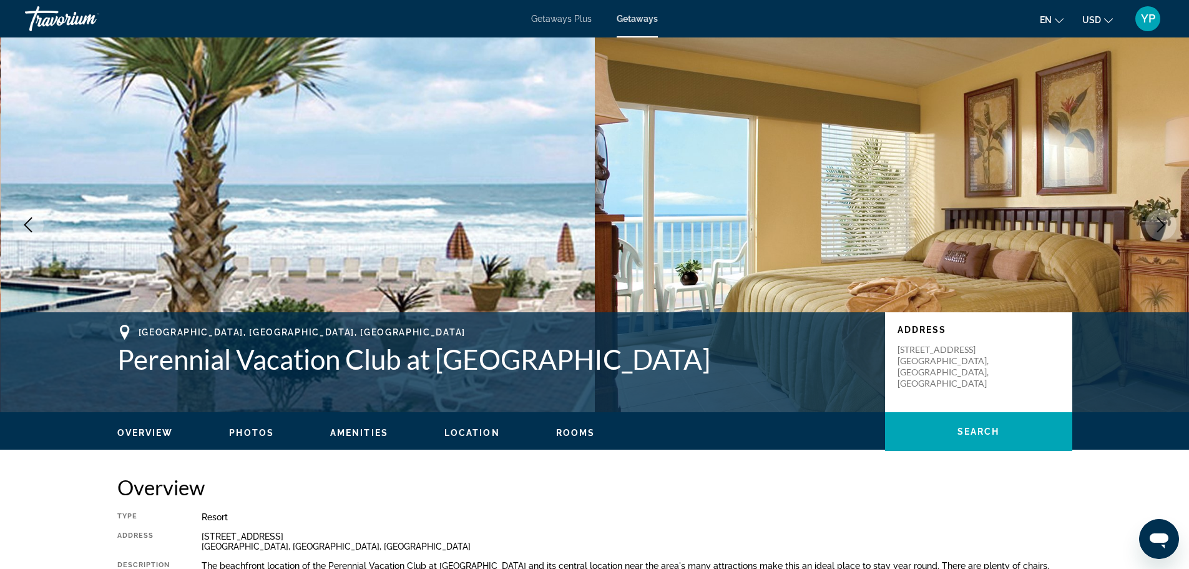
click at [1160, 225] on icon "Next image" at bounding box center [1160, 224] width 15 height 15
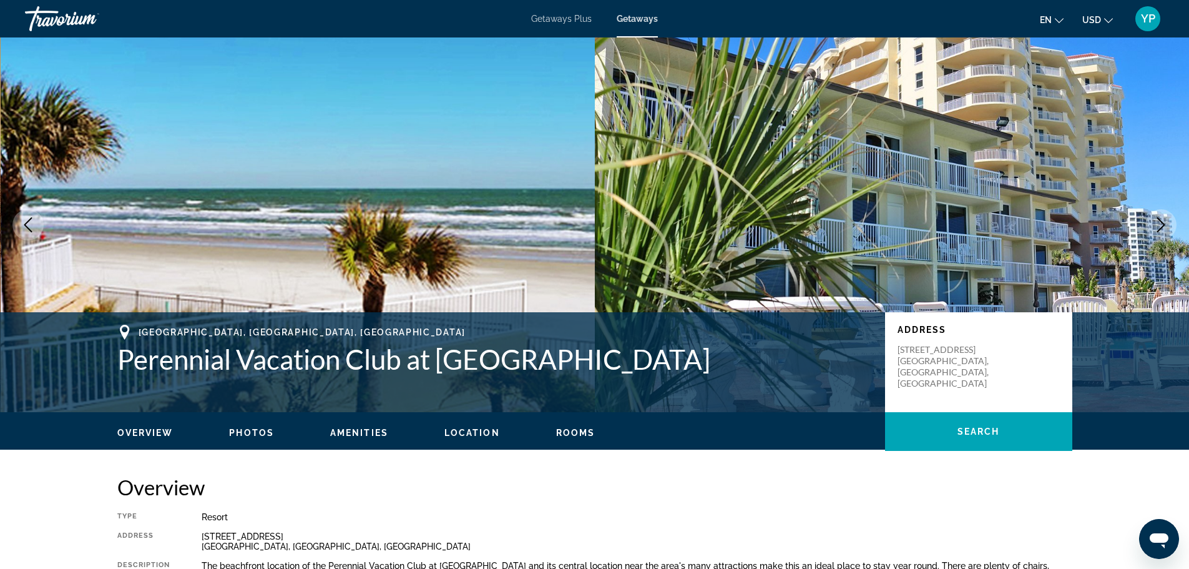
click at [1160, 225] on icon "Next image" at bounding box center [1160, 224] width 15 height 15
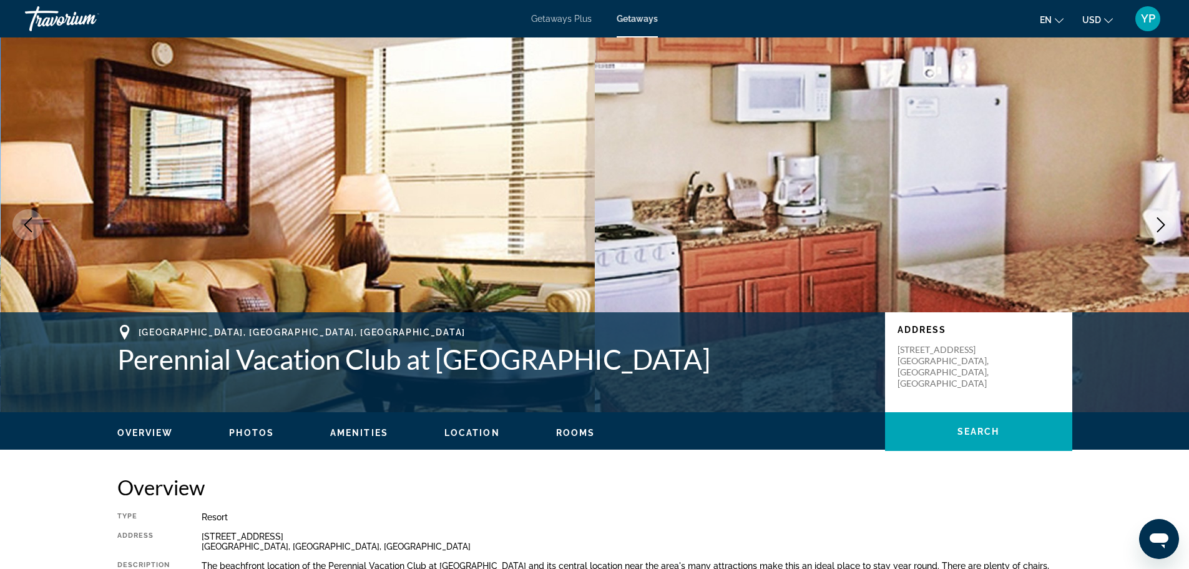
click at [1160, 225] on icon "Next image" at bounding box center [1160, 224] width 15 height 15
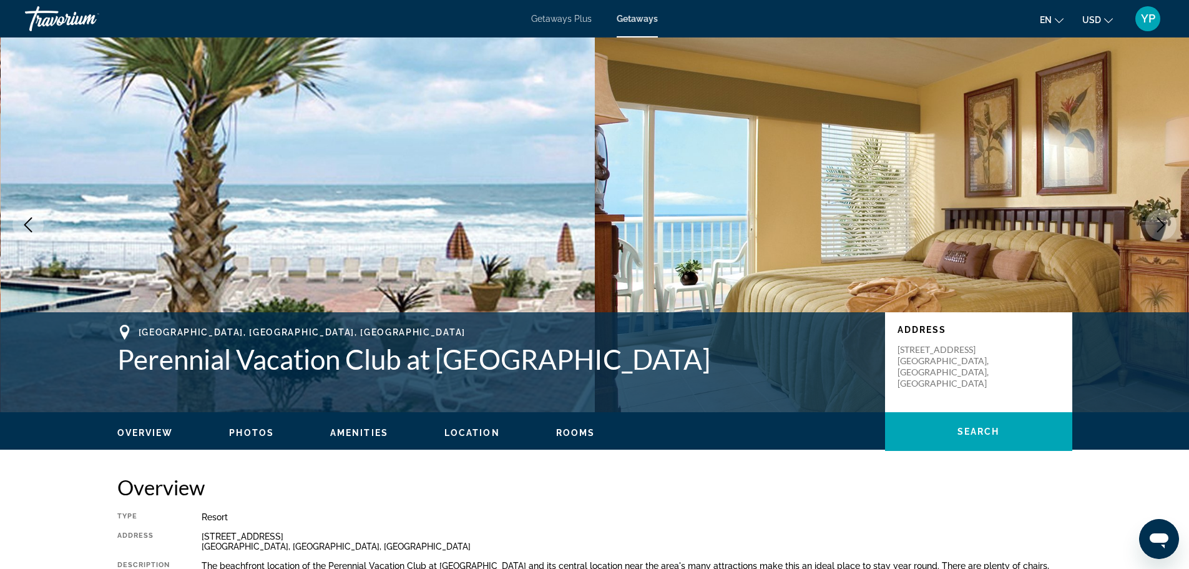
click at [1160, 225] on icon "Next image" at bounding box center [1160, 224] width 15 height 15
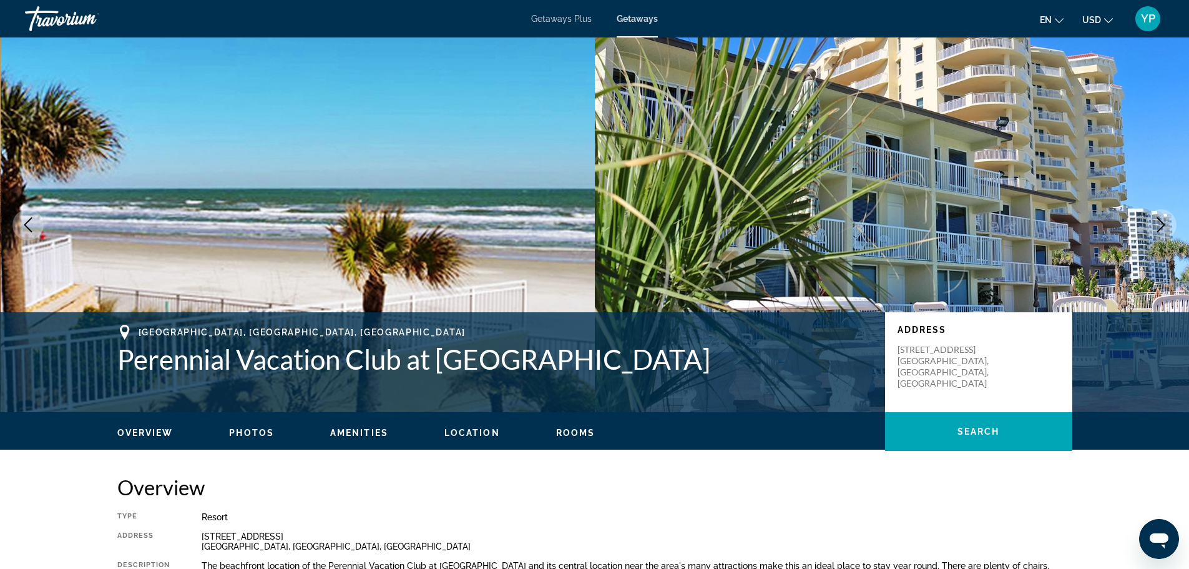
click at [1160, 225] on icon "Next image" at bounding box center [1160, 224] width 15 height 15
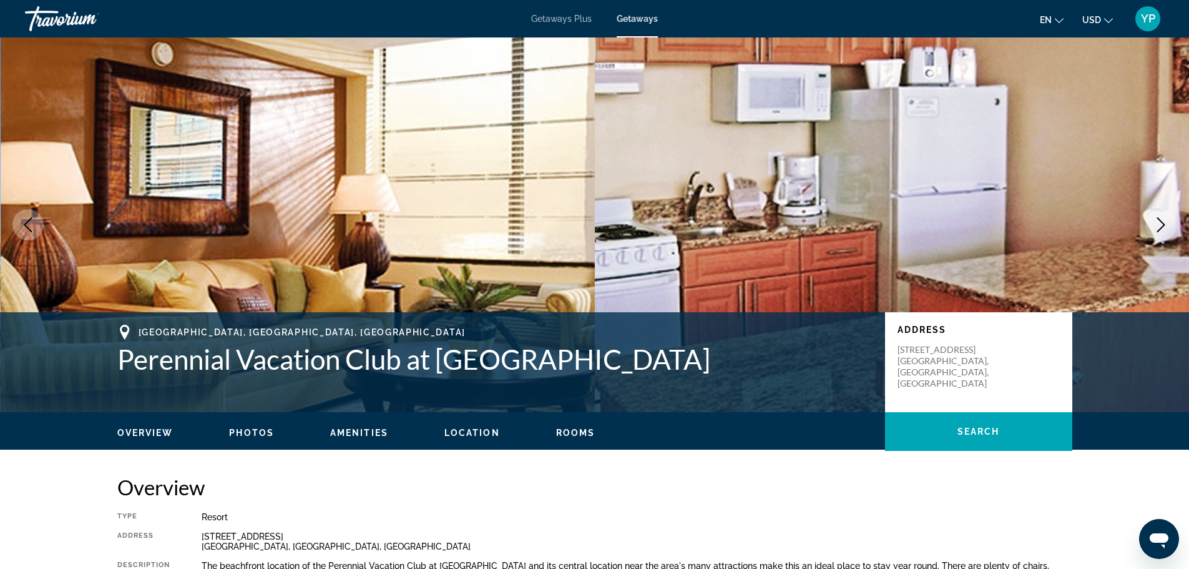
click at [1160, 225] on icon "Next image" at bounding box center [1160, 224] width 15 height 15
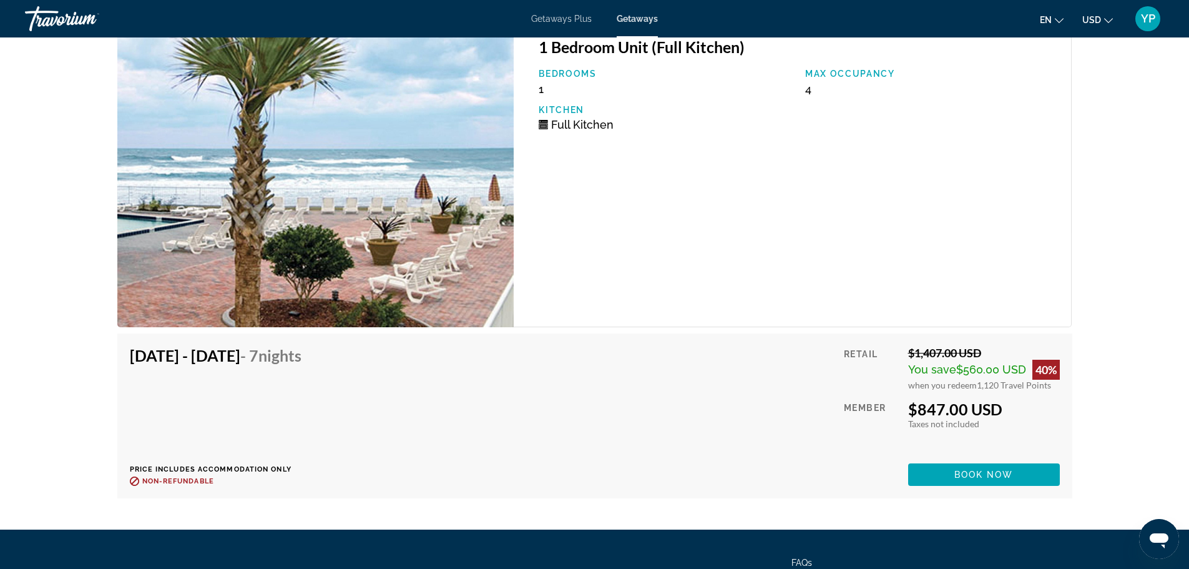
scroll to position [2735, 0]
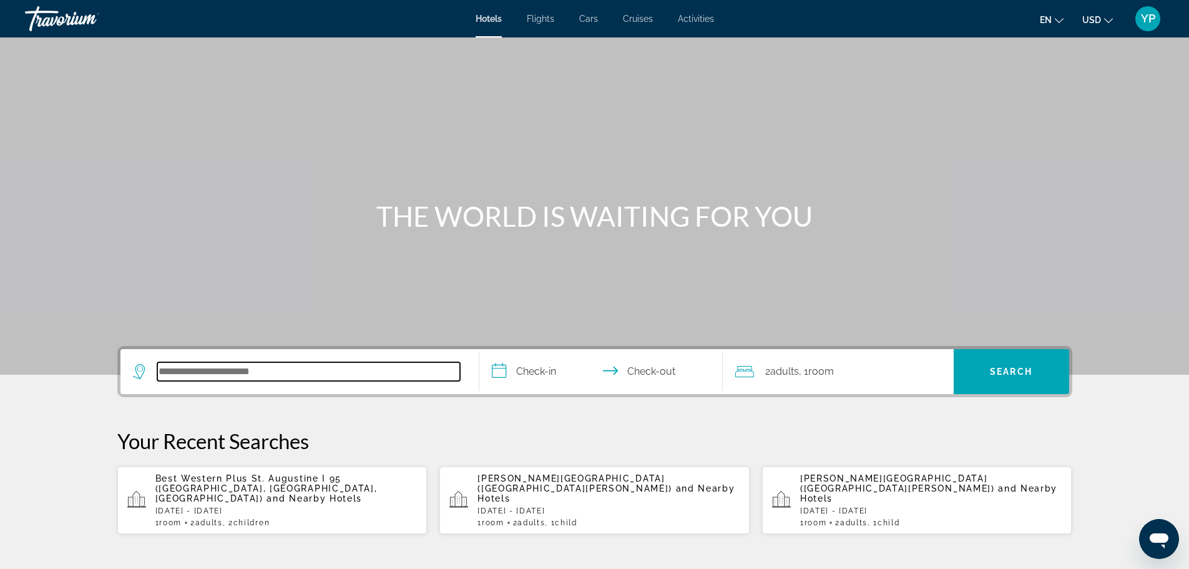
click at [236, 373] on input "Search hotel destination" at bounding box center [308, 371] width 303 height 19
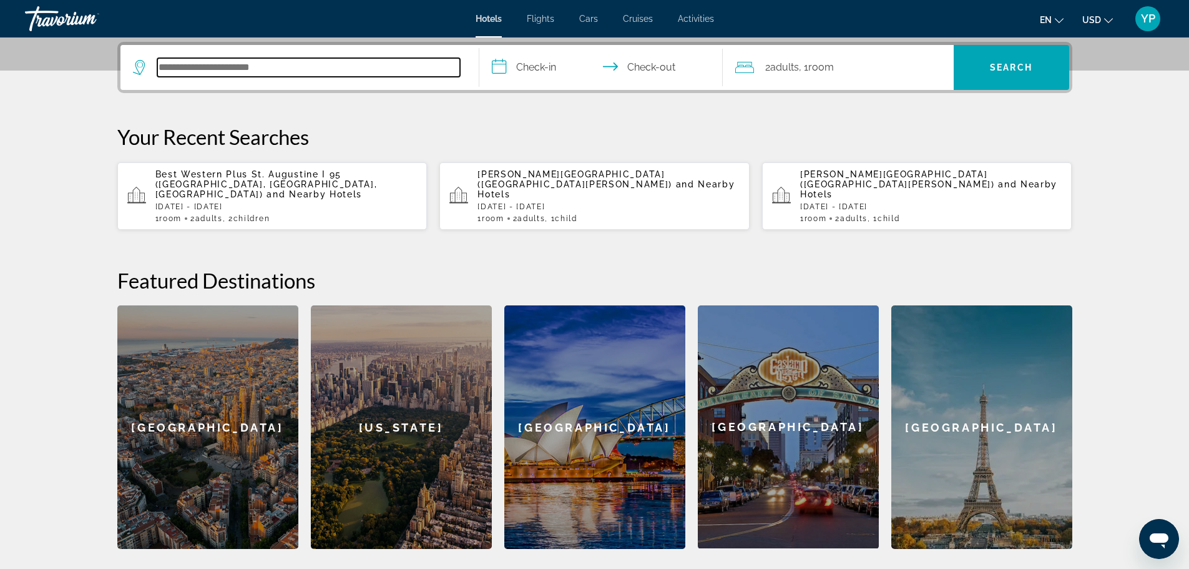
scroll to position [305, 0]
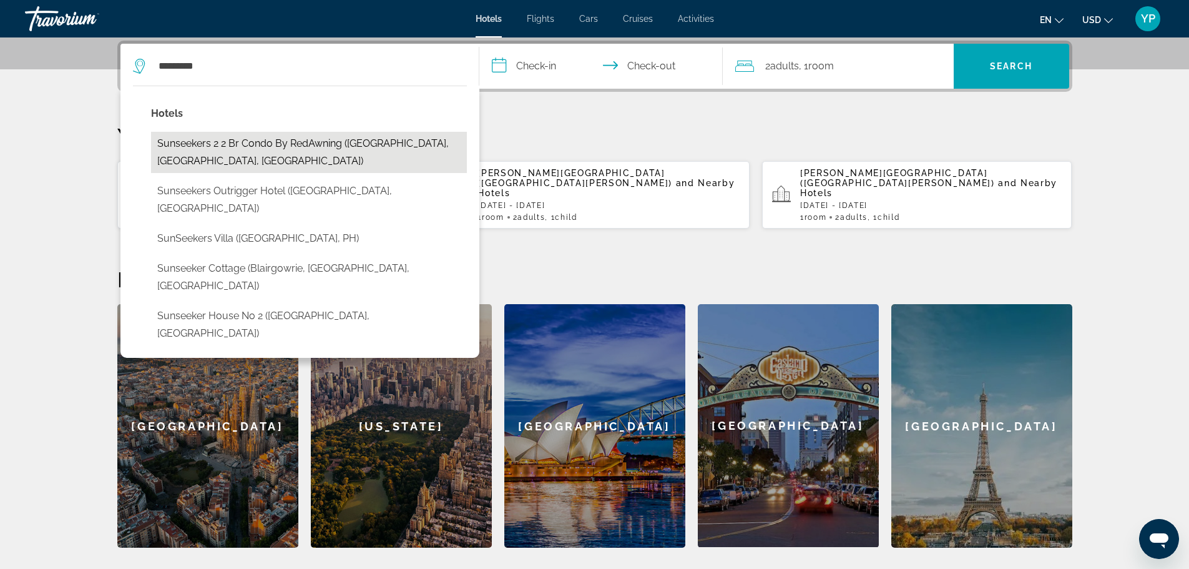
click at [314, 139] on button "Sunseekers 2 2 Br condo by RedAwning (Seaside, FL, US)" at bounding box center [309, 152] width 316 height 41
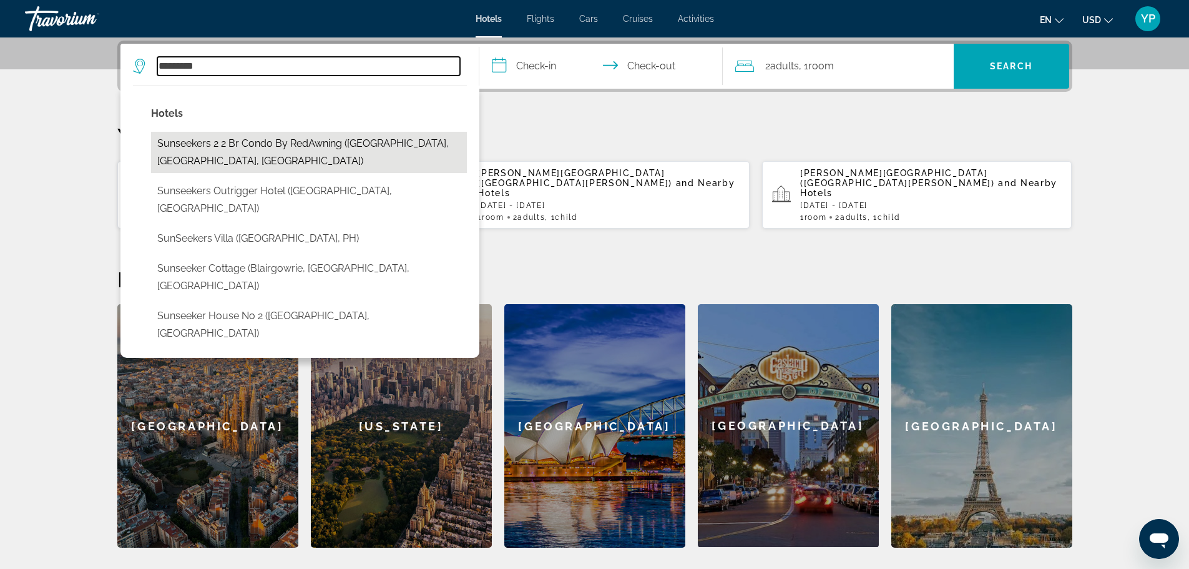
type input "**********"
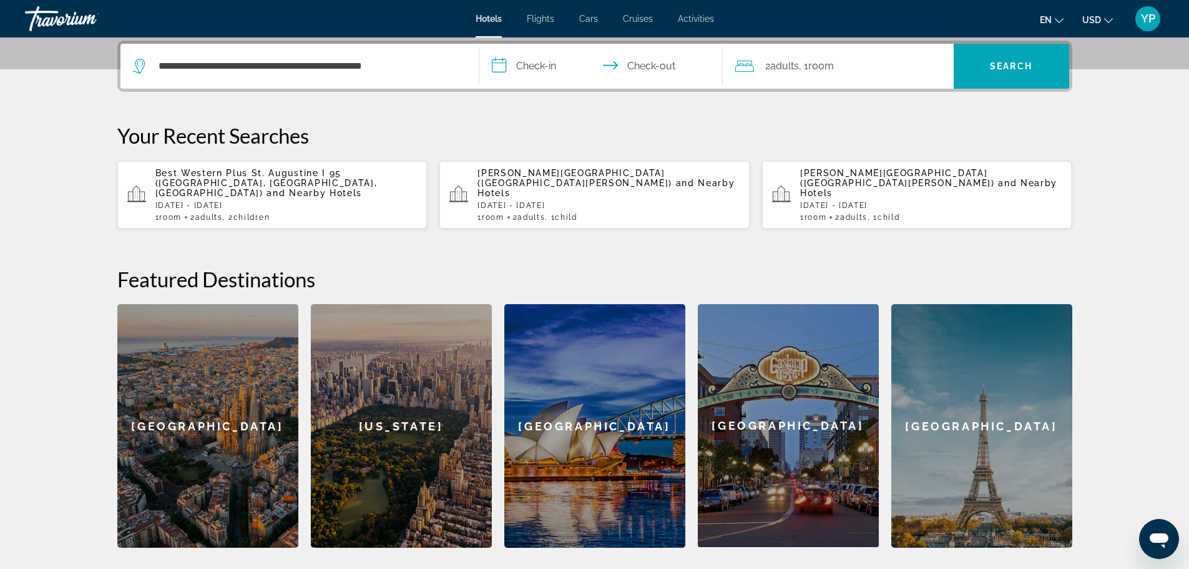
click at [568, 65] on input "**********" at bounding box center [603, 68] width 248 height 49
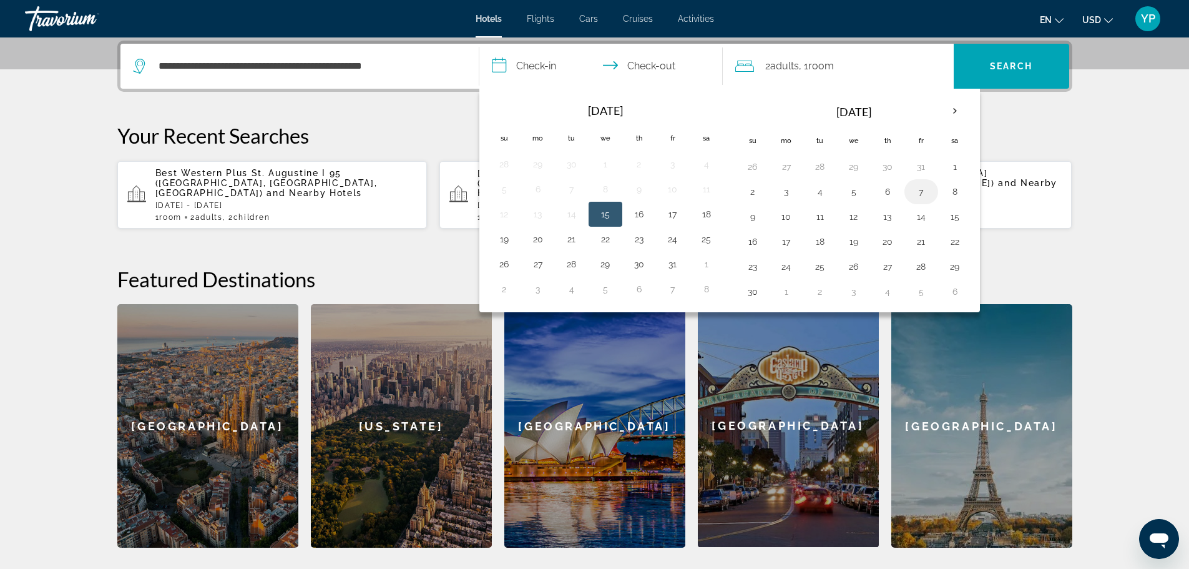
click at [935, 193] on td "7" at bounding box center [921, 191] width 34 height 25
click at [762, 213] on button "9" at bounding box center [753, 216] width 20 height 17
click at [917, 192] on button "7" at bounding box center [921, 191] width 20 height 17
type input "**********"
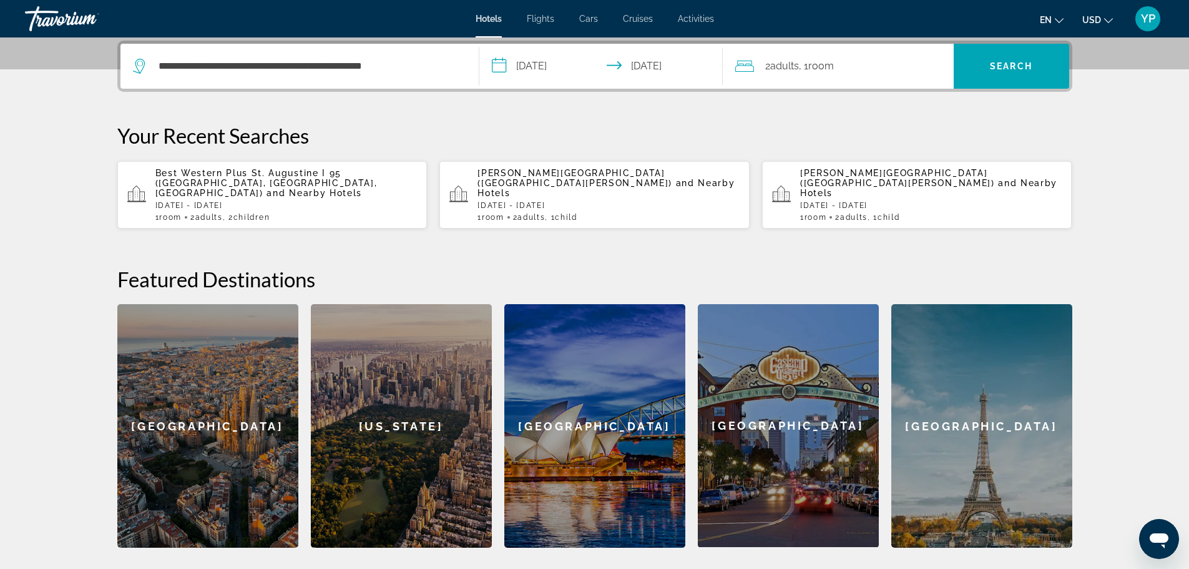
click at [889, 69] on div "2 Adult Adults , 1 Room rooms" at bounding box center [844, 65] width 218 height 17
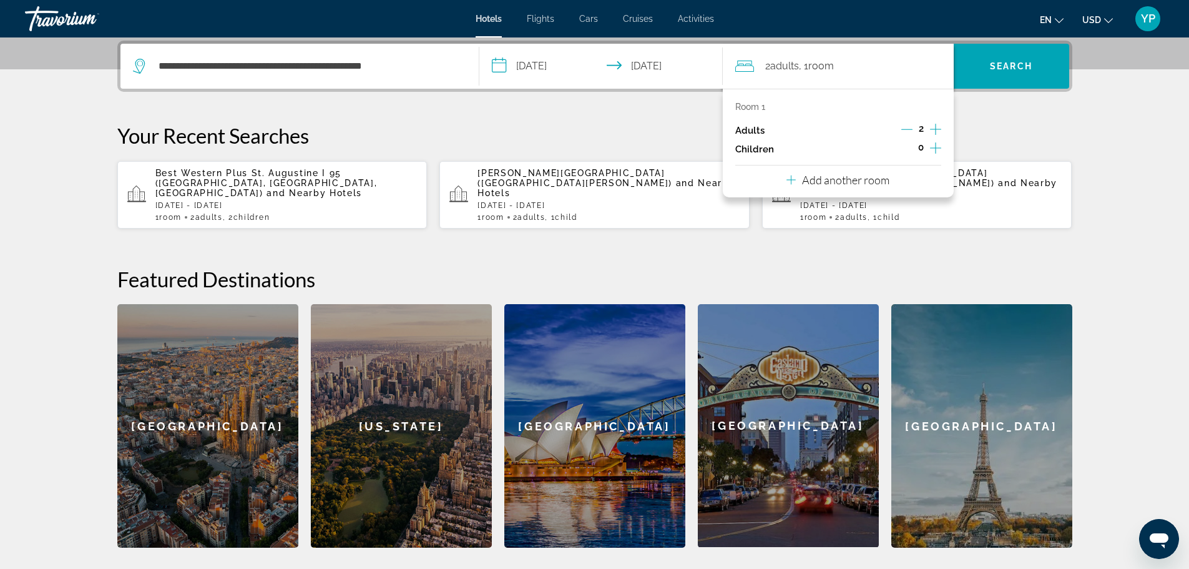
click at [928, 145] on div "0" at bounding box center [921, 149] width 41 height 19
click at [930, 145] on icon "Increment children" at bounding box center [935, 147] width 11 height 15
click at [934, 148] on icon "Increment children" at bounding box center [935, 147] width 11 height 11
click at [793, 187] on span "Travelers: 2 adults, 2 children" at bounding box center [781, 182] width 72 height 15
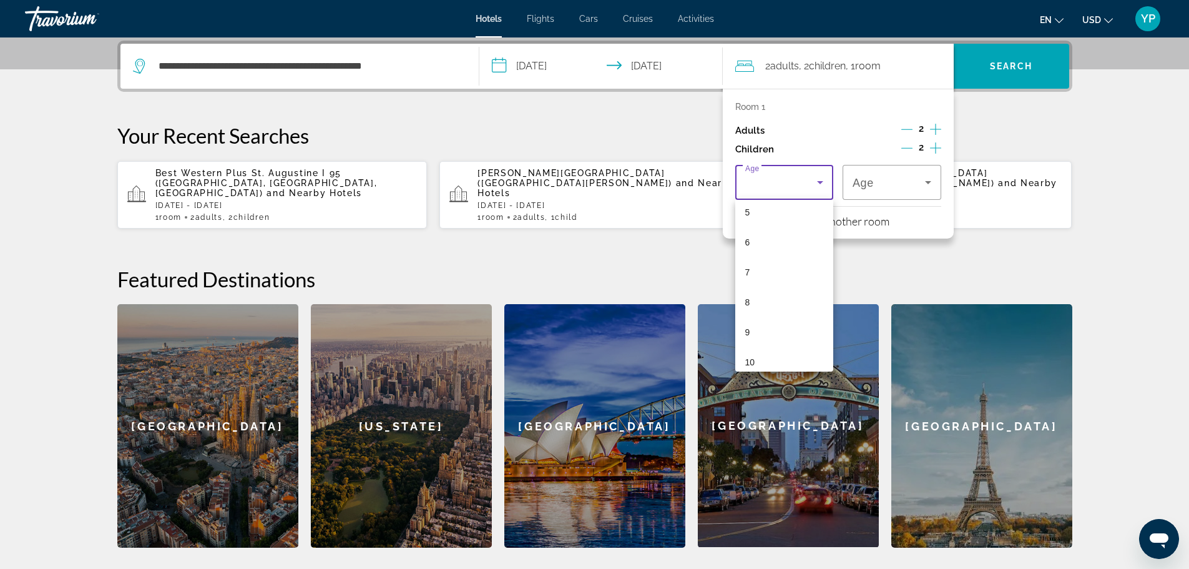
scroll to position [187, 0]
click at [771, 312] on mat-option "9" at bounding box center [784, 302] width 99 height 30
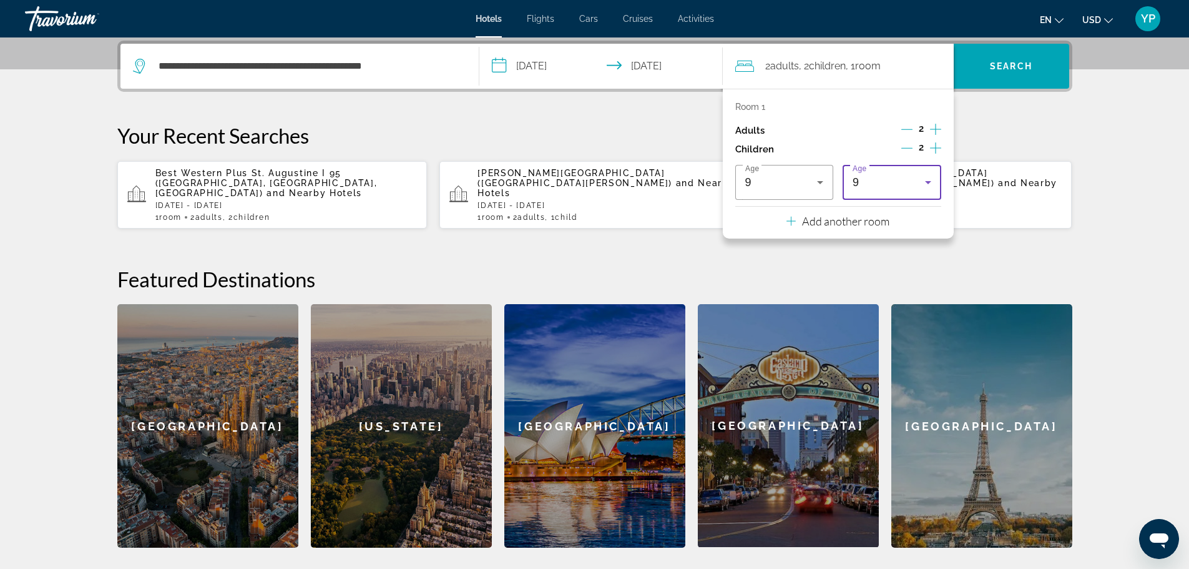
click at [863, 177] on div "9" at bounding box center [889, 182] width 72 height 15
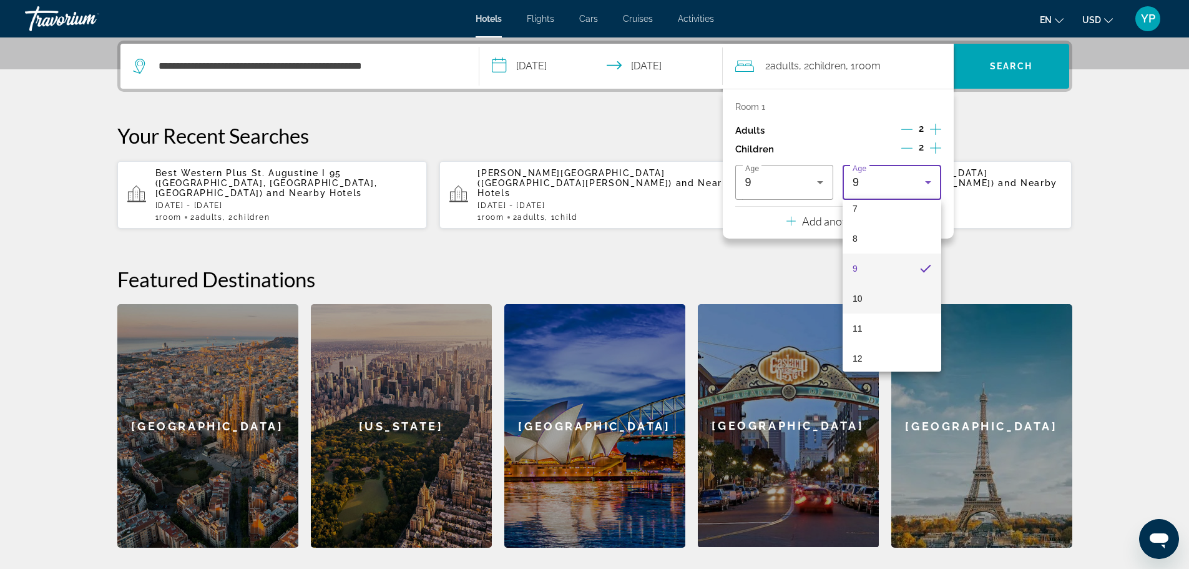
scroll to position [258, 0]
click at [881, 280] on mat-option "11" at bounding box center [892, 291] width 99 height 30
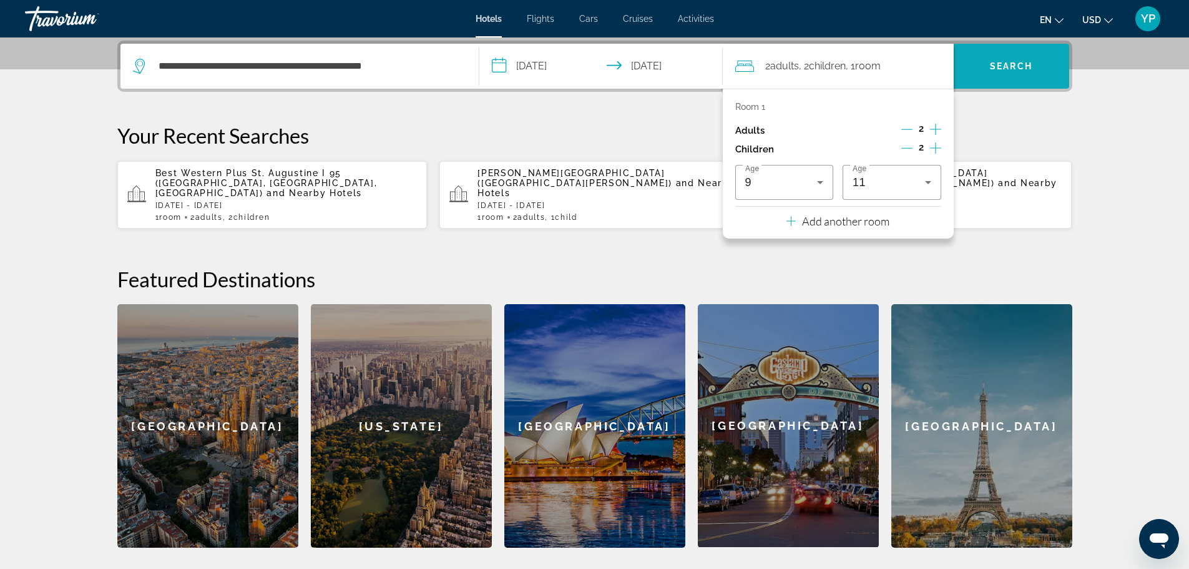
click at [1001, 68] on span "Search" at bounding box center [1011, 66] width 42 height 10
